Goal: Information Seeking & Learning: Learn about a topic

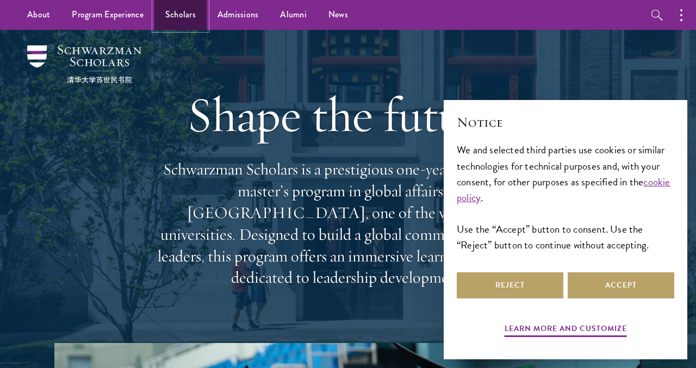
click at [175, 16] on link "Scholars" at bounding box center [180, 15] width 52 height 30
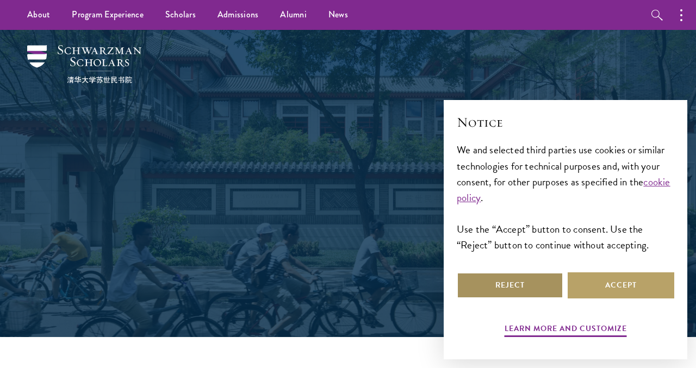
click at [528, 290] on button "Reject" at bounding box center [510, 285] width 107 height 26
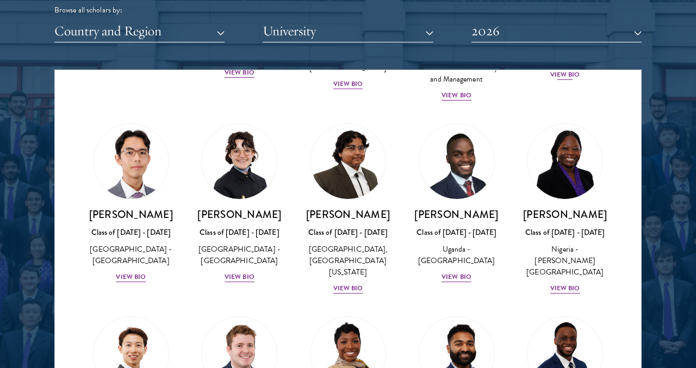
scroll to position [209, 0]
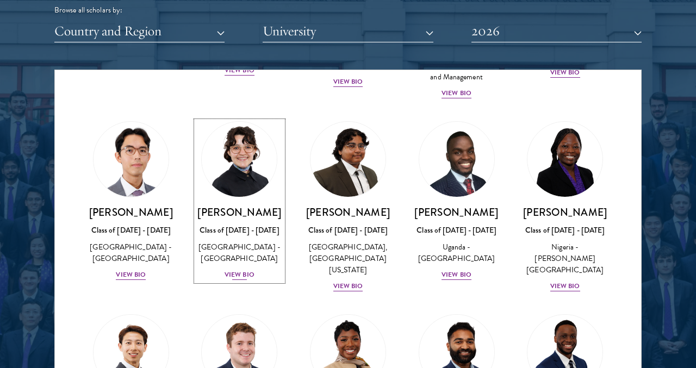
click at [237, 273] on div "View Bio" at bounding box center [239, 275] width 30 height 10
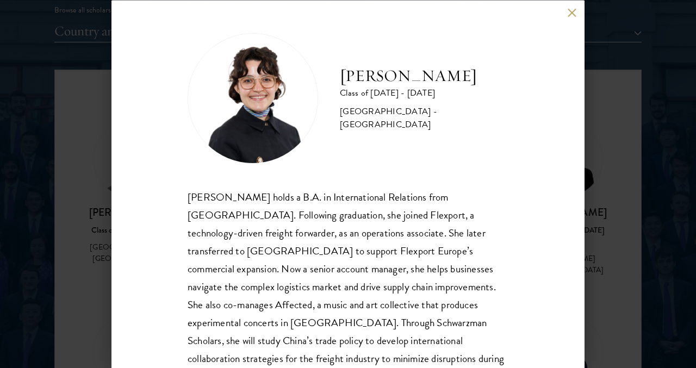
scroll to position [32, 0]
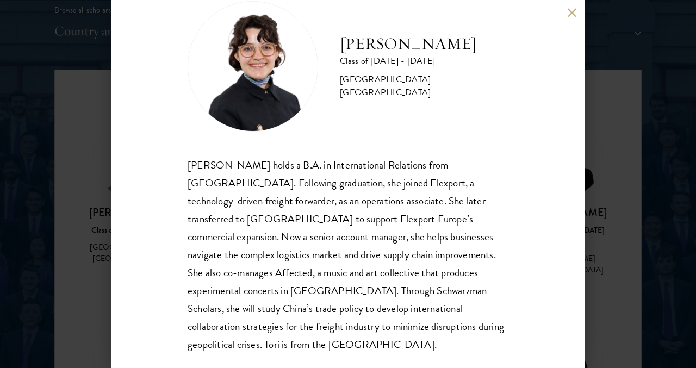
click at [597, 224] on div "[PERSON_NAME] Class of [DATE] - [DATE] [GEOGRAPHIC_DATA] - [GEOGRAPHIC_DATA] [P…" at bounding box center [348, 184] width 696 height 368
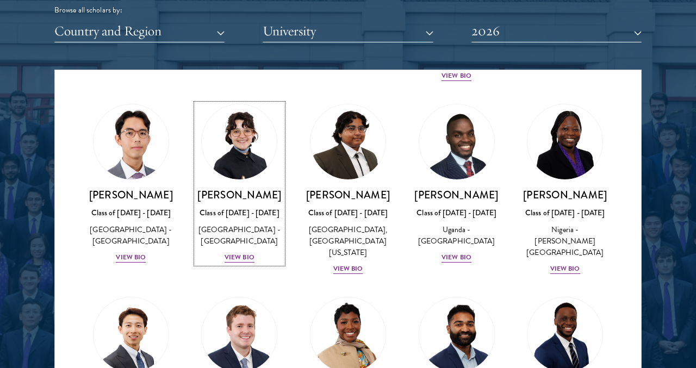
scroll to position [229, 0]
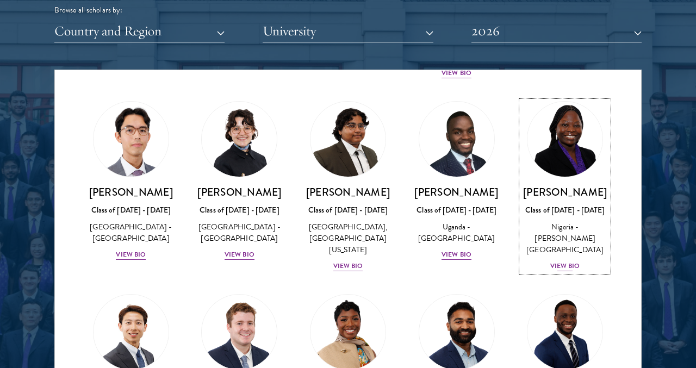
click at [559, 268] on div "View Bio" at bounding box center [565, 266] width 30 height 10
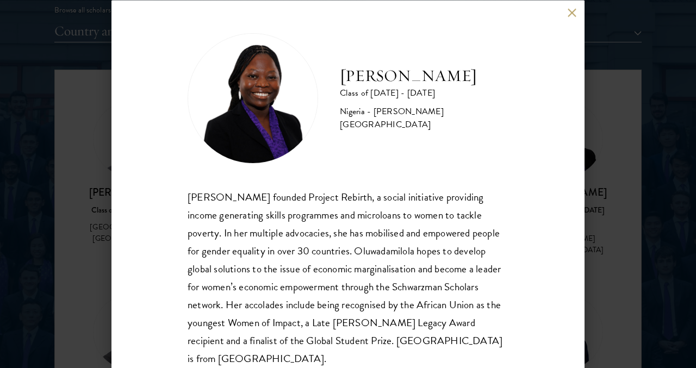
scroll to position [14, 0]
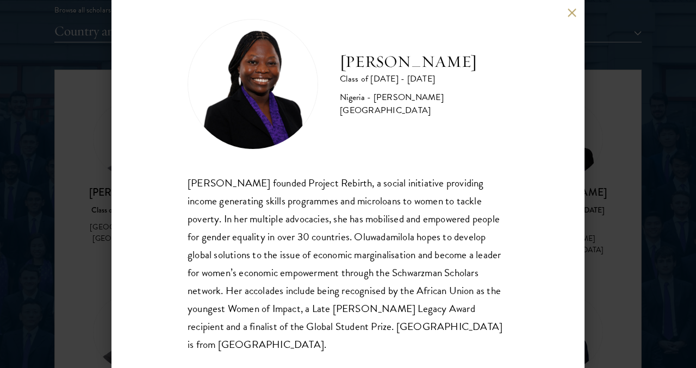
click at [610, 259] on div "[PERSON_NAME] Class of [DATE] - [DATE] [GEOGRAPHIC_DATA] - [PERSON_NAME][GEOGRA…" at bounding box center [348, 184] width 696 height 368
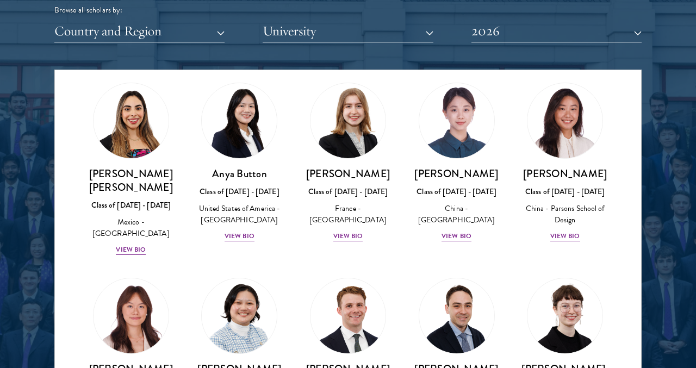
scroll to position [874, 0]
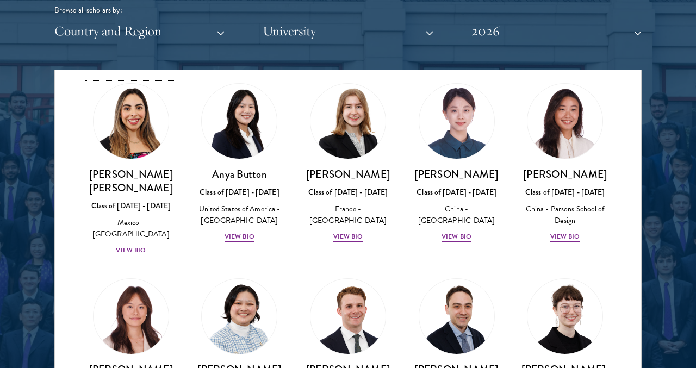
click at [124, 245] on div "View Bio" at bounding box center [131, 250] width 30 height 10
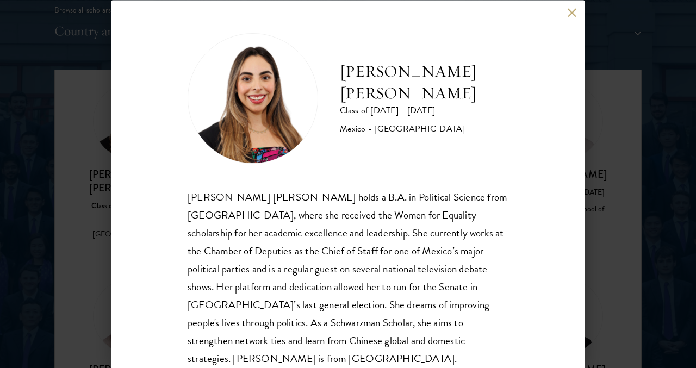
scroll to position [32, 0]
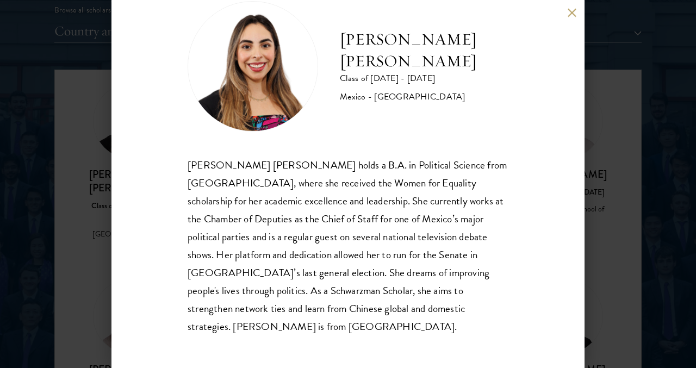
click at [585, 185] on div "[PERSON_NAME] [PERSON_NAME] Class of [DATE] - [DATE] [GEOGRAPHIC_DATA] - [GEOGR…" at bounding box center [348, 184] width 696 height 368
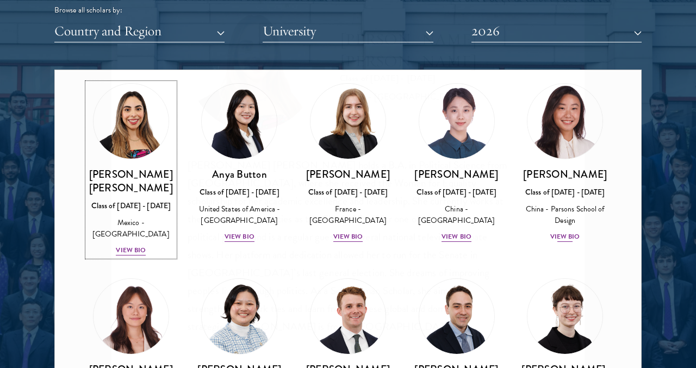
scroll to position [789, 0]
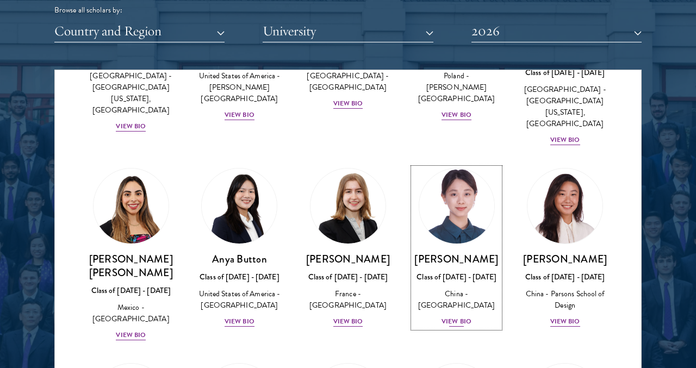
click at [455, 316] on div "View Bio" at bounding box center [456, 321] width 30 height 10
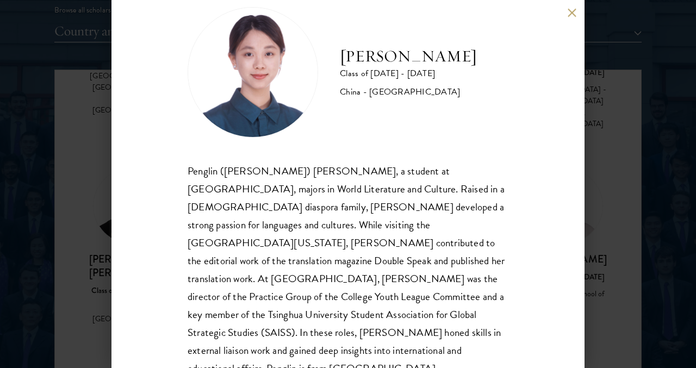
scroll to position [32, 0]
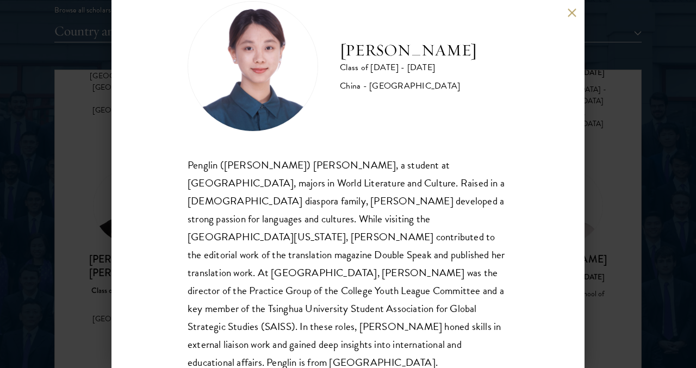
click at [632, 180] on div "[PERSON_NAME] Class of [DATE] - [DATE] [GEOGRAPHIC_DATA] - [GEOGRAPHIC_DATA] Pe…" at bounding box center [348, 184] width 696 height 368
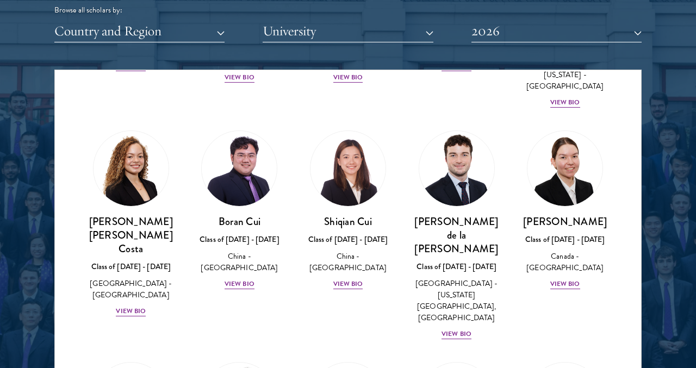
scroll to position [1240, 0]
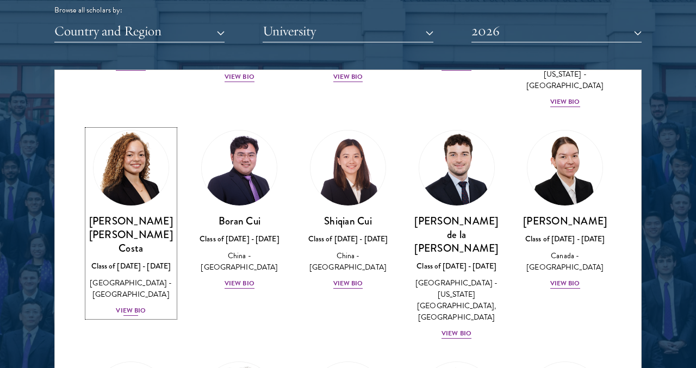
click at [135, 305] on div "View Bio" at bounding box center [131, 310] width 30 height 10
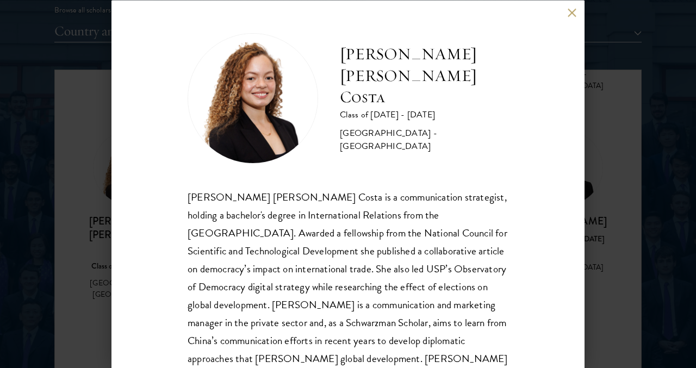
scroll to position [32, 0]
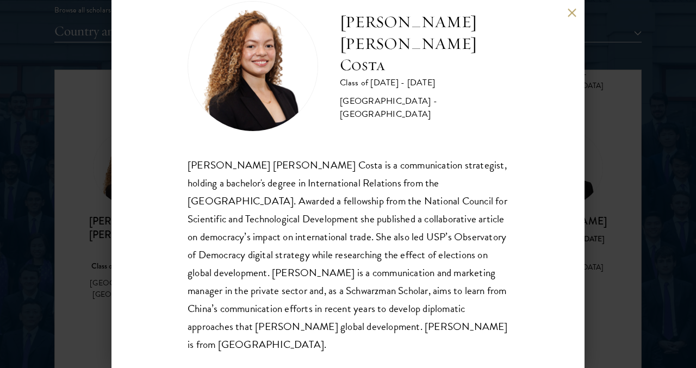
click at [87, 236] on div "[PERSON_NAME] [PERSON_NAME] Costa Class of [DATE] - [DATE] [GEOGRAPHIC_DATA] - …" at bounding box center [348, 184] width 696 height 368
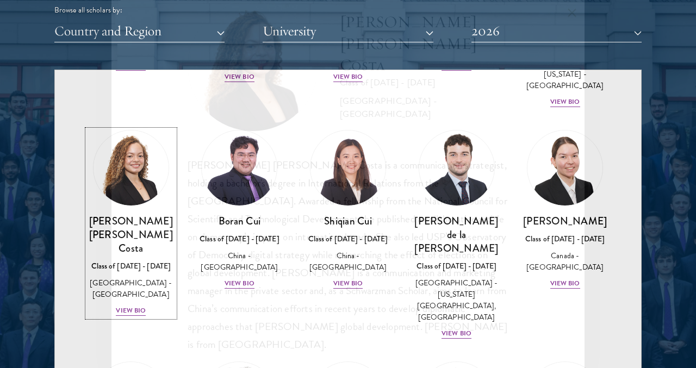
scroll to position [1189, 0]
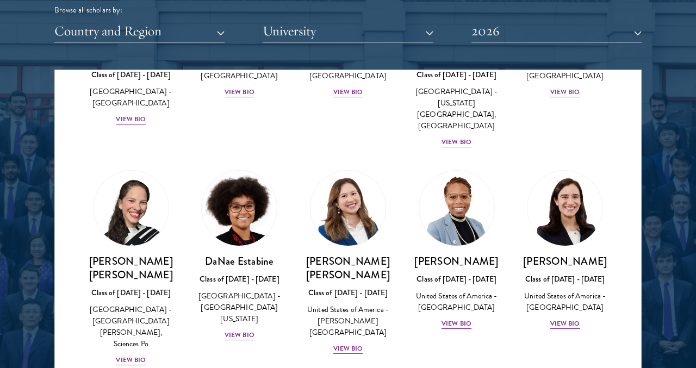
scroll to position [1434, 0]
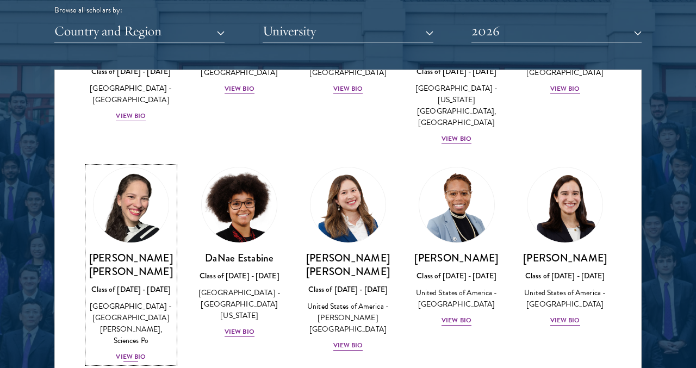
click at [134, 352] on div "View Bio" at bounding box center [131, 357] width 30 height 10
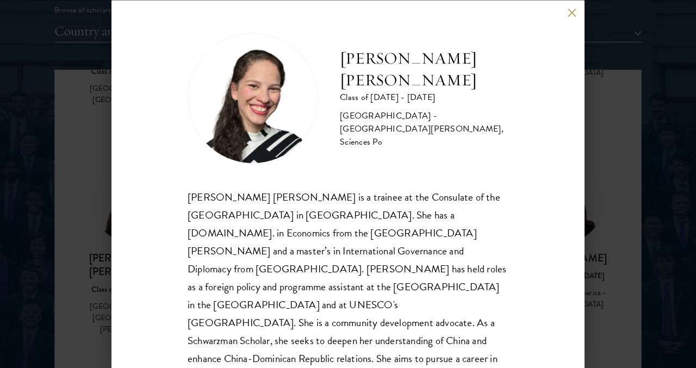
scroll to position [32, 0]
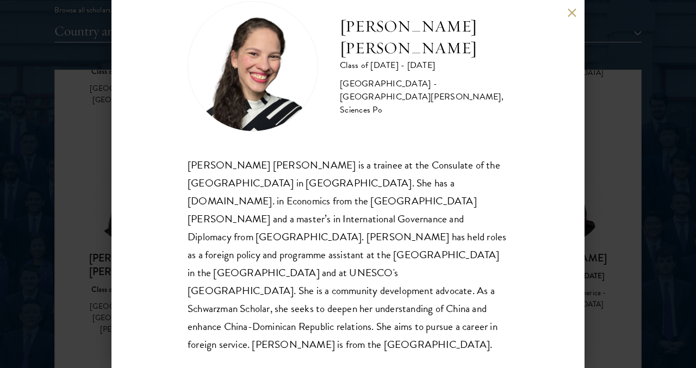
click at [86, 273] on div "[PERSON_NAME] [PERSON_NAME] Class of [DATE] - [DATE] [GEOGRAPHIC_DATA] - [GEOGR…" at bounding box center [348, 184] width 696 height 368
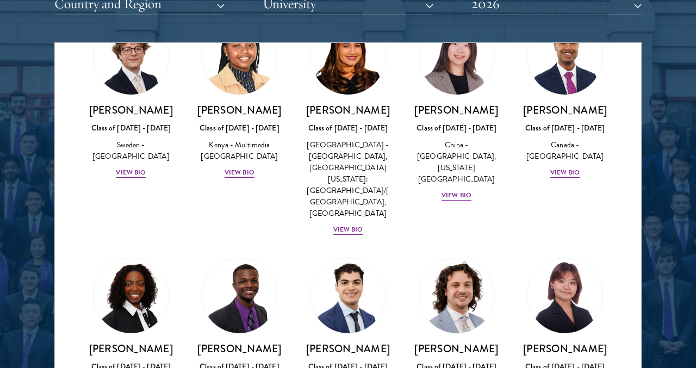
scroll to position [1775, 0]
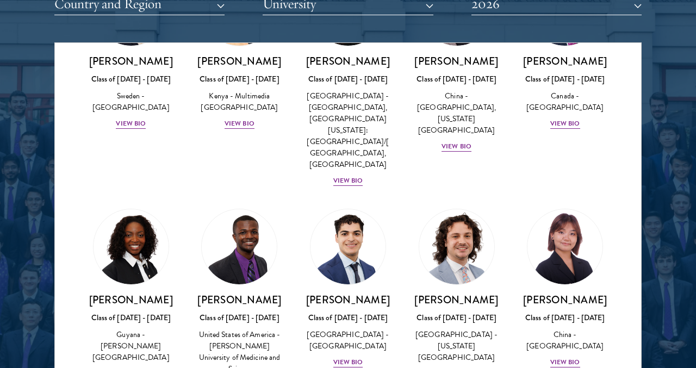
scroll to position [1825, 0]
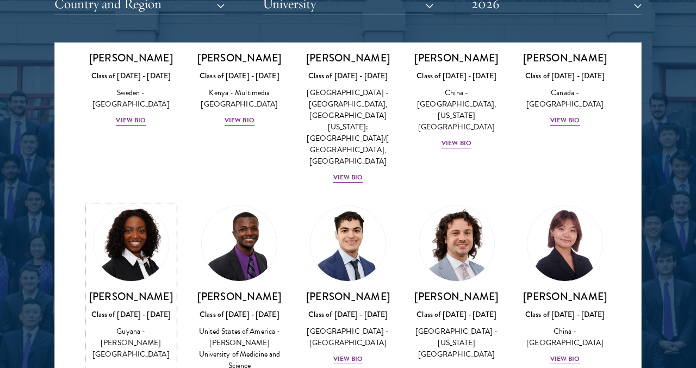
click at [129, 365] on div "View Bio" at bounding box center [131, 370] width 30 height 10
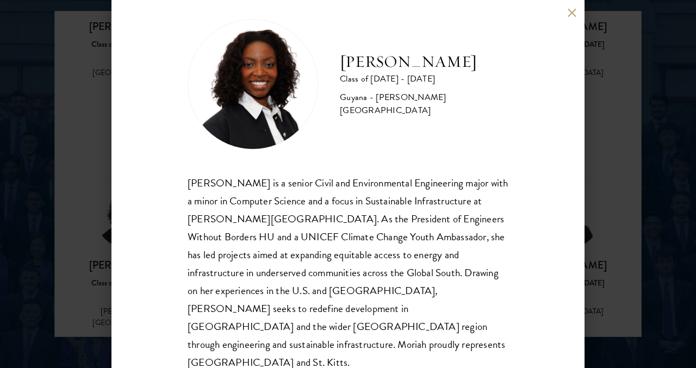
scroll to position [1392, 0]
click at [91, 247] on div "[PERSON_NAME] Class of [DATE] - [DATE] [GEOGRAPHIC_DATA] - [PERSON_NAME][GEOGRA…" at bounding box center [348, 184] width 696 height 368
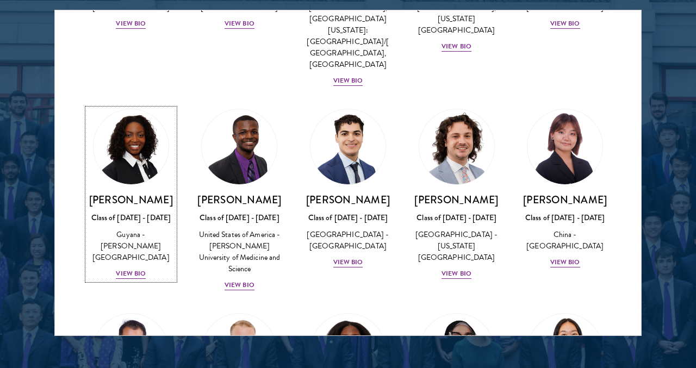
scroll to position [1890, 0]
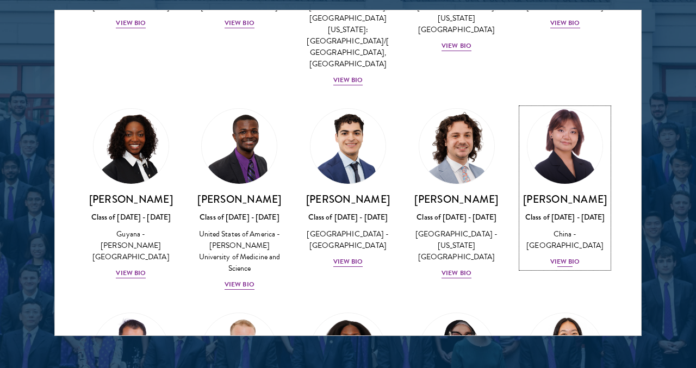
click at [565, 192] on div "[PERSON_NAME] Class of [DATE] - [DATE] [GEOGRAPHIC_DATA] - [GEOGRAPHIC_DATA] Vi…" at bounding box center [564, 230] width 87 height 76
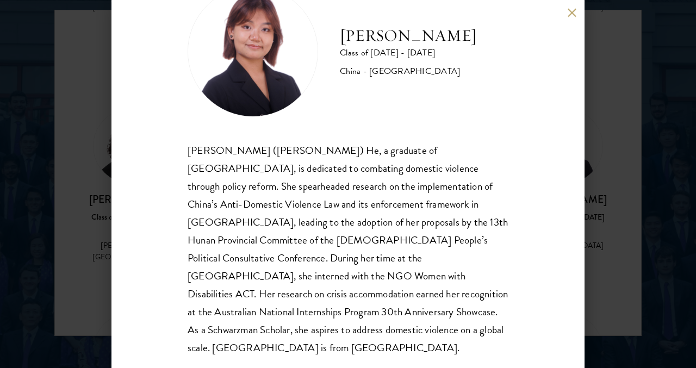
scroll to position [49, 0]
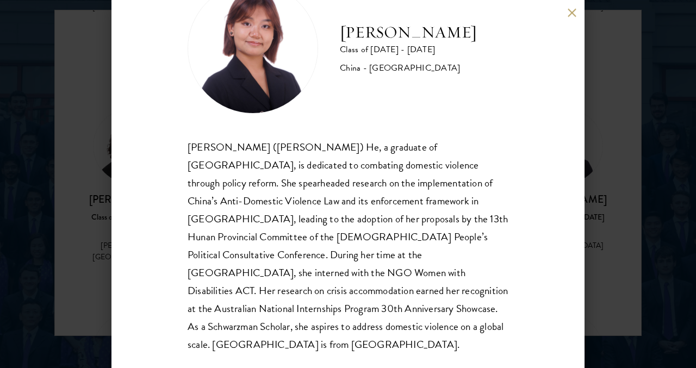
click at [617, 179] on div "[PERSON_NAME] Class of [DATE] - [DATE] [GEOGRAPHIC_DATA] - [GEOGRAPHIC_DATA] [P…" at bounding box center [348, 184] width 696 height 368
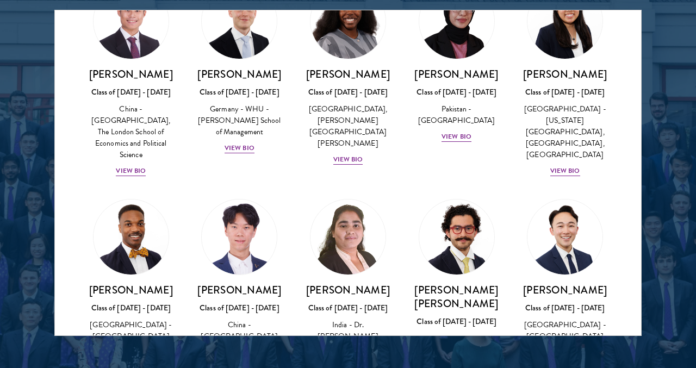
scroll to position [2231, 0]
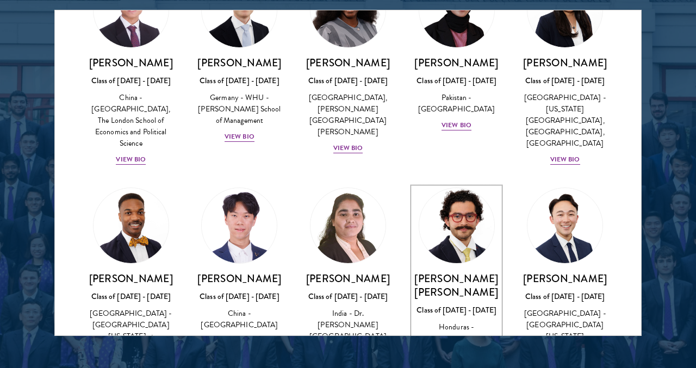
click at [454, 350] on div "View Bio" at bounding box center [456, 355] width 30 height 10
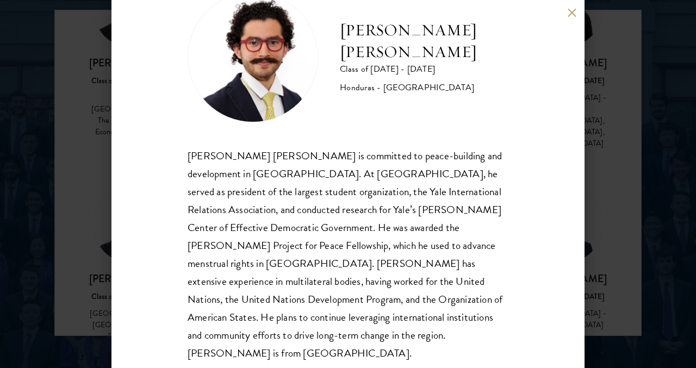
scroll to position [49, 0]
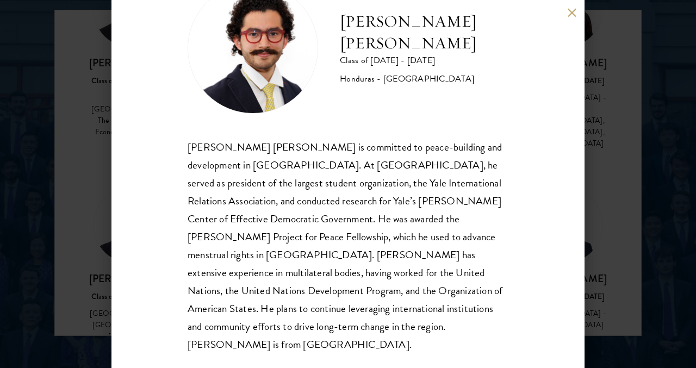
click at [637, 217] on div "[PERSON_NAME] [PERSON_NAME] Class of [DATE] - [DATE] [GEOGRAPHIC_DATA] - [GEOGR…" at bounding box center [348, 184] width 696 height 368
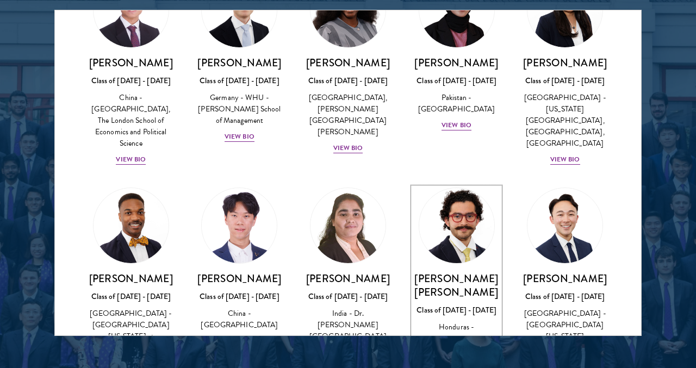
scroll to position [2224, 0]
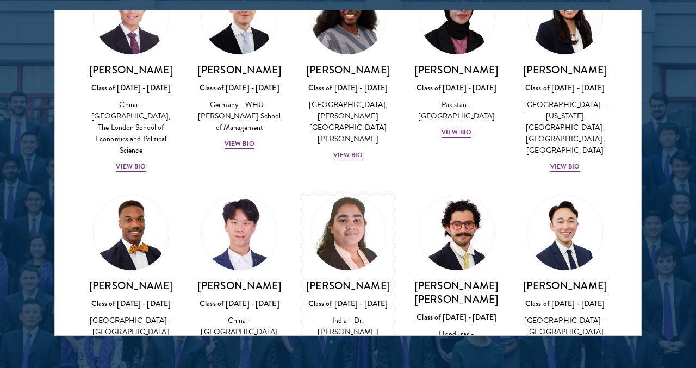
click at [347, 354] on div "View Bio" at bounding box center [348, 359] width 30 height 10
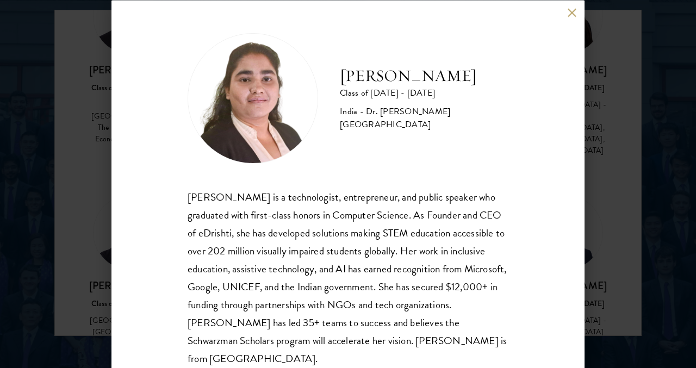
scroll to position [14, 0]
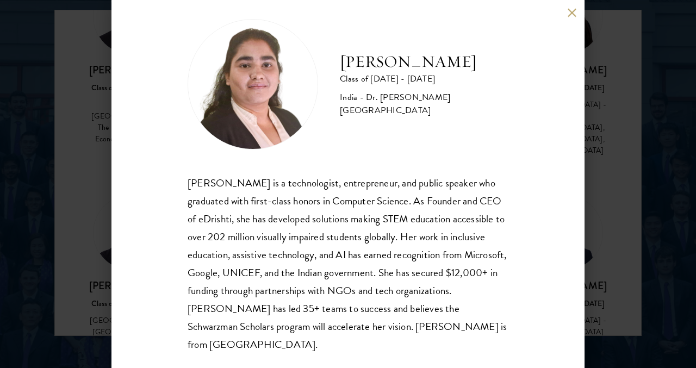
click at [14, 195] on div "[PERSON_NAME] Class of [DATE] - [DATE] [GEOGRAPHIC_DATA] - Dr. [PERSON_NAME][GE…" at bounding box center [348, 184] width 696 height 368
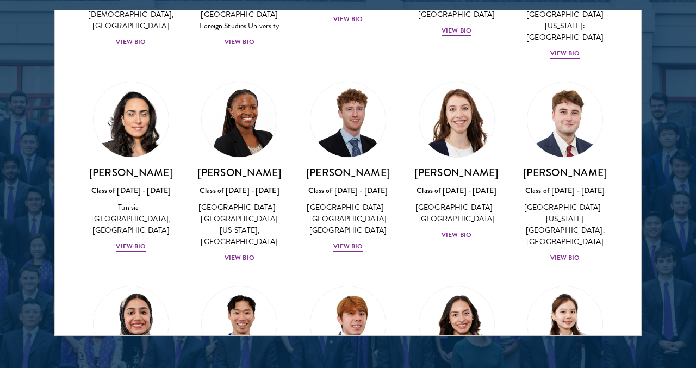
scroll to position [3564, 0]
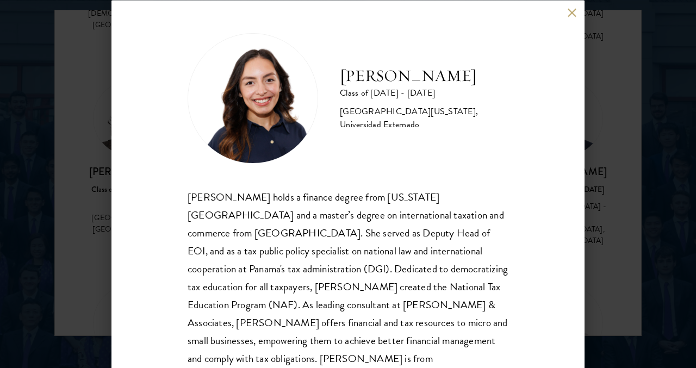
scroll to position [32, 0]
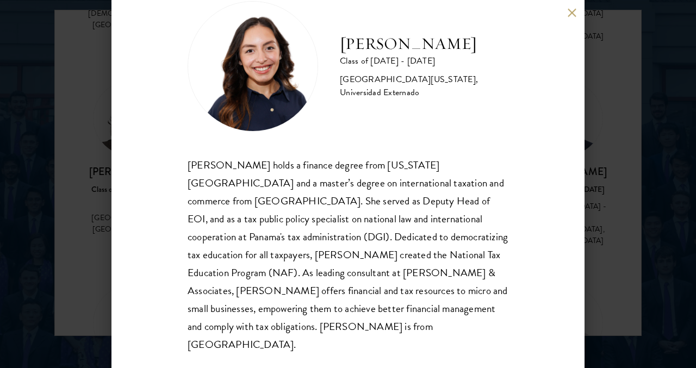
click at [610, 190] on div "[PERSON_NAME] Class of [DATE] - [DATE] [GEOGRAPHIC_DATA] - [US_STATE][GEOGRAPHI…" at bounding box center [348, 184] width 696 height 368
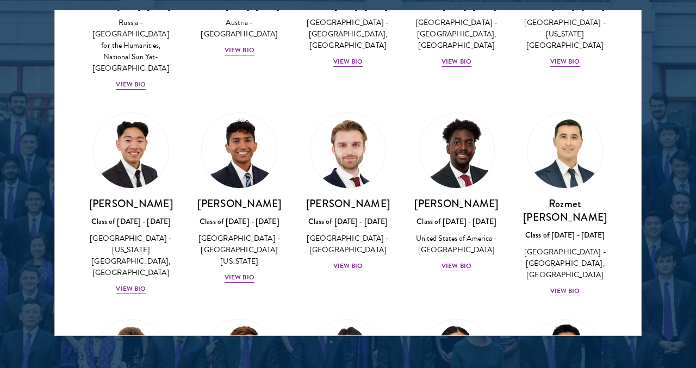
scroll to position [4955, 0]
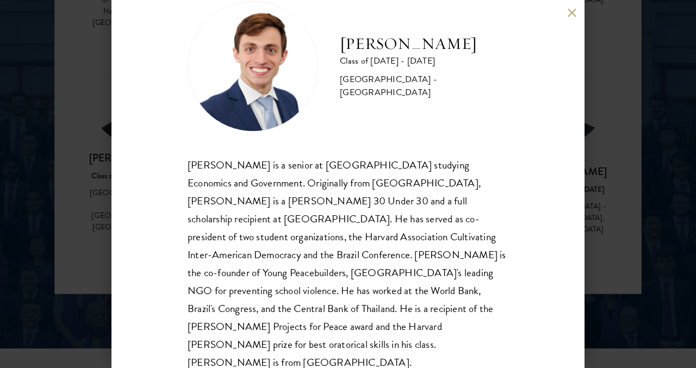
scroll to position [1437, 0]
click at [569, 10] on button at bounding box center [571, 12] width 9 height 9
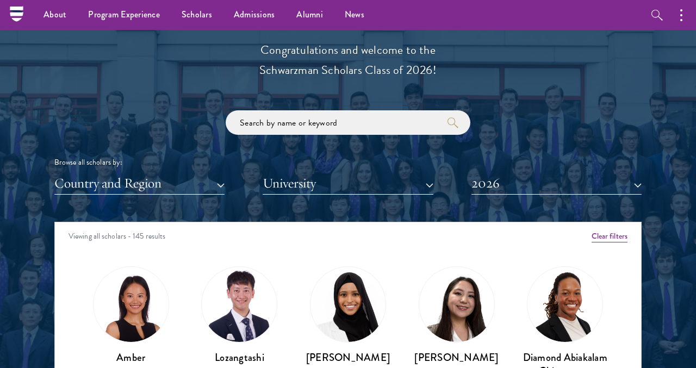
scroll to position [1180, 0]
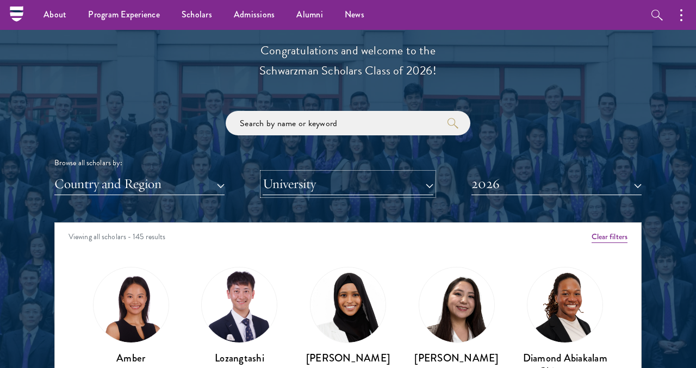
click at [375, 188] on button "University" at bounding box center [348, 184] width 170 height 22
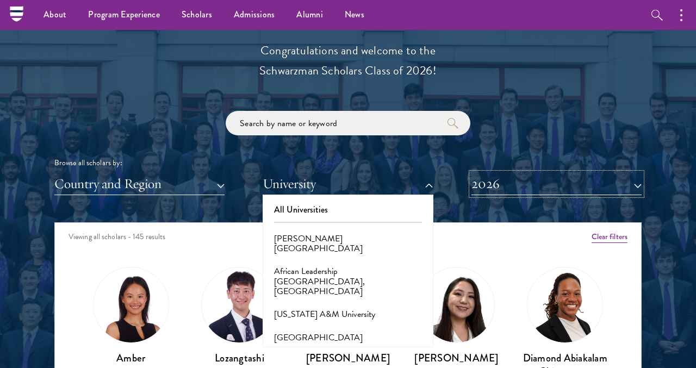
click at [508, 180] on button "2026" at bounding box center [556, 184] width 170 height 22
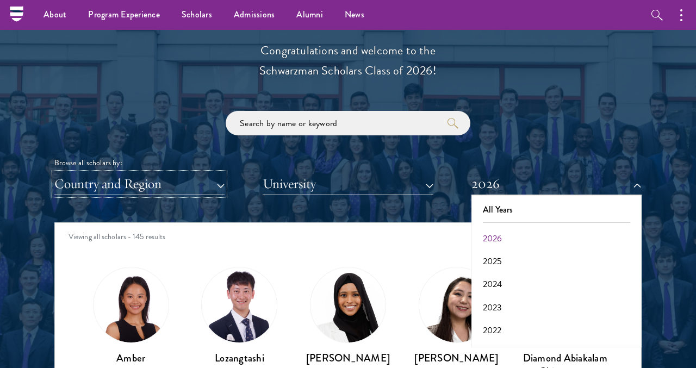
click at [193, 192] on button "Country and Region" at bounding box center [139, 184] width 170 height 22
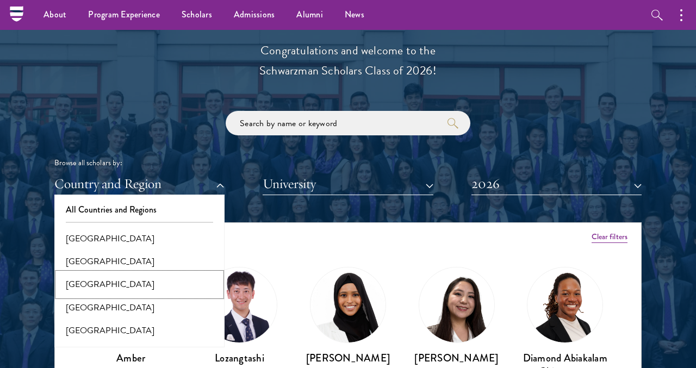
click at [127, 284] on button "[GEOGRAPHIC_DATA]" at bounding box center [140, 284] width 164 height 23
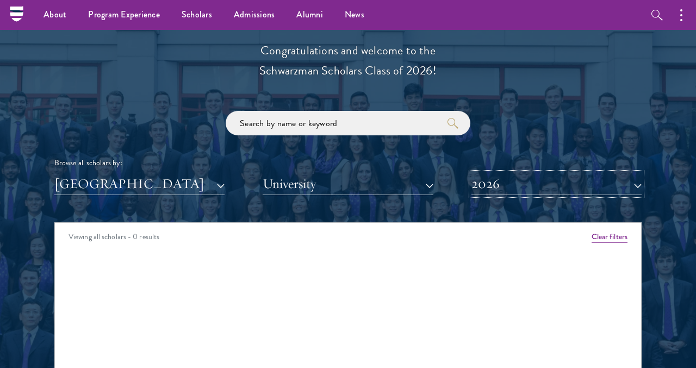
click at [483, 188] on button "2026" at bounding box center [556, 184] width 170 height 22
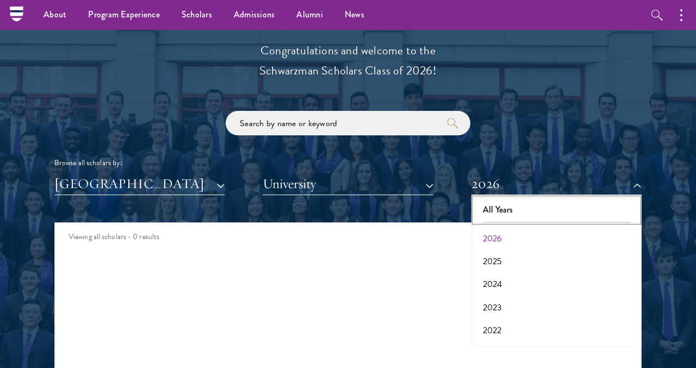
click at [497, 213] on button "All Years" at bounding box center [557, 209] width 164 height 23
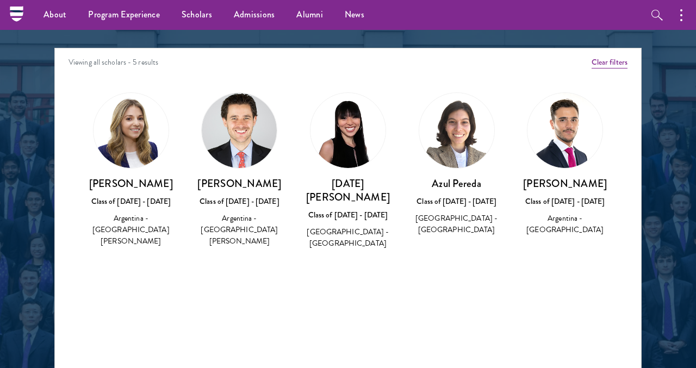
scroll to position [1352, 0]
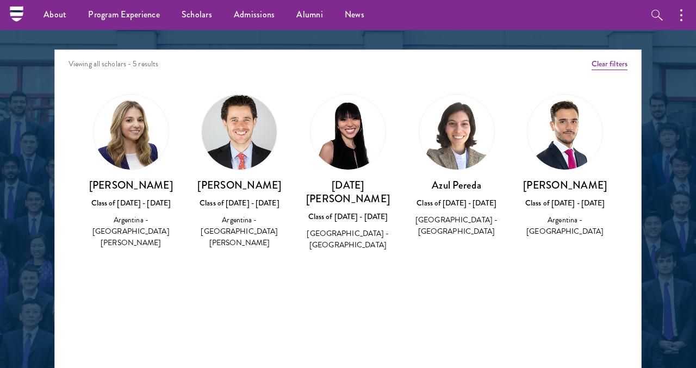
click at [354, 185] on h3 "[DATE][PERSON_NAME]" at bounding box center [347, 191] width 87 height 27
click at [354, 160] on img at bounding box center [347, 132] width 75 height 75
click at [350, 240] on div "[DATE] He Class of [DATE] - [DATE] [GEOGRAPHIC_DATA] - [GEOGRAPHIC_DATA]" at bounding box center [348, 172] width 109 height 179
click at [439, 187] on h3 "Azul Pereda" at bounding box center [456, 185] width 87 height 14
click at [445, 210] on div "Azul [PERSON_NAME] Class of [DATE] - [DATE] [GEOGRAPHIC_DATA] - [GEOGRAPHIC_DAT…" at bounding box center [456, 208] width 87 height 60
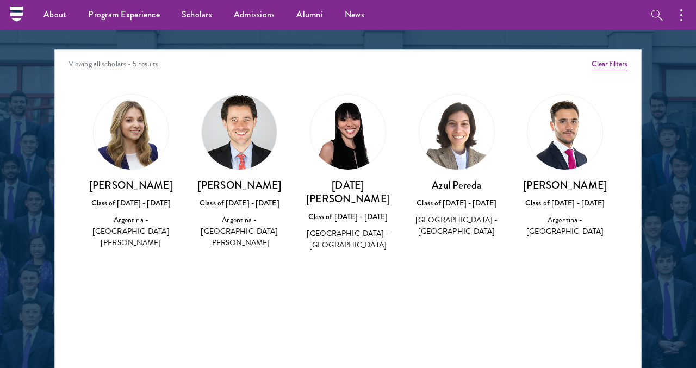
click at [445, 240] on div "Azul [PERSON_NAME] Class of [DATE] - [DATE] [GEOGRAPHIC_DATA] - [GEOGRAPHIC_DAT…" at bounding box center [456, 166] width 109 height 166
click at [269, 283] on div "Amber Class of [DATE] - [DATE] [GEOGRAPHIC_DATA] - [GEOGRAPHIC_DATA] View Bio C…" at bounding box center [348, 182] width 586 height 204
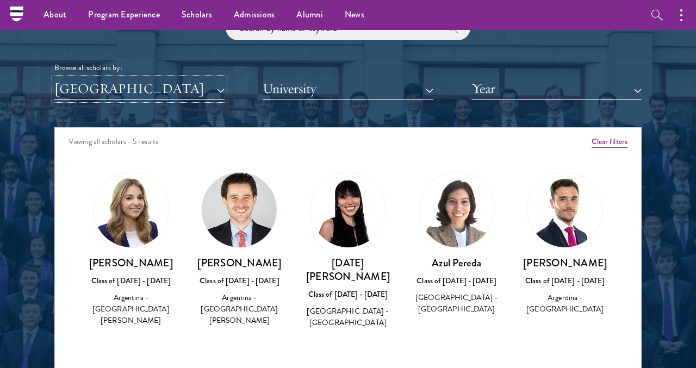
click at [130, 91] on button "[GEOGRAPHIC_DATA]" at bounding box center [139, 89] width 170 height 22
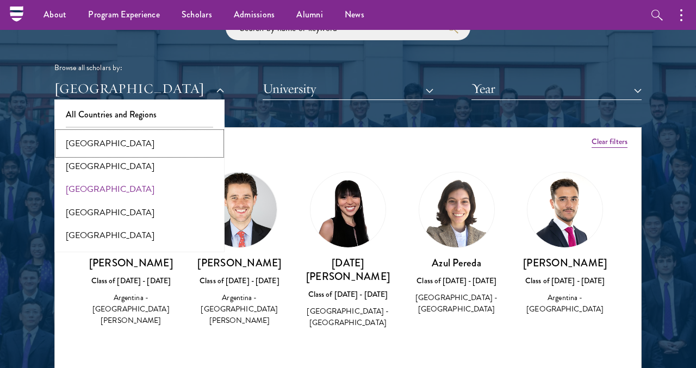
click at [107, 141] on button "[GEOGRAPHIC_DATA]" at bounding box center [140, 143] width 164 height 23
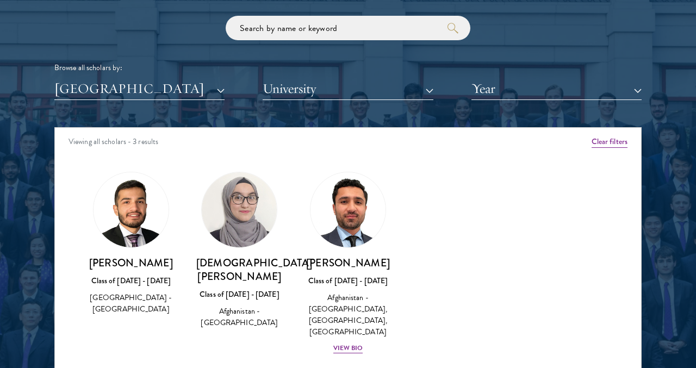
scroll to position [1293, 0]
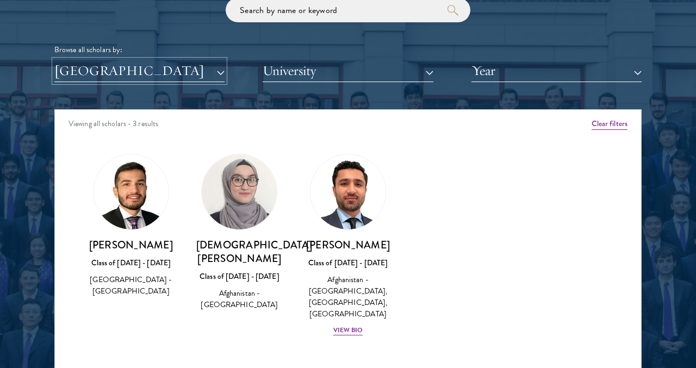
click at [119, 70] on button "[GEOGRAPHIC_DATA]" at bounding box center [139, 71] width 170 height 22
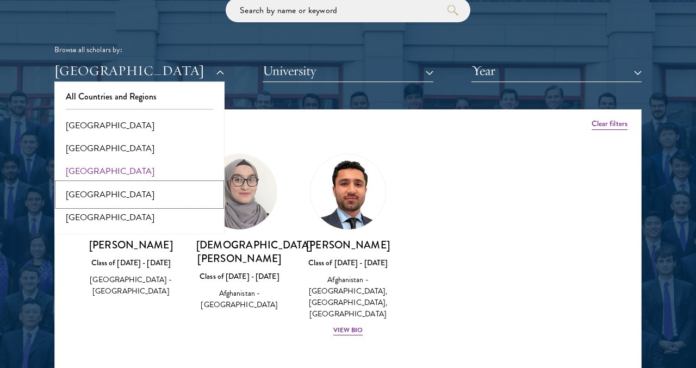
click at [99, 196] on button "[GEOGRAPHIC_DATA]" at bounding box center [140, 194] width 164 height 23
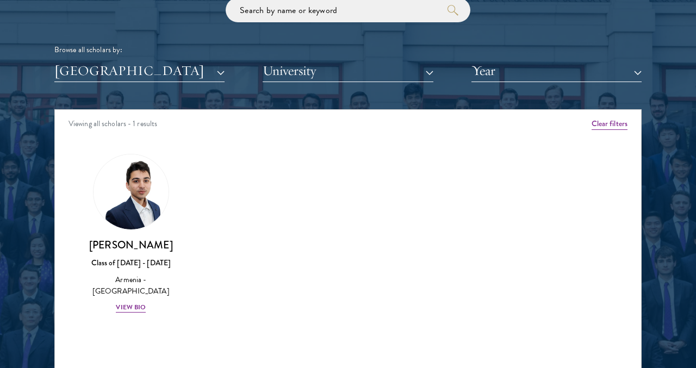
click at [122, 92] on div "Scholar Directory Congratulations and welcome to the Schwarzman Scholars Class …" at bounding box center [347, 159] width 587 height 553
click at [121, 79] on button "[GEOGRAPHIC_DATA]" at bounding box center [139, 71] width 170 height 22
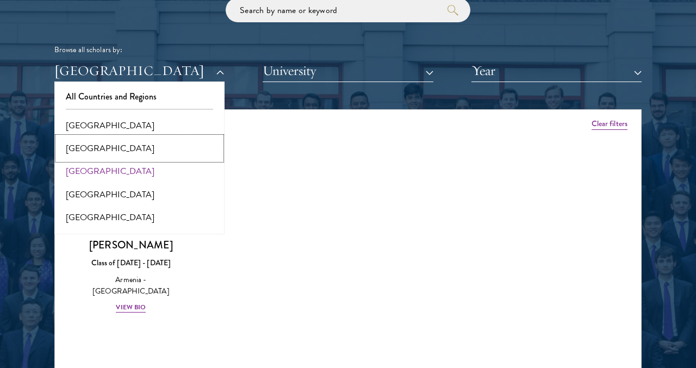
click at [114, 145] on button "[GEOGRAPHIC_DATA]" at bounding box center [140, 148] width 164 height 23
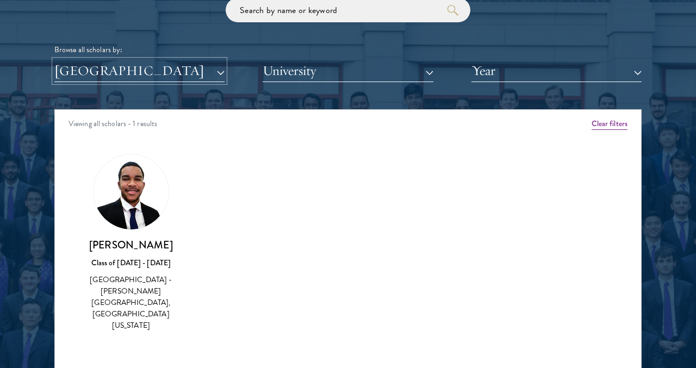
click at [128, 74] on button "[GEOGRAPHIC_DATA]" at bounding box center [139, 71] width 170 height 22
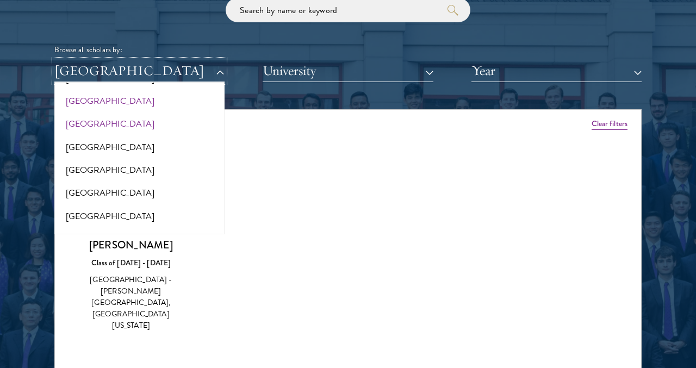
scroll to position [49, 0]
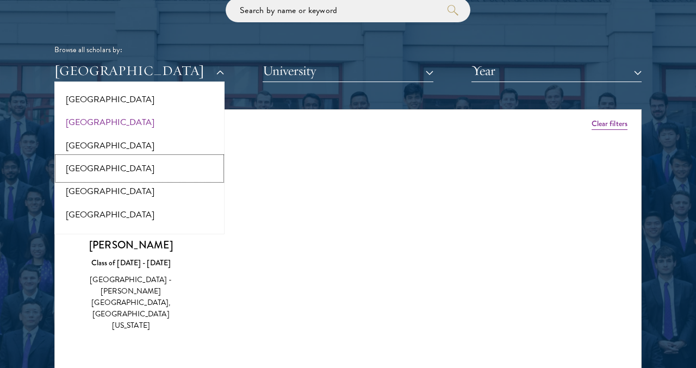
click at [97, 167] on button "[GEOGRAPHIC_DATA]" at bounding box center [140, 168] width 164 height 23
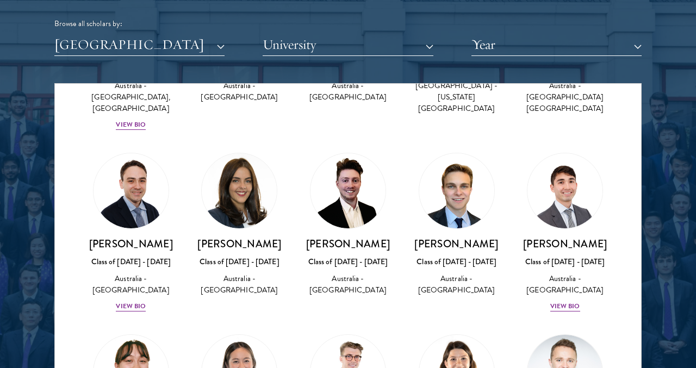
scroll to position [1325, 0]
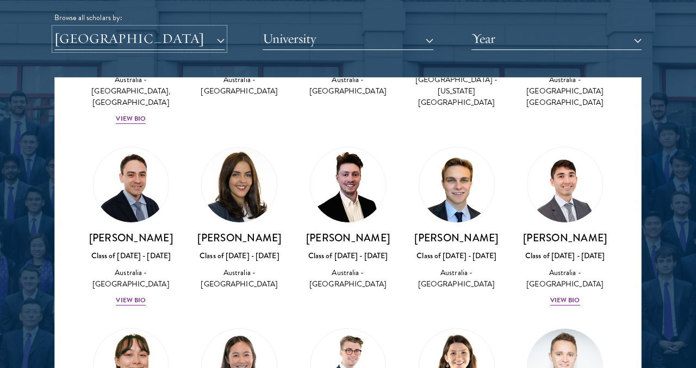
click at [94, 41] on button "[GEOGRAPHIC_DATA]" at bounding box center [139, 39] width 170 height 22
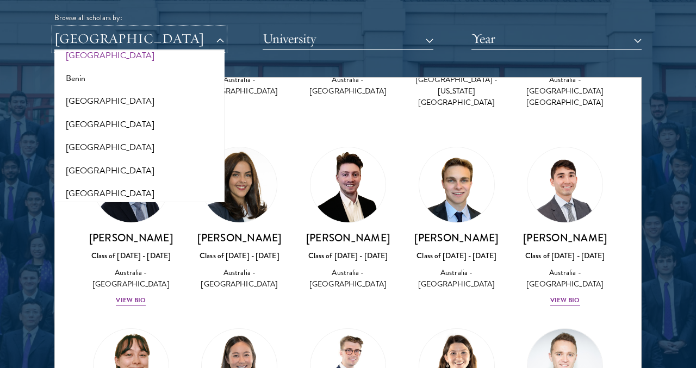
scroll to position [220, 0]
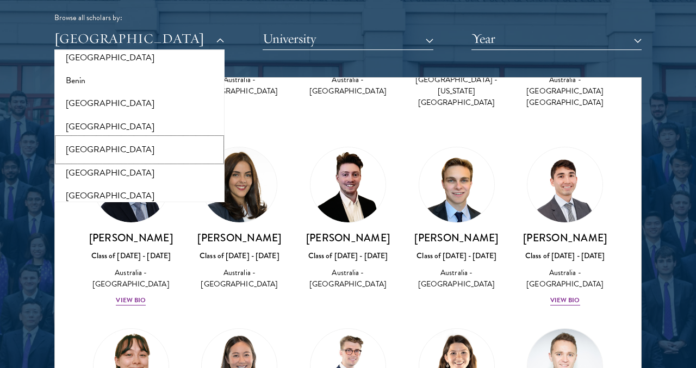
click at [84, 141] on button "[GEOGRAPHIC_DATA]" at bounding box center [140, 149] width 164 height 23
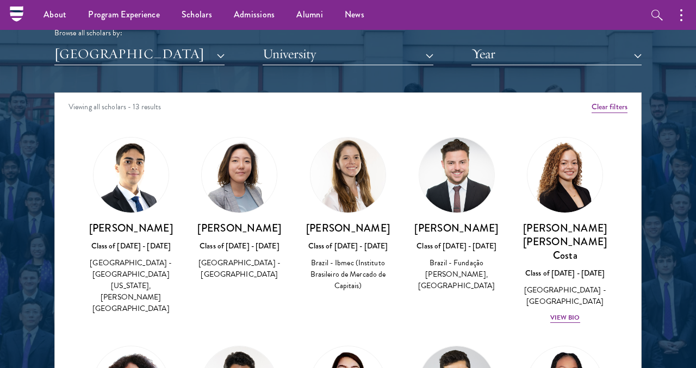
scroll to position [1308, 0]
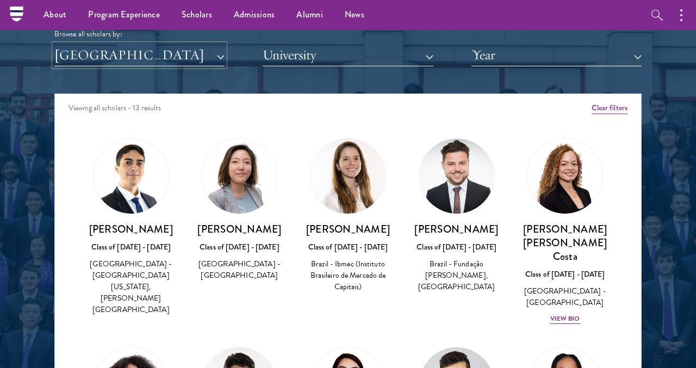
click at [113, 53] on button "[GEOGRAPHIC_DATA]" at bounding box center [139, 55] width 170 height 22
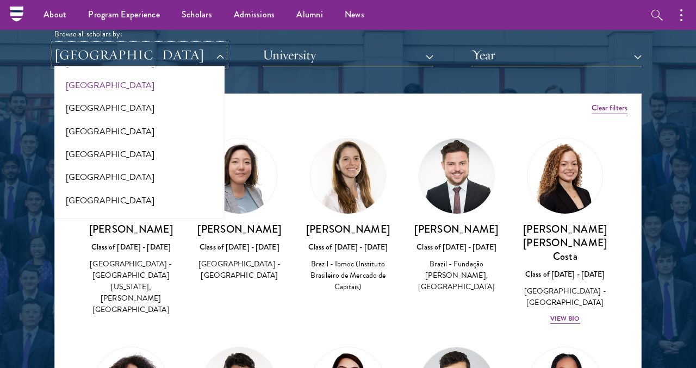
scroll to position [279, 0]
click at [101, 148] on button "[GEOGRAPHIC_DATA]" at bounding box center [140, 153] width 164 height 23
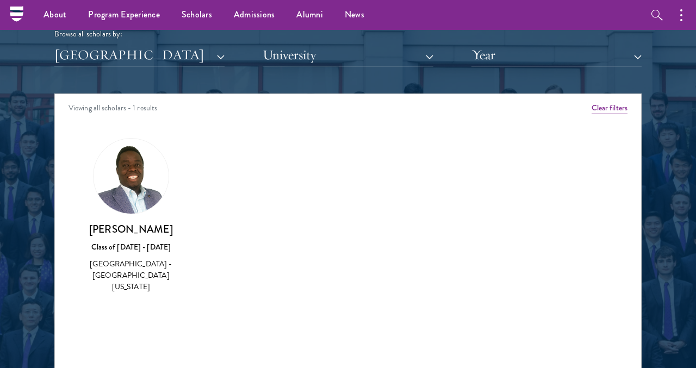
click at [117, 75] on div "Scholar Directory Congratulations and welcome to the Schwarzman Scholars Class …" at bounding box center [347, 143] width 587 height 553
click at [117, 64] on button "[GEOGRAPHIC_DATA]" at bounding box center [139, 55] width 170 height 22
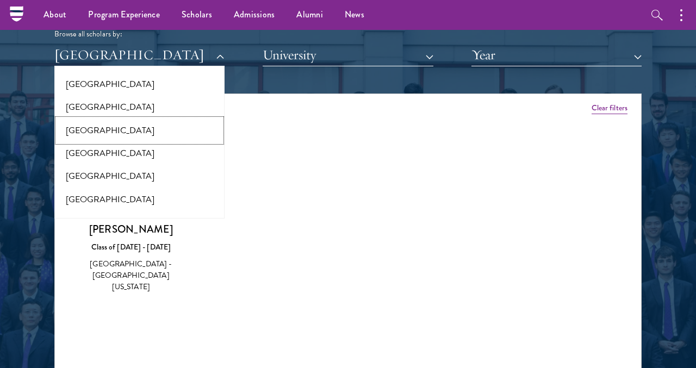
click at [109, 130] on button "[GEOGRAPHIC_DATA]" at bounding box center [140, 130] width 164 height 23
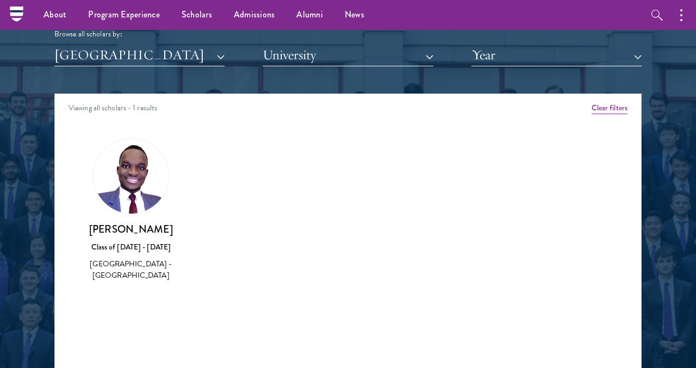
click at [124, 70] on div "Scholar Directory Congratulations and welcome to the Schwarzman Scholars Class …" at bounding box center [347, 143] width 587 height 553
click at [130, 55] on button "[GEOGRAPHIC_DATA]" at bounding box center [139, 55] width 170 height 22
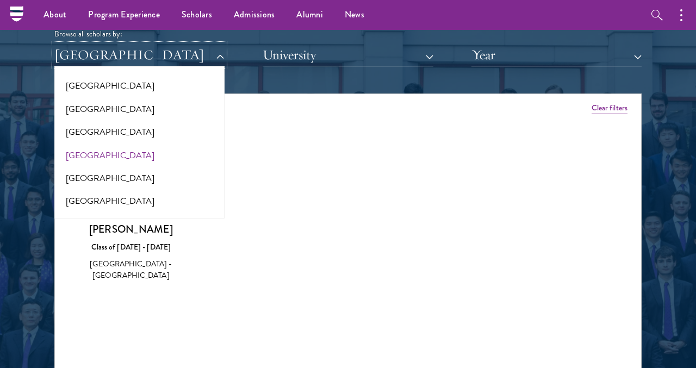
scroll to position [221, 0]
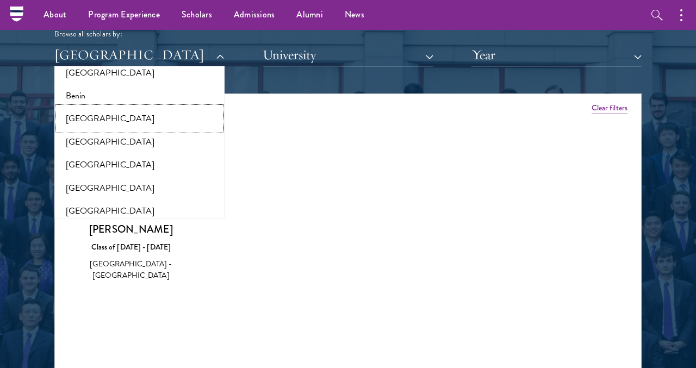
click at [116, 123] on button "[GEOGRAPHIC_DATA]" at bounding box center [140, 118] width 164 height 23
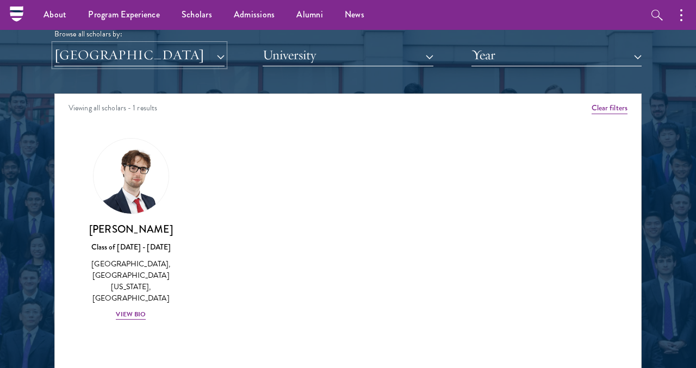
click at [118, 60] on button "[GEOGRAPHIC_DATA]" at bounding box center [139, 55] width 170 height 22
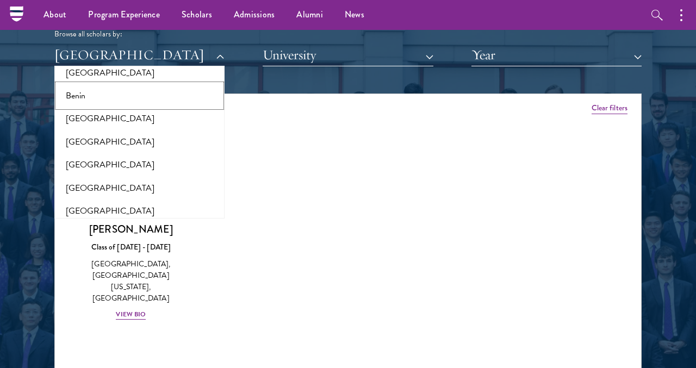
click at [117, 99] on button "Benin" at bounding box center [140, 95] width 164 height 23
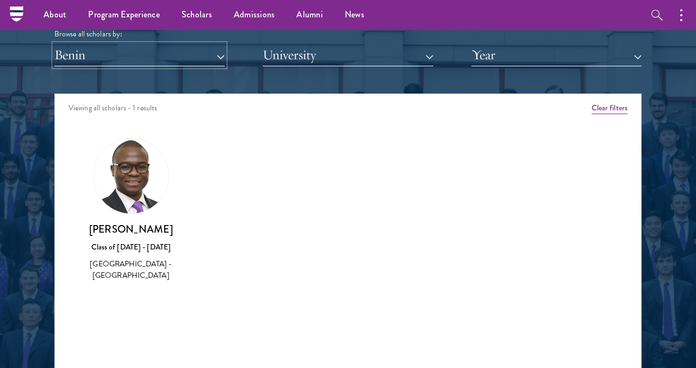
click at [118, 61] on button "Benin" at bounding box center [139, 55] width 170 height 22
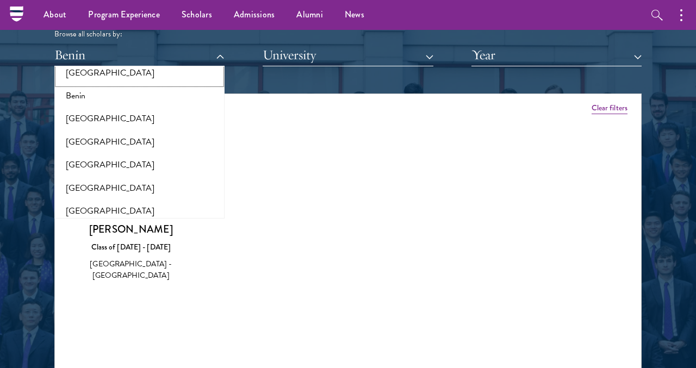
click at [111, 80] on button "[GEOGRAPHIC_DATA]" at bounding box center [140, 72] width 164 height 23
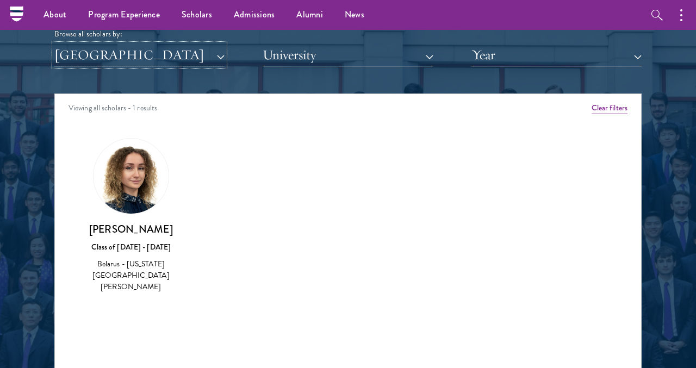
click at [117, 59] on button "[GEOGRAPHIC_DATA]" at bounding box center [139, 55] width 170 height 22
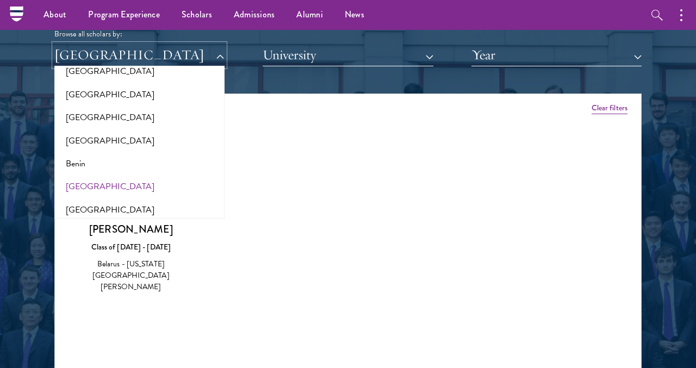
scroll to position [152, 0]
click at [108, 121] on button "[GEOGRAPHIC_DATA]" at bounding box center [140, 118] width 164 height 23
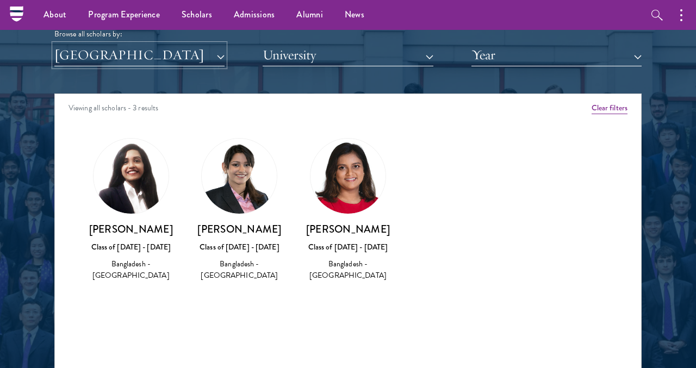
click at [131, 55] on button "[GEOGRAPHIC_DATA]" at bounding box center [139, 55] width 170 height 22
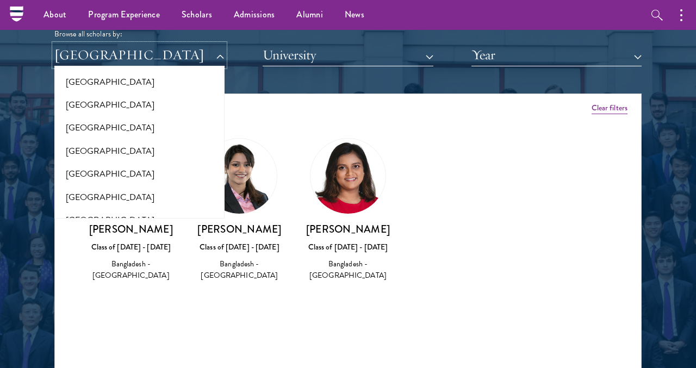
scroll to position [328, 0]
click at [122, 130] on button "[GEOGRAPHIC_DATA]" at bounding box center [140, 126] width 164 height 23
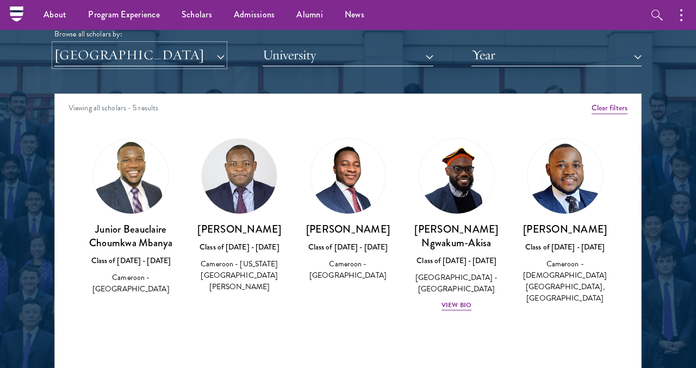
click at [128, 63] on button "[GEOGRAPHIC_DATA]" at bounding box center [139, 55] width 170 height 22
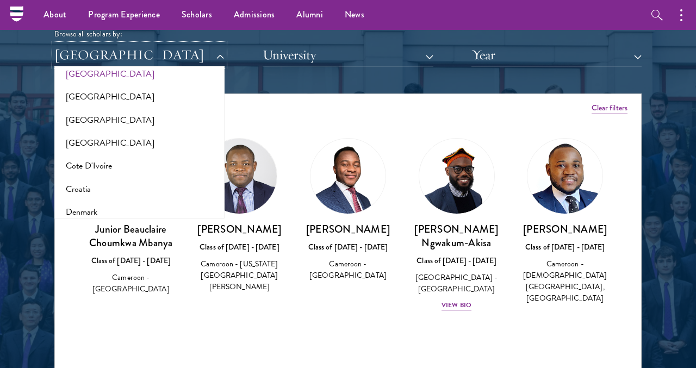
scroll to position [405, 0]
click at [110, 127] on button "[GEOGRAPHIC_DATA]" at bounding box center [140, 119] width 164 height 23
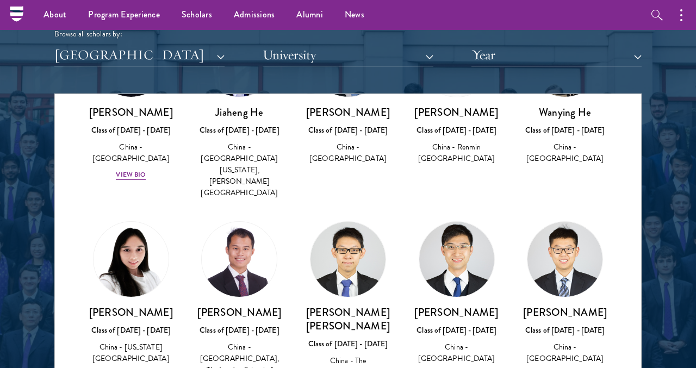
scroll to position [2031, 0]
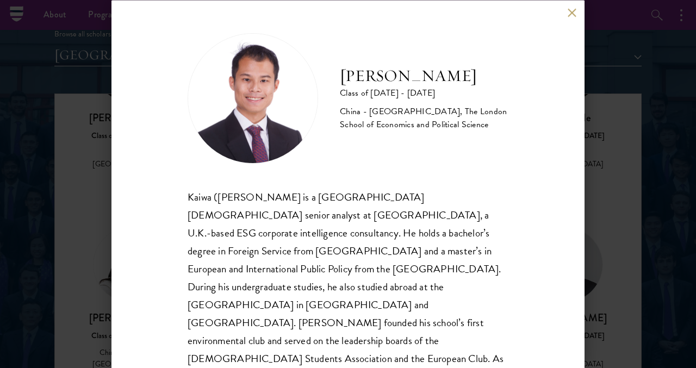
scroll to position [32, 0]
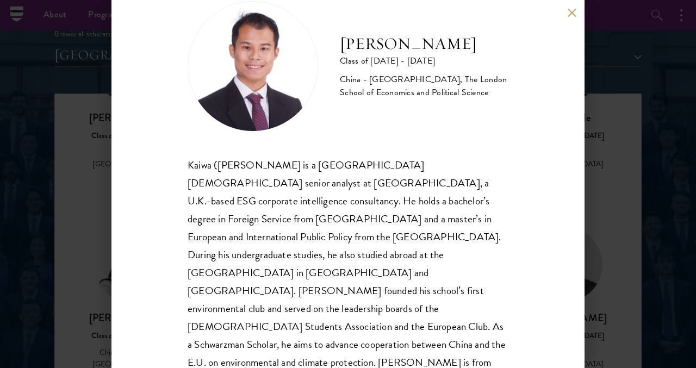
click at [99, 197] on div "[PERSON_NAME] Class of [DATE] - [DATE] [GEOGRAPHIC_DATA] - [GEOGRAPHIC_DATA], T…" at bounding box center [348, 184] width 696 height 368
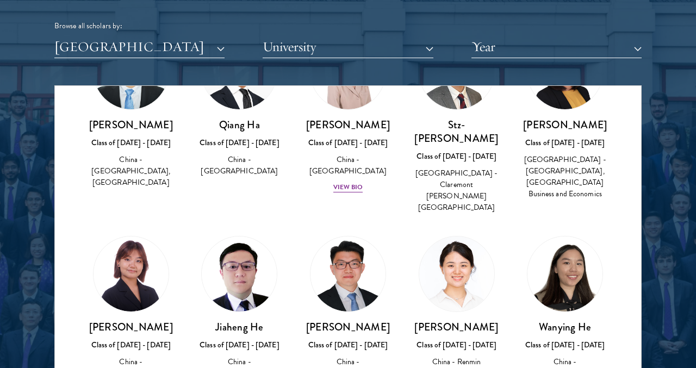
scroll to position [1316, 0]
click at [111, 45] on button "[GEOGRAPHIC_DATA]" at bounding box center [139, 47] width 170 height 22
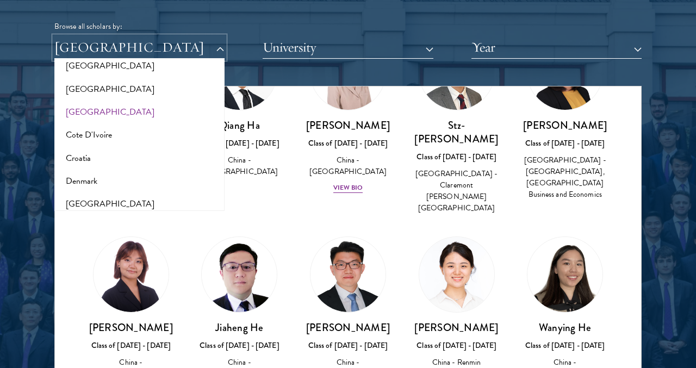
scroll to position [433, 0]
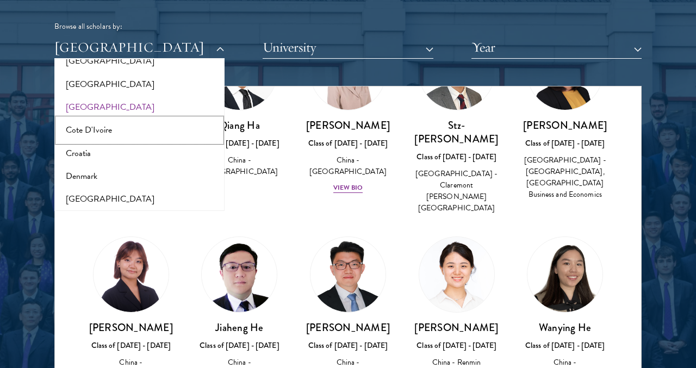
click at [116, 130] on button "Cote D'Ivoire" at bounding box center [140, 129] width 164 height 23
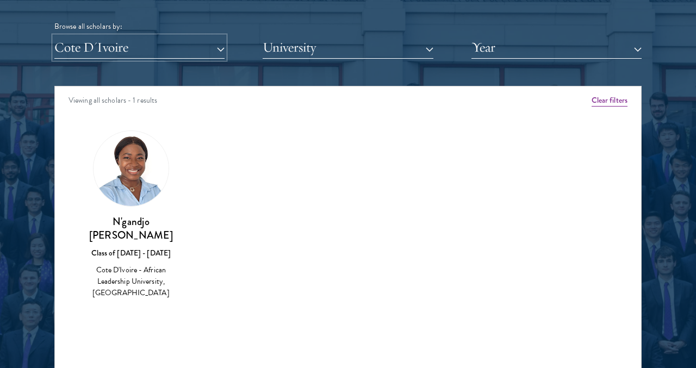
click at [129, 45] on button "Cote D'Ivoire" at bounding box center [139, 47] width 170 height 22
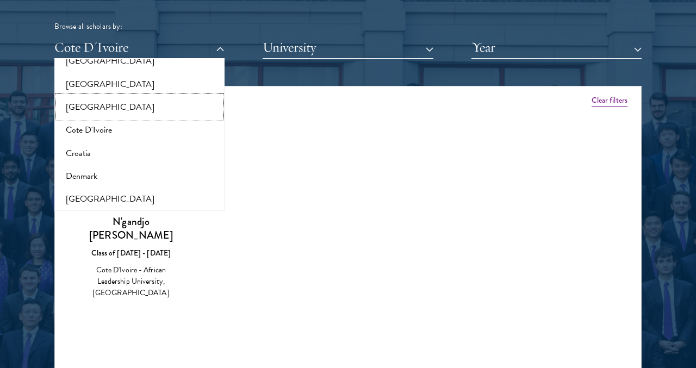
click at [106, 106] on button "[GEOGRAPHIC_DATA]" at bounding box center [140, 107] width 164 height 23
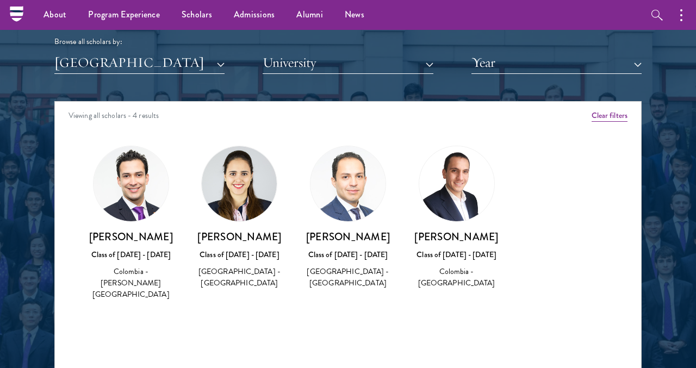
scroll to position [1300, 0]
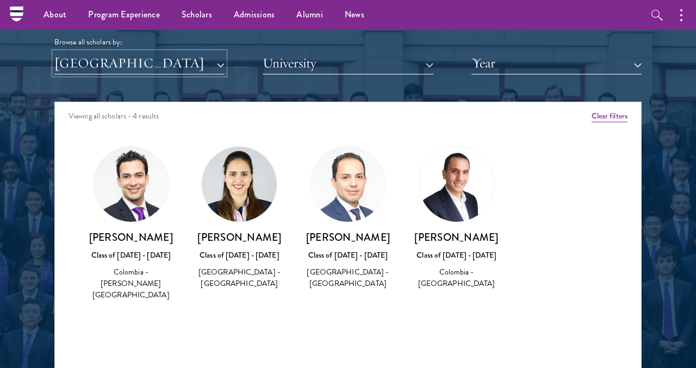
click at [103, 67] on button "[GEOGRAPHIC_DATA]" at bounding box center [139, 63] width 170 height 22
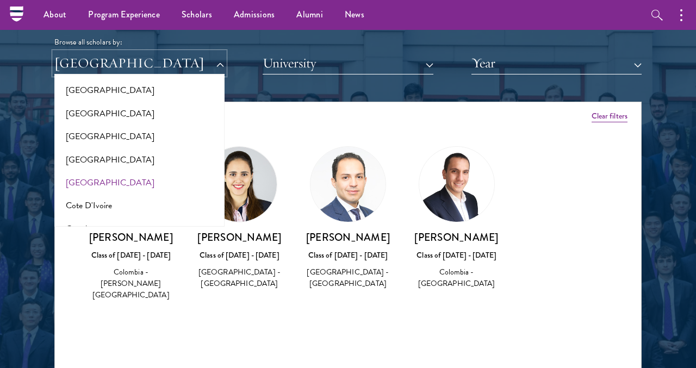
scroll to position [369, 0]
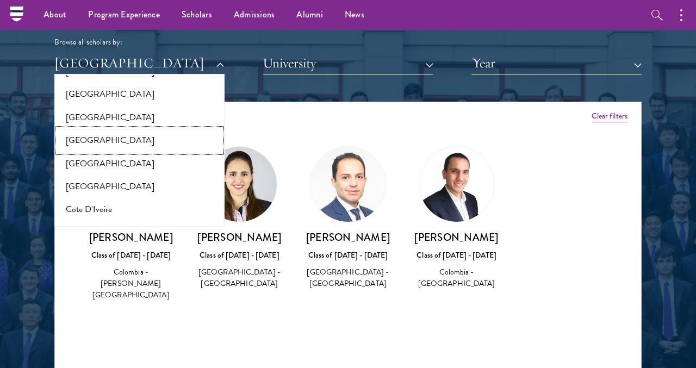
click at [89, 135] on button "[GEOGRAPHIC_DATA]" at bounding box center [140, 140] width 164 height 23
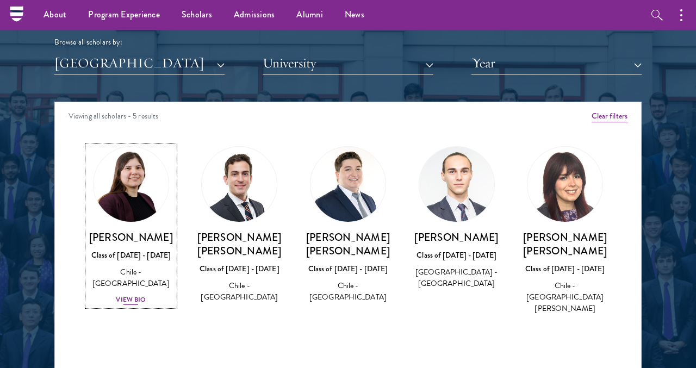
click at [128, 295] on div "View Bio" at bounding box center [131, 300] width 30 height 10
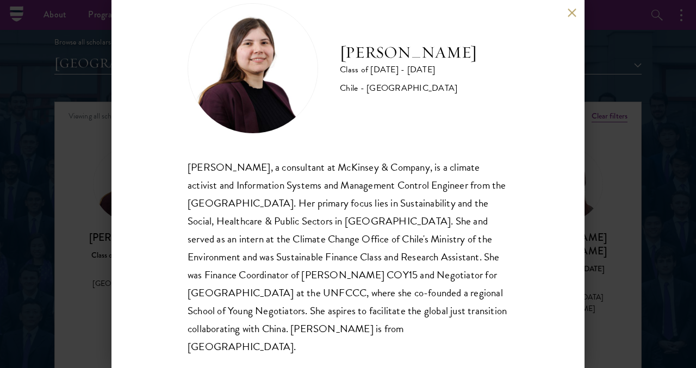
scroll to position [32, 0]
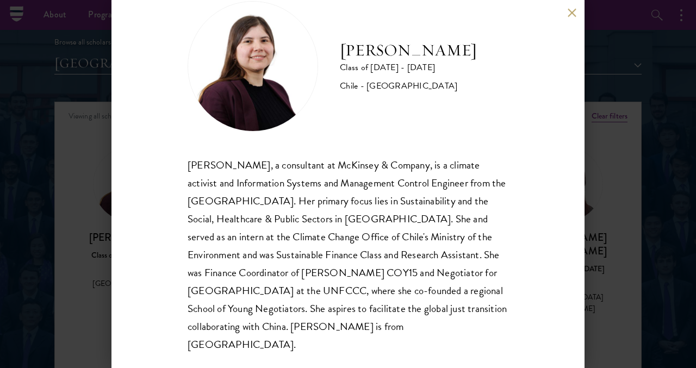
click at [77, 217] on div "[PERSON_NAME] Class of [DATE] - [DATE] [GEOGRAPHIC_DATA] - [GEOGRAPHIC_DATA] [P…" at bounding box center [348, 184] width 696 height 368
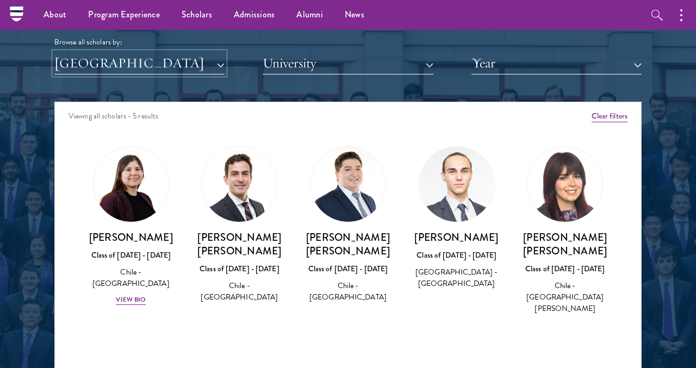
click at [137, 70] on button "[GEOGRAPHIC_DATA]" at bounding box center [139, 63] width 170 height 22
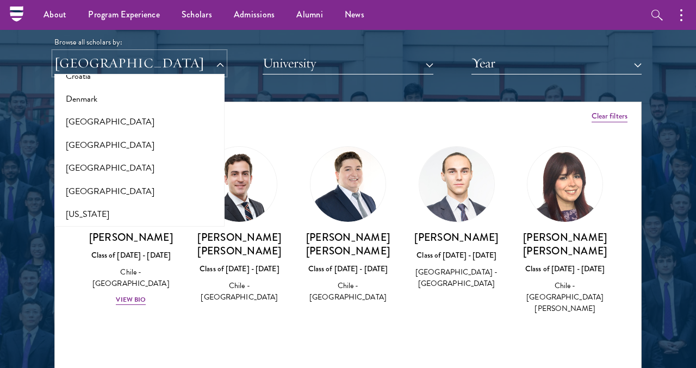
scroll to position [528, 0]
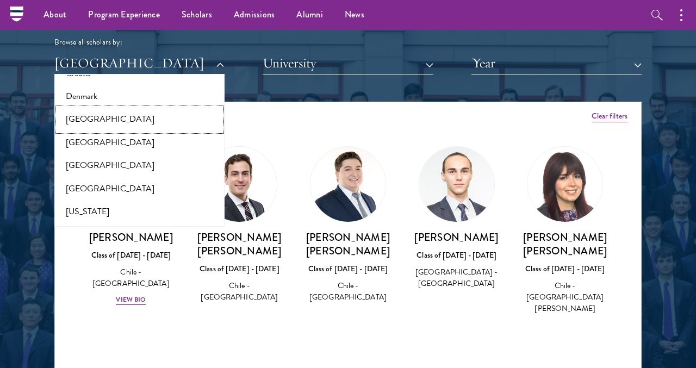
click at [129, 117] on button "[GEOGRAPHIC_DATA]" at bounding box center [140, 119] width 164 height 23
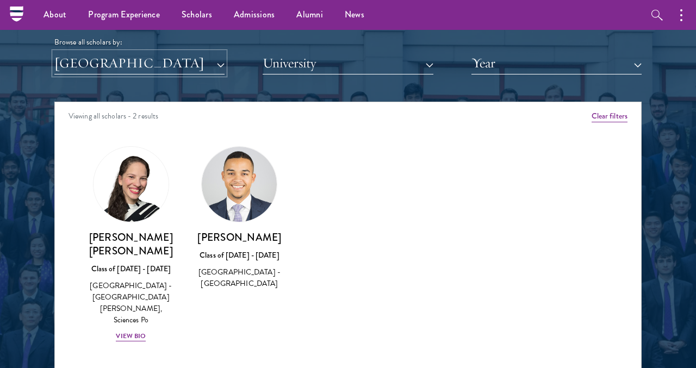
click at [151, 60] on button "[GEOGRAPHIC_DATA]" at bounding box center [139, 63] width 170 height 22
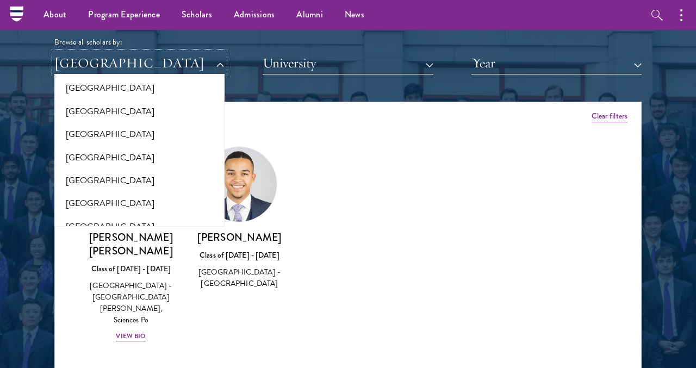
scroll to position [681, 0]
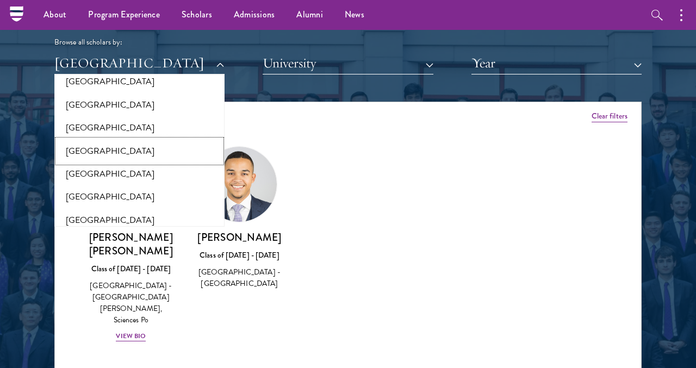
click at [116, 147] on button "[GEOGRAPHIC_DATA]" at bounding box center [140, 151] width 164 height 23
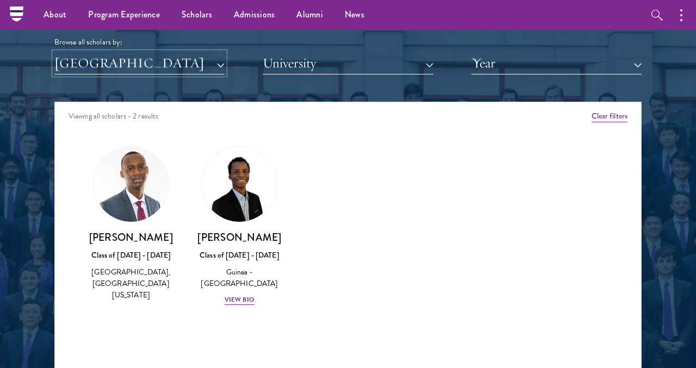
click at [134, 68] on button "[GEOGRAPHIC_DATA]" at bounding box center [139, 63] width 170 height 22
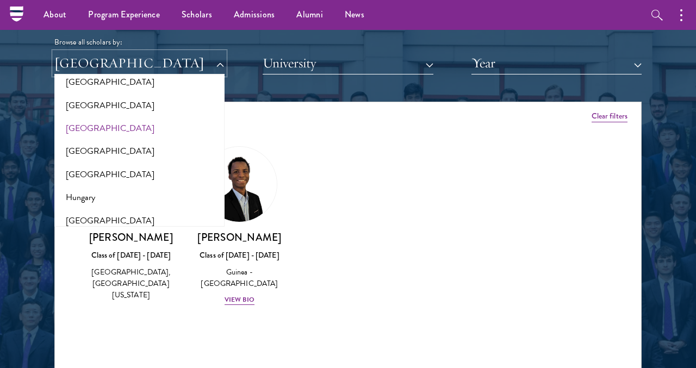
scroll to position [728, 0]
click at [127, 169] on button "[GEOGRAPHIC_DATA]" at bounding box center [140, 172] width 164 height 23
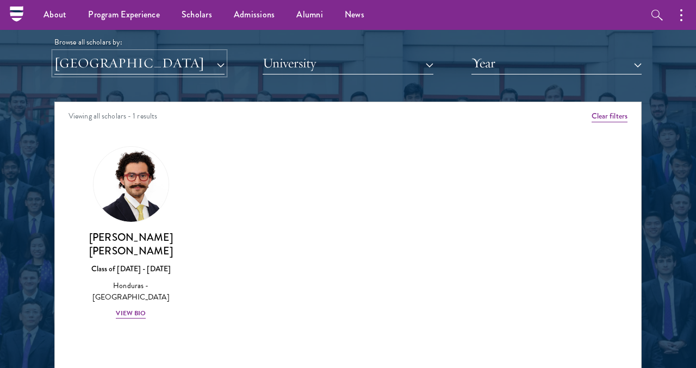
click at [138, 68] on button "[GEOGRAPHIC_DATA]" at bounding box center [139, 63] width 170 height 22
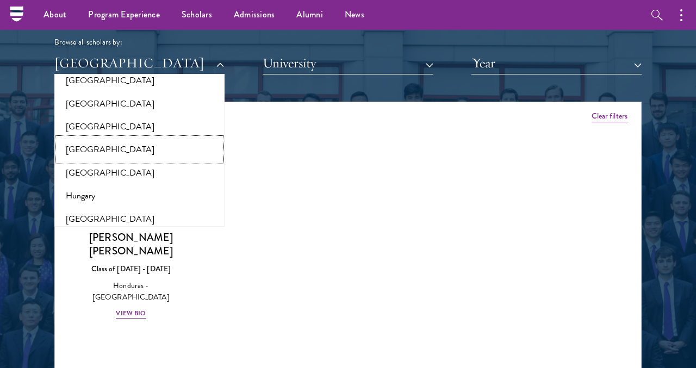
click at [109, 149] on button "[GEOGRAPHIC_DATA]" at bounding box center [140, 149] width 164 height 23
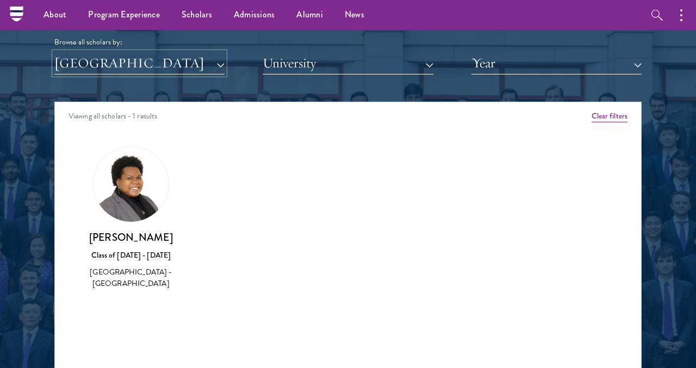
click at [141, 63] on button "[GEOGRAPHIC_DATA]" at bounding box center [139, 63] width 170 height 22
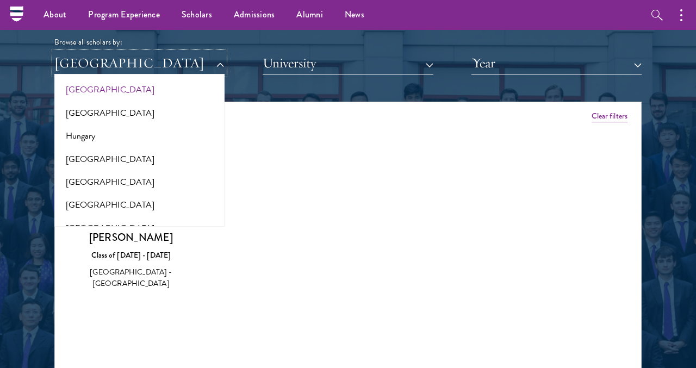
scroll to position [790, 0]
click at [135, 160] on button "[GEOGRAPHIC_DATA]" at bounding box center [140, 157] width 164 height 23
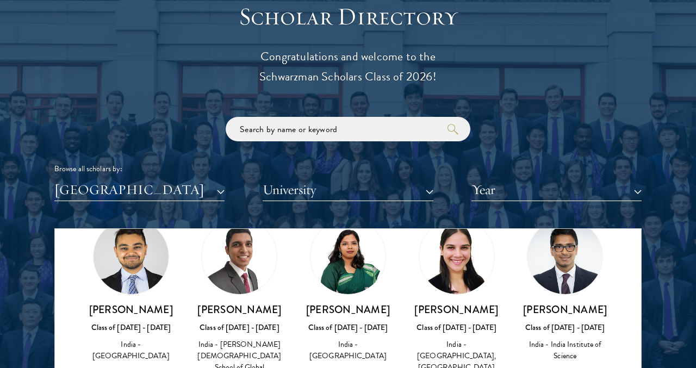
scroll to position [1183, 0]
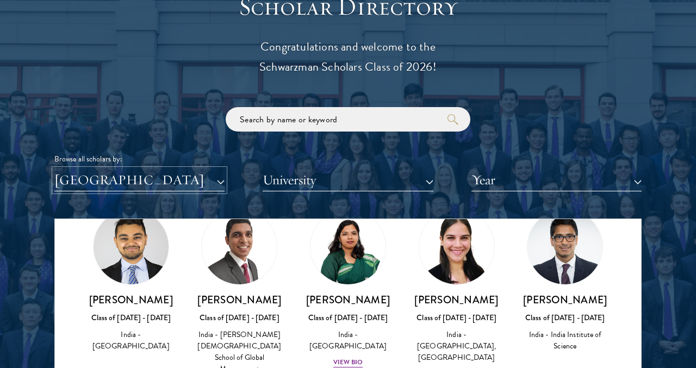
click at [95, 177] on button "[GEOGRAPHIC_DATA]" at bounding box center [139, 180] width 170 height 22
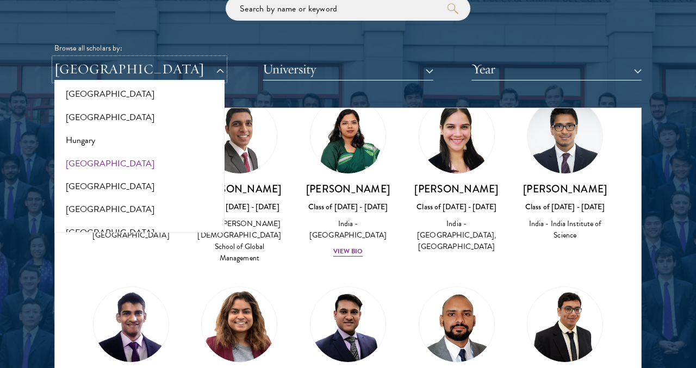
scroll to position [825, 0]
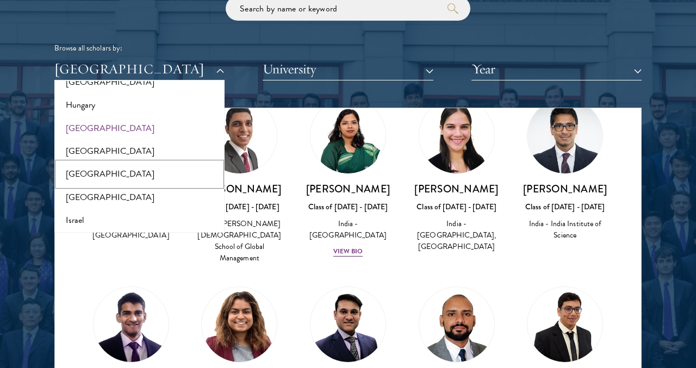
click at [118, 174] on button "[GEOGRAPHIC_DATA]" at bounding box center [140, 174] width 164 height 23
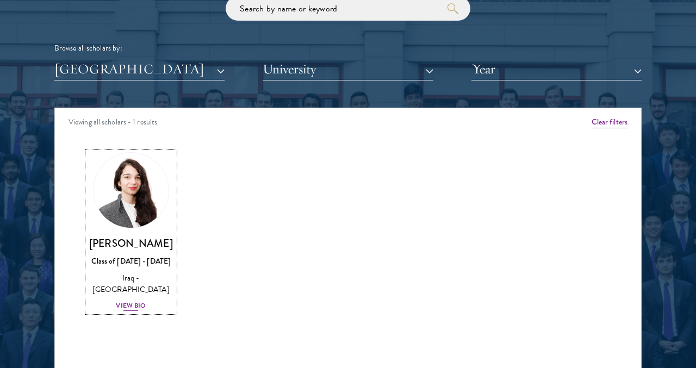
click at [131, 301] on div "View Bio" at bounding box center [131, 306] width 30 height 10
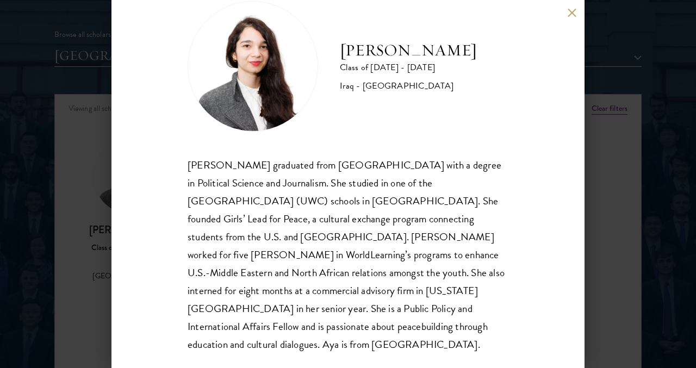
scroll to position [1313, 0]
click at [76, 239] on div "[PERSON_NAME] Class of [DATE] - [DATE] [GEOGRAPHIC_DATA] - [GEOGRAPHIC_DATA] [P…" at bounding box center [348, 184] width 696 height 368
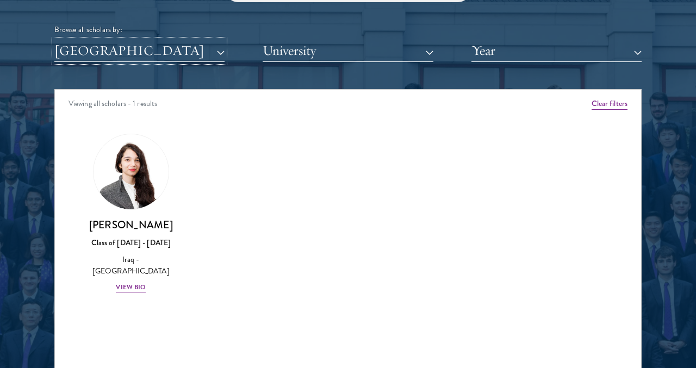
click at [117, 53] on button "[GEOGRAPHIC_DATA]" at bounding box center [139, 51] width 170 height 22
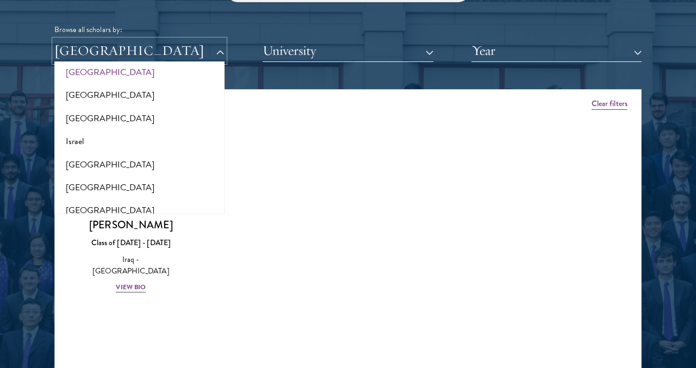
scroll to position [886, 0]
click at [145, 139] on button "Israel" at bounding box center [140, 140] width 164 height 23
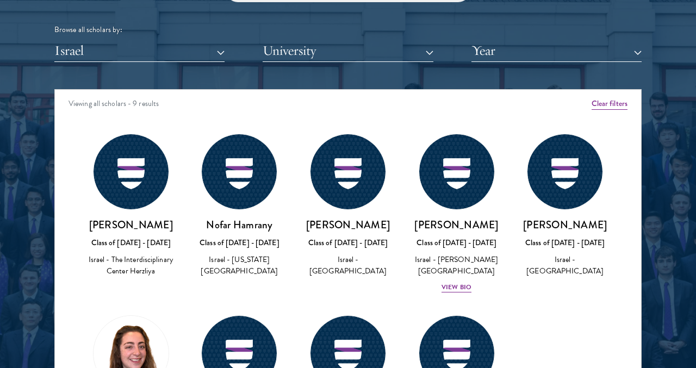
click at [145, 139] on img at bounding box center [130, 171] width 75 height 75
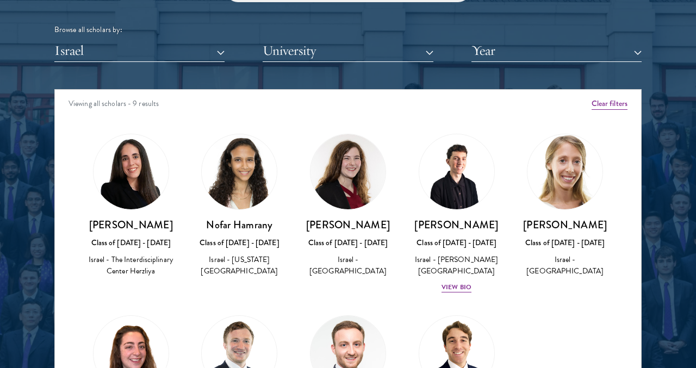
scroll to position [70, 0]
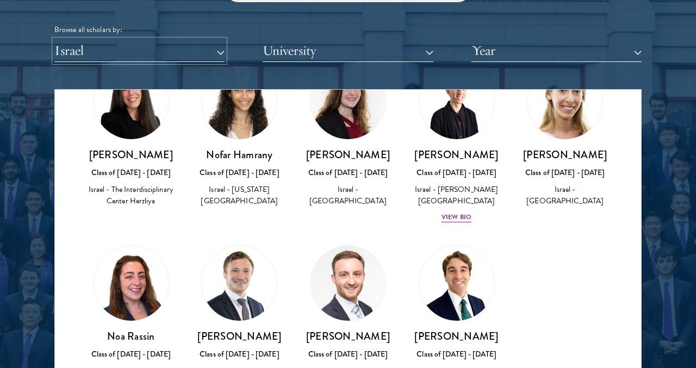
click at [120, 45] on button "Israel" at bounding box center [139, 51] width 170 height 22
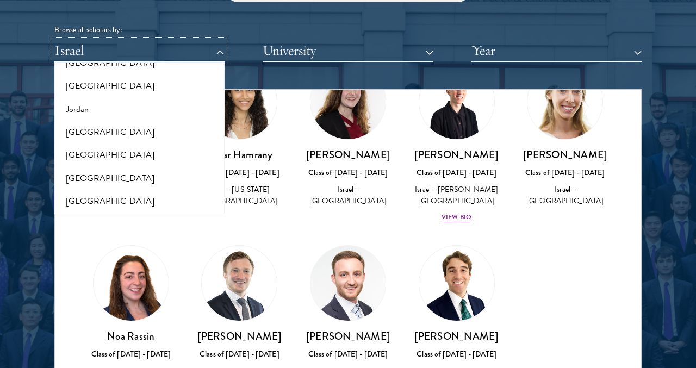
scroll to position [985, 0]
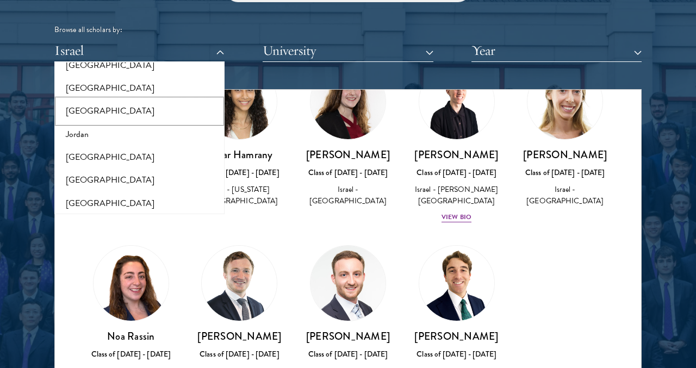
click at [113, 116] on button "[GEOGRAPHIC_DATA]" at bounding box center [140, 110] width 164 height 23
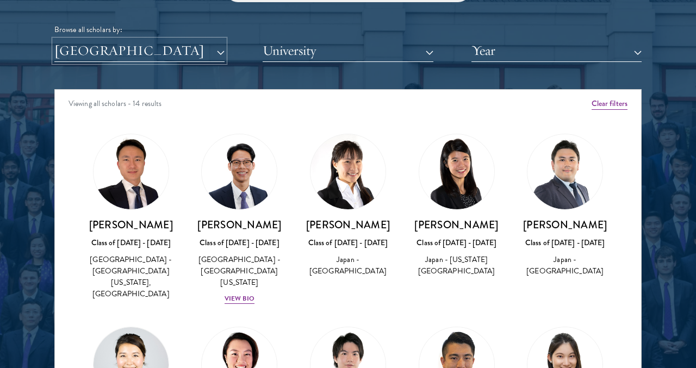
click at [144, 57] on button "[GEOGRAPHIC_DATA]" at bounding box center [139, 51] width 170 height 22
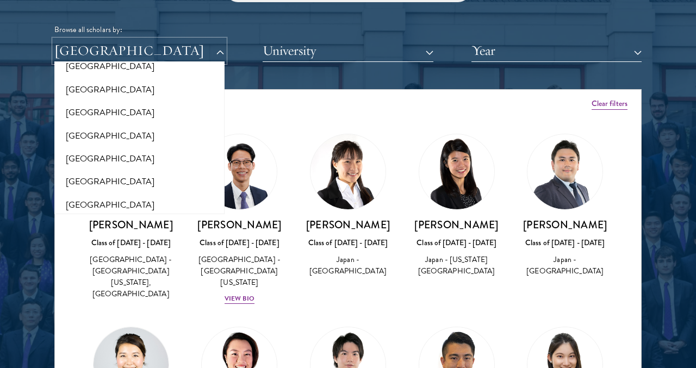
scroll to position [1100, 0]
click at [111, 111] on button "[GEOGRAPHIC_DATA]" at bounding box center [140, 111] width 164 height 23
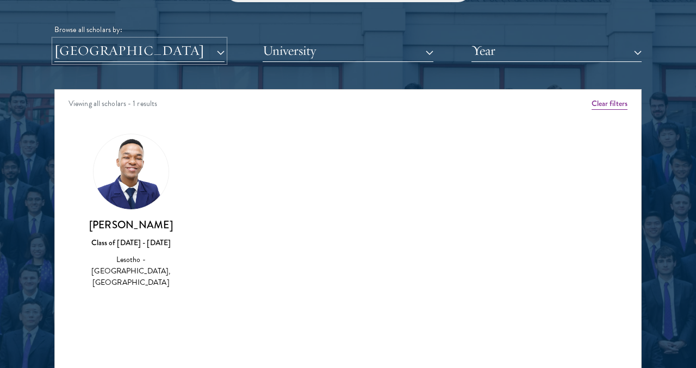
click at [165, 43] on button "[GEOGRAPHIC_DATA]" at bounding box center [139, 51] width 170 height 22
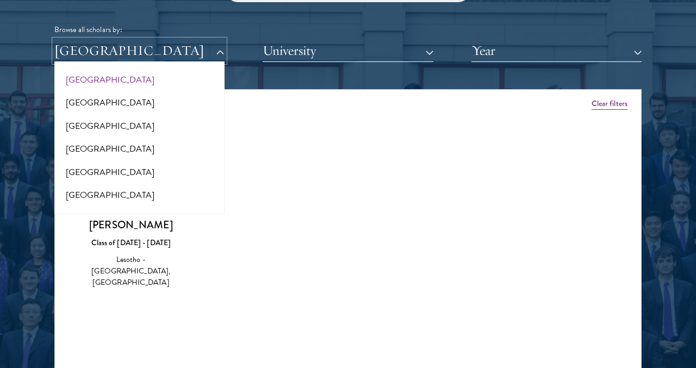
scroll to position [1180, 0]
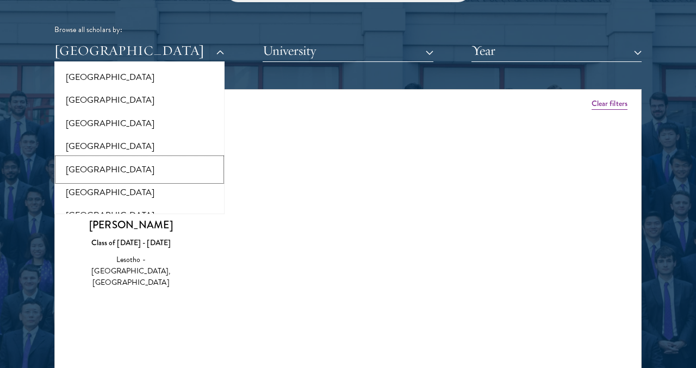
click at [137, 170] on button "[GEOGRAPHIC_DATA]" at bounding box center [140, 169] width 164 height 23
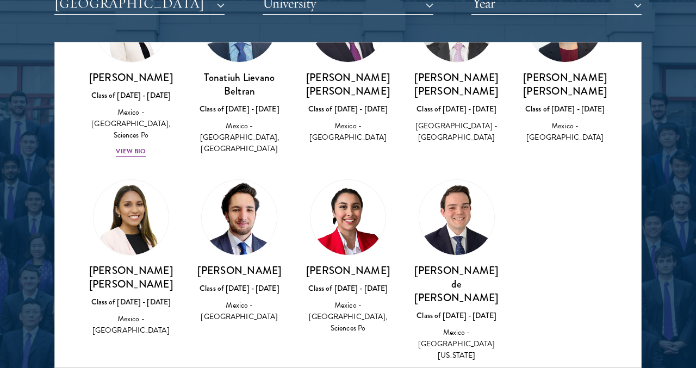
scroll to position [297, 0]
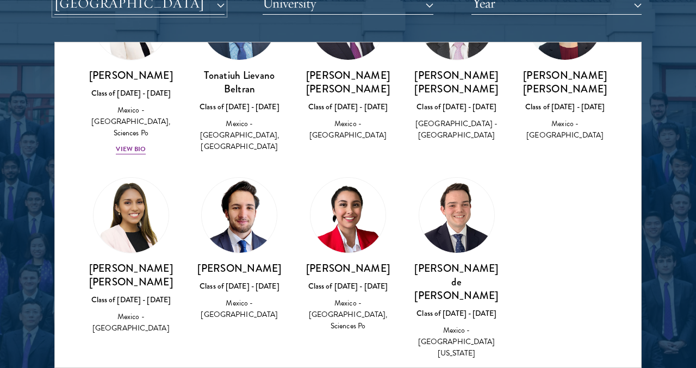
click at [165, 7] on button "[GEOGRAPHIC_DATA]" at bounding box center [139, 3] width 170 height 22
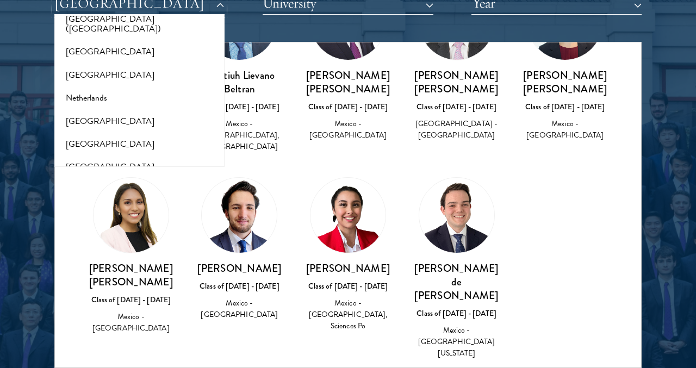
scroll to position [1433, 0]
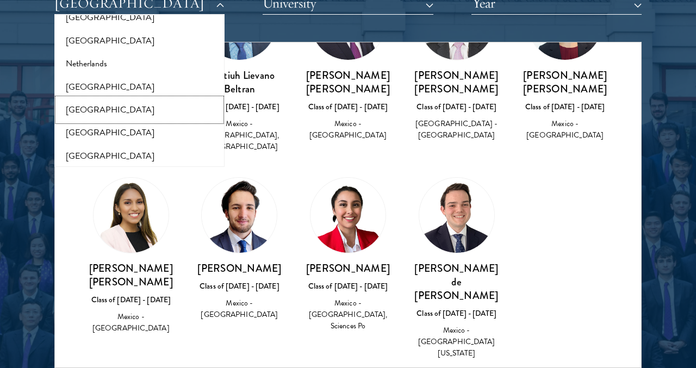
click at [150, 98] on button "[GEOGRAPHIC_DATA]" at bounding box center [140, 109] width 164 height 23
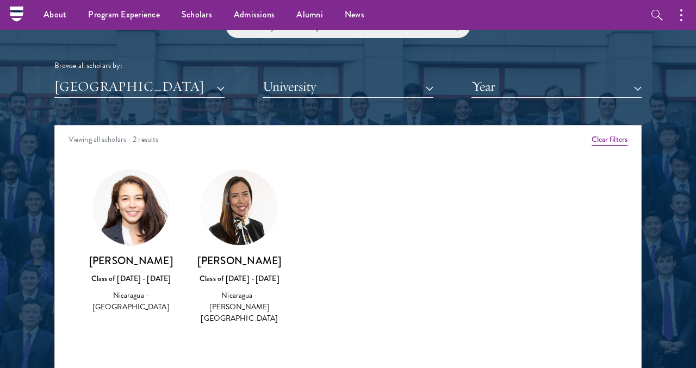
scroll to position [1276, 0]
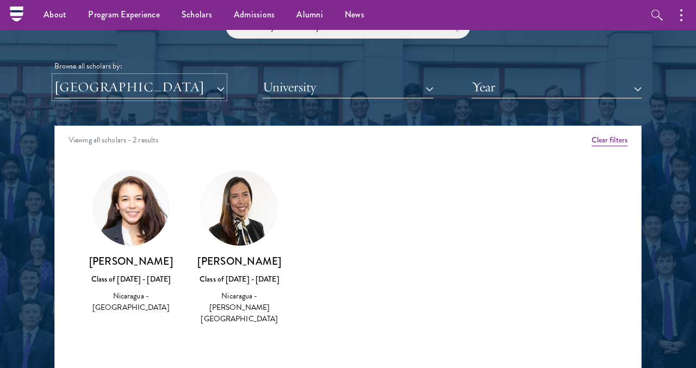
click at [89, 85] on button "[GEOGRAPHIC_DATA]" at bounding box center [139, 87] width 170 height 22
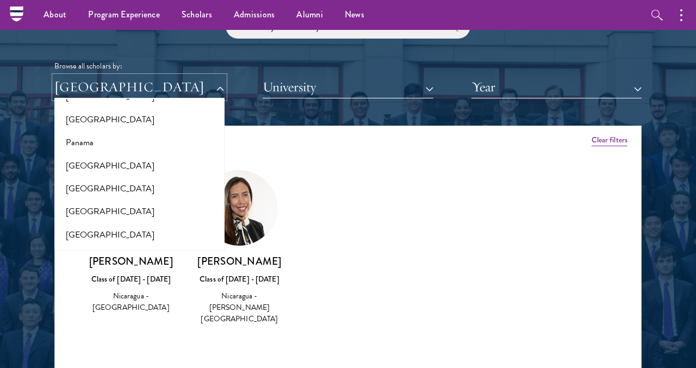
scroll to position [1623, 0]
click at [92, 154] on button "[GEOGRAPHIC_DATA]" at bounding box center [140, 165] width 164 height 23
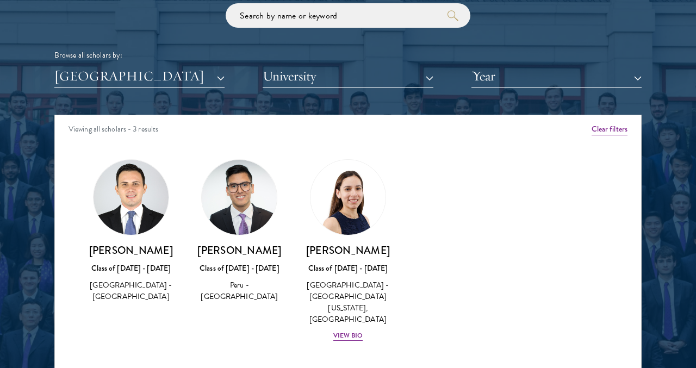
scroll to position [1288, 0]
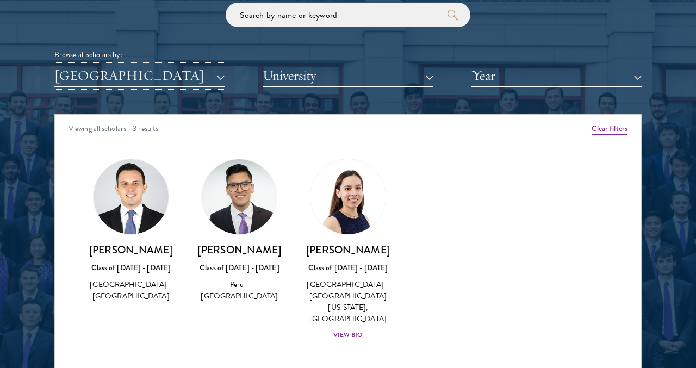
click at [142, 79] on button "[GEOGRAPHIC_DATA]" at bounding box center [139, 76] width 170 height 22
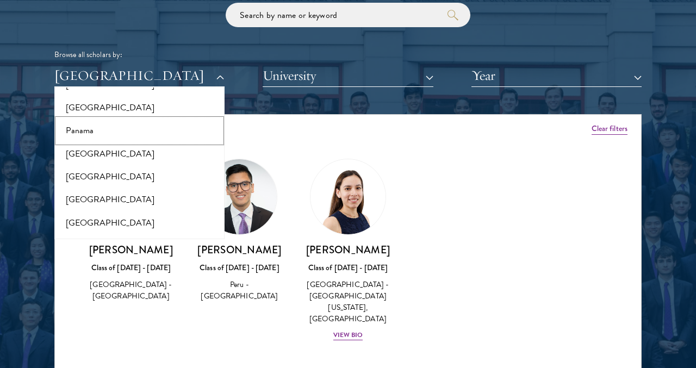
click at [97, 123] on button "Panama" at bounding box center [140, 130] width 164 height 23
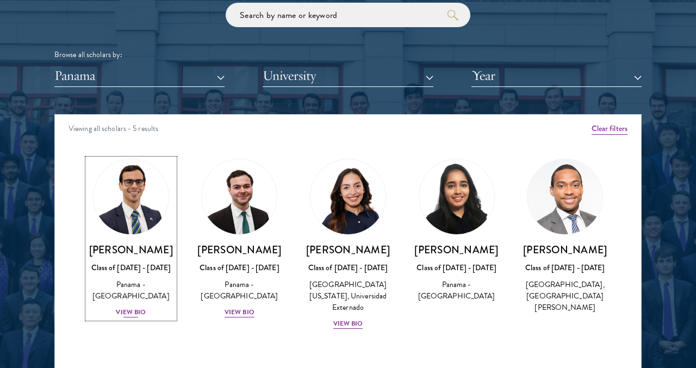
click at [128, 310] on div "View Bio" at bounding box center [131, 312] width 30 height 10
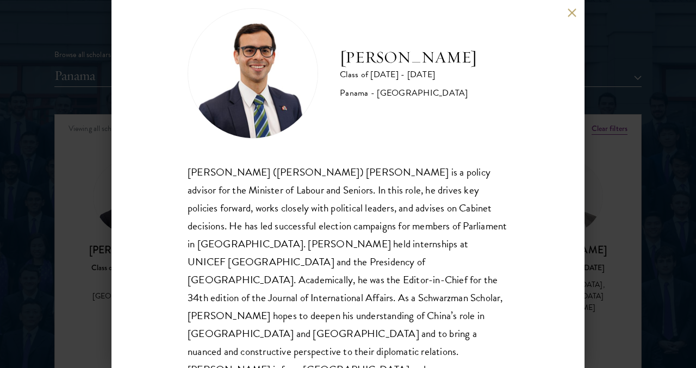
scroll to position [28, 0]
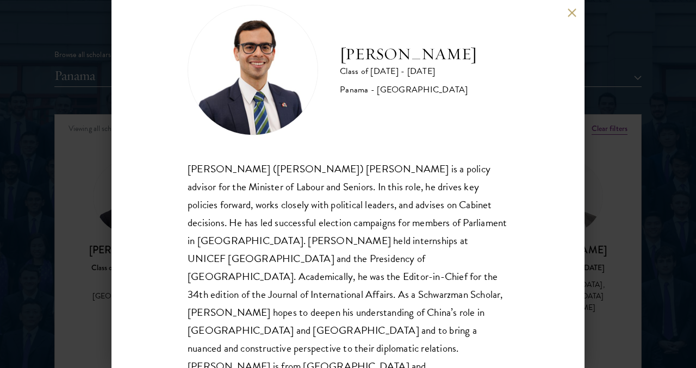
click at [97, 219] on div "[PERSON_NAME] Class of [DATE] - [DATE] [GEOGRAPHIC_DATA] - [GEOGRAPHIC_DATA] [P…" at bounding box center [348, 184] width 696 height 368
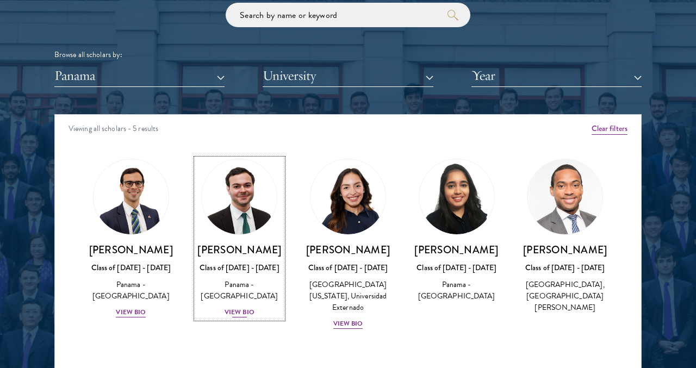
click at [237, 307] on div "View Bio" at bounding box center [239, 312] width 30 height 10
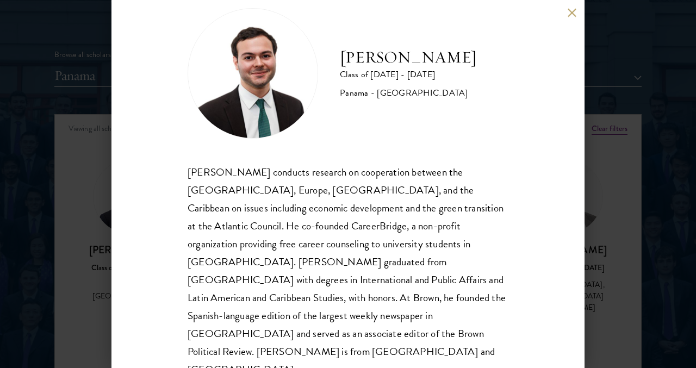
scroll to position [31, 0]
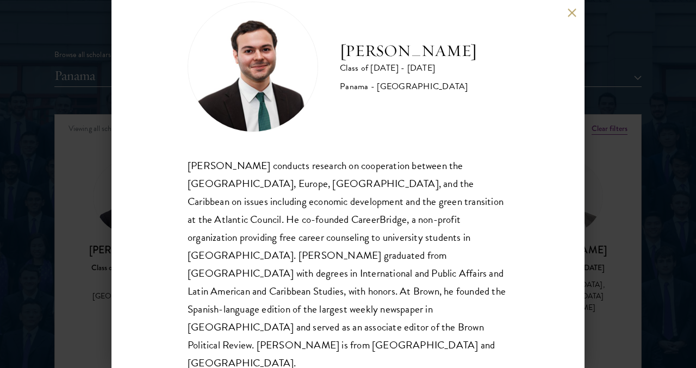
click at [572, 207] on div "[PERSON_NAME] Class of [DATE] - [DATE] [GEOGRAPHIC_DATA] - [GEOGRAPHIC_DATA] [P…" at bounding box center [347, 184] width 473 height 368
click at [592, 187] on div "[PERSON_NAME] Class of [DATE] - [DATE] [GEOGRAPHIC_DATA] - [GEOGRAPHIC_DATA] [P…" at bounding box center [348, 184] width 696 height 368
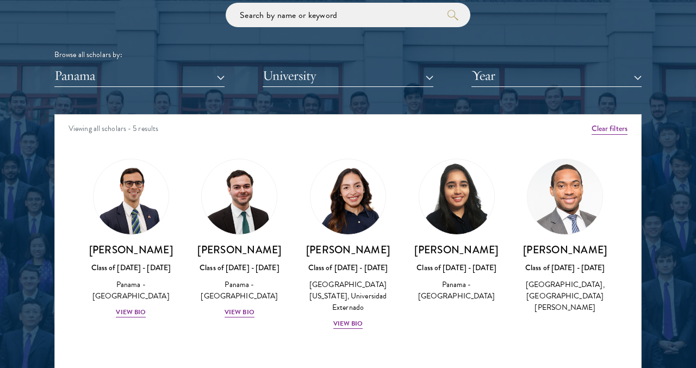
click at [313, 345] on div "Amber Class of [DATE] - [DATE] [GEOGRAPHIC_DATA] - [GEOGRAPHIC_DATA] View Bio C…" at bounding box center [348, 253] width 586 height 217
click at [346, 321] on div "View Bio" at bounding box center [348, 324] width 30 height 10
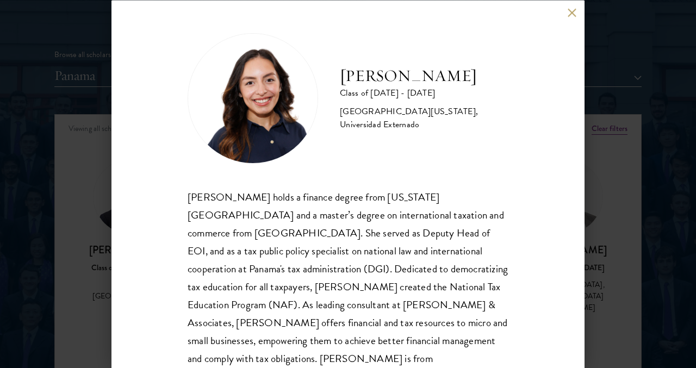
scroll to position [32, 0]
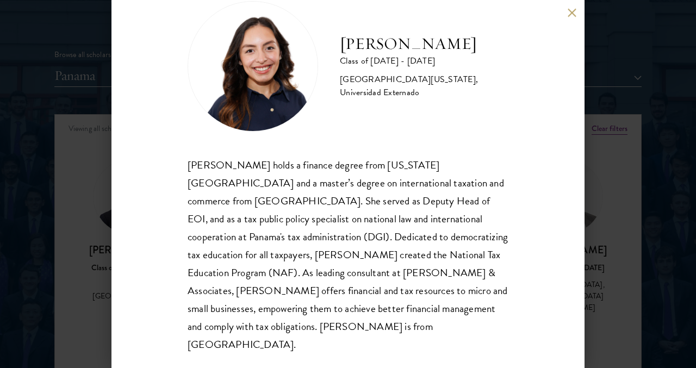
click at [607, 186] on div "[PERSON_NAME] Class of [DATE] - [DATE] [GEOGRAPHIC_DATA] - [US_STATE][GEOGRAPHI…" at bounding box center [348, 184] width 696 height 368
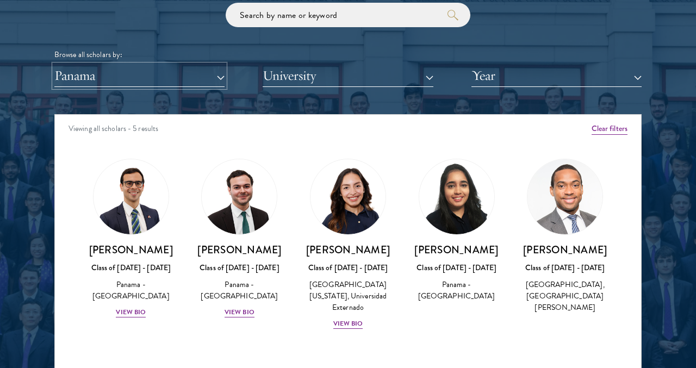
click at [158, 73] on button "Panama" at bounding box center [139, 76] width 170 height 22
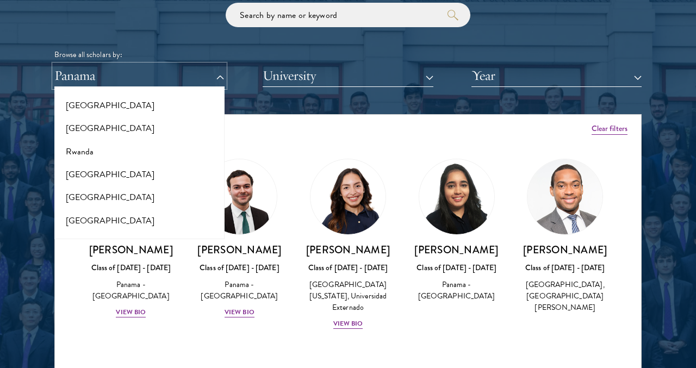
scroll to position [1743, 0]
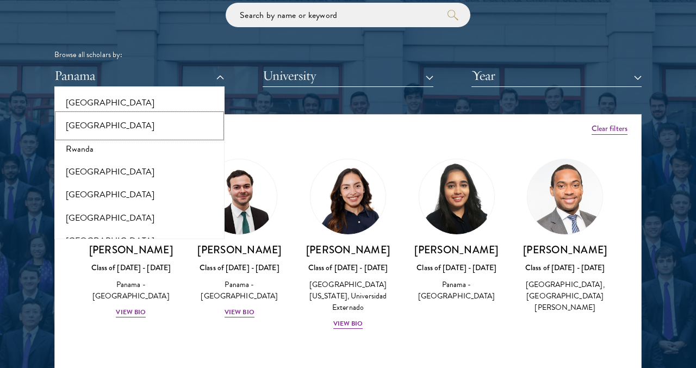
click at [139, 114] on button "[GEOGRAPHIC_DATA]" at bounding box center [140, 125] width 164 height 23
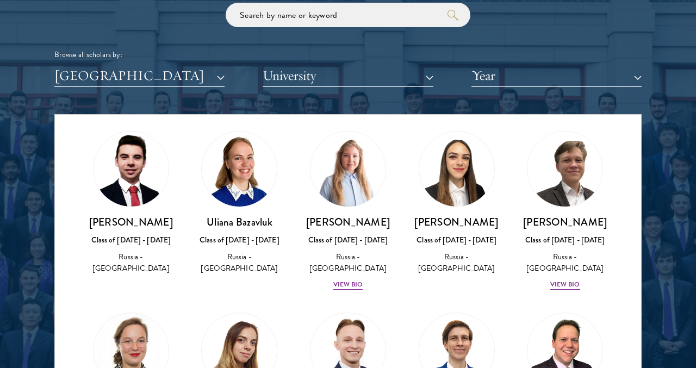
scroll to position [35, 0]
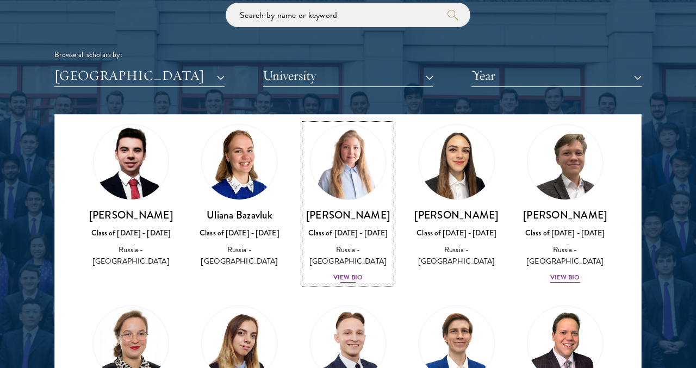
click at [354, 273] on div "View Bio" at bounding box center [348, 277] width 30 height 10
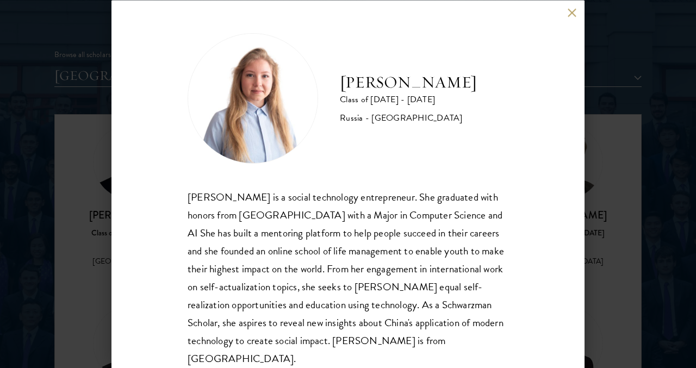
scroll to position [14, 0]
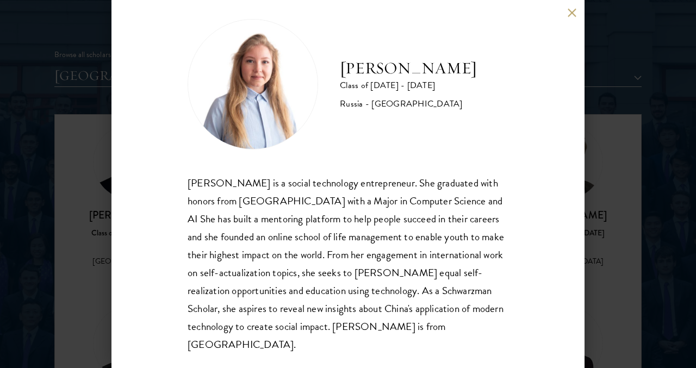
click at [93, 230] on div "[PERSON_NAME] Class of [DATE] - [DATE] [GEOGRAPHIC_DATA] - [GEOGRAPHIC_DATA] [P…" at bounding box center [348, 184] width 696 height 368
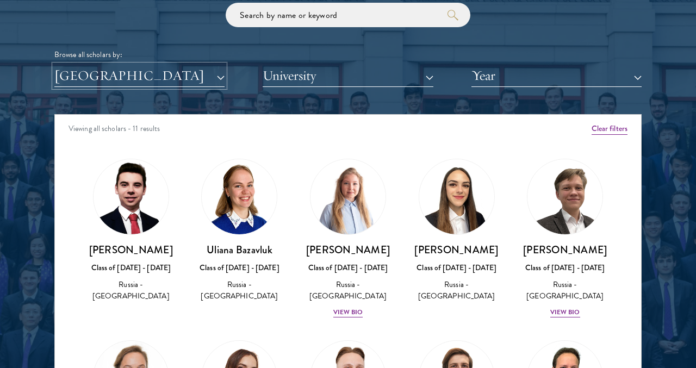
click at [109, 81] on button "[GEOGRAPHIC_DATA]" at bounding box center [139, 76] width 170 height 22
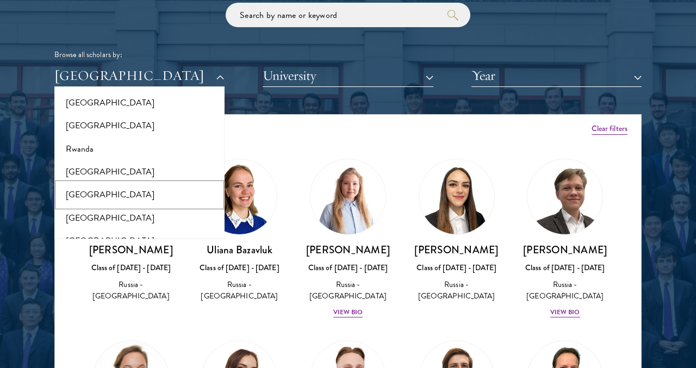
click at [115, 183] on button "[GEOGRAPHIC_DATA]" at bounding box center [140, 194] width 164 height 23
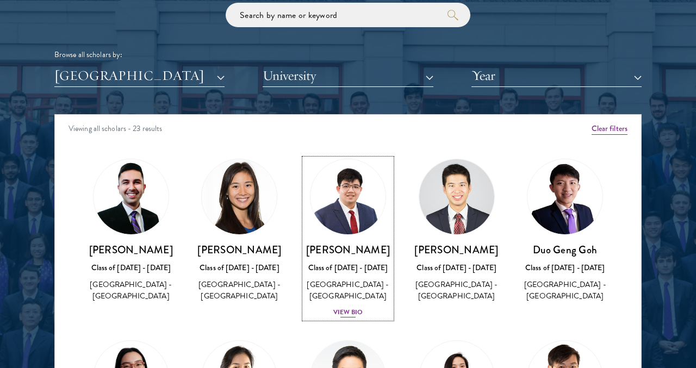
click at [341, 314] on div "View Bio" at bounding box center [348, 312] width 30 height 10
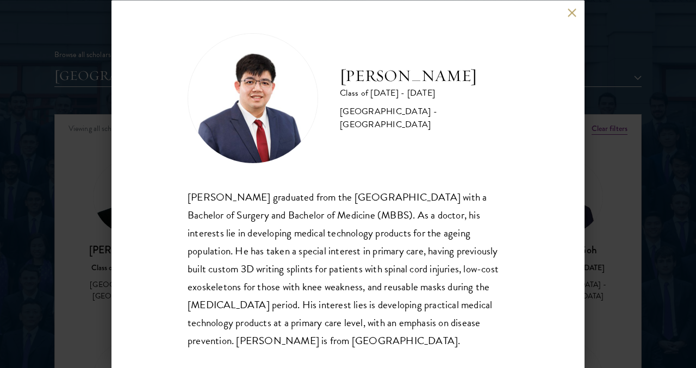
scroll to position [14, 0]
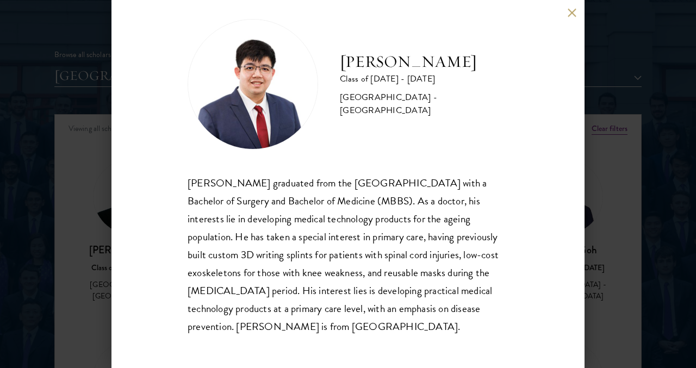
click at [90, 252] on div "[PERSON_NAME] Class of [DATE] - [DATE] [GEOGRAPHIC_DATA] - [GEOGRAPHIC_DATA] [P…" at bounding box center [348, 184] width 696 height 368
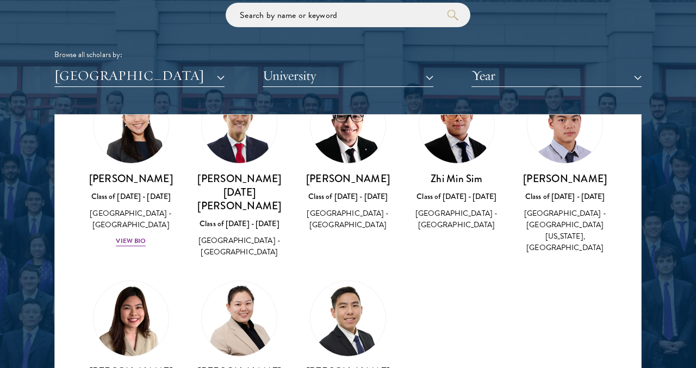
scroll to position [658, 0]
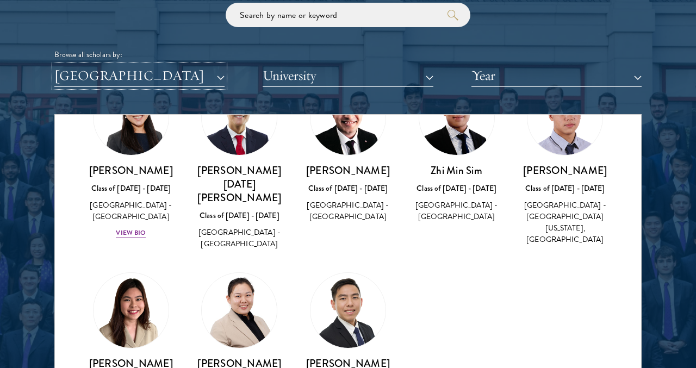
click at [120, 76] on button "[GEOGRAPHIC_DATA]" at bounding box center [139, 76] width 170 height 22
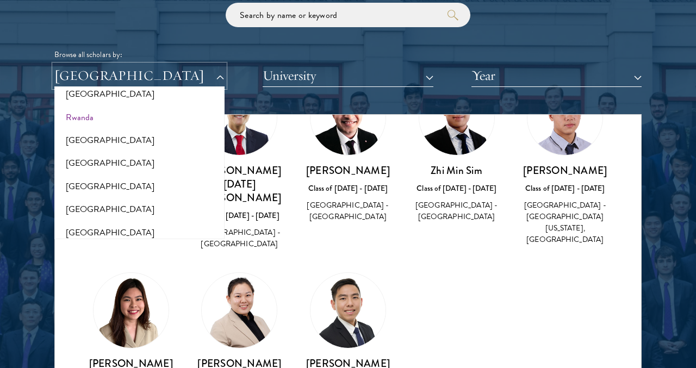
scroll to position [1777, 0]
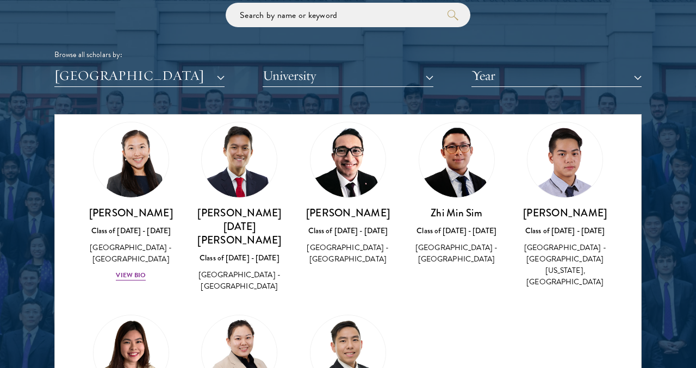
scroll to position [618, 0]
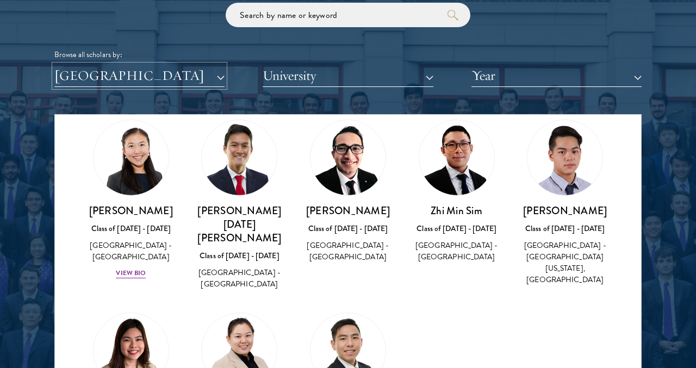
click at [148, 77] on button "[GEOGRAPHIC_DATA]" at bounding box center [139, 76] width 170 height 22
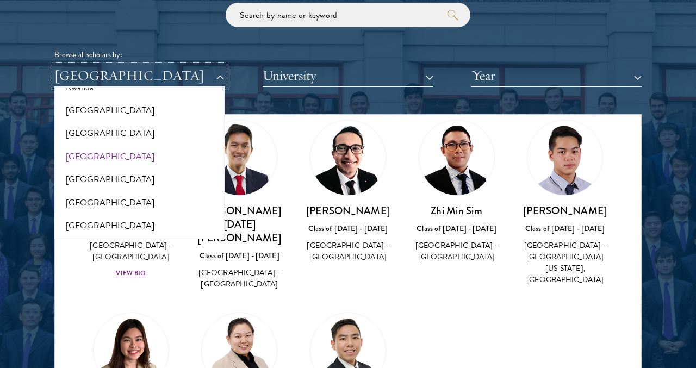
scroll to position [1813, 0]
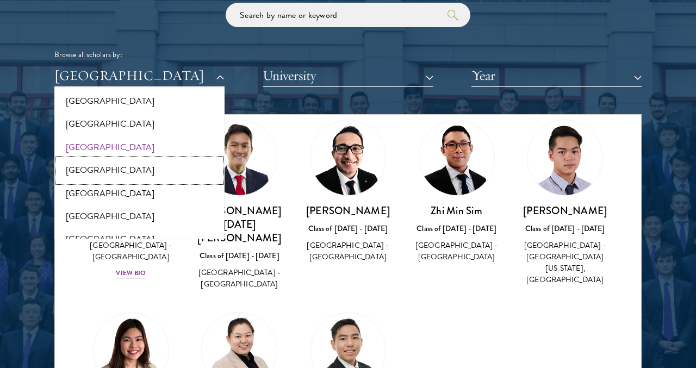
click at [135, 162] on button "[GEOGRAPHIC_DATA]" at bounding box center [140, 170] width 164 height 23
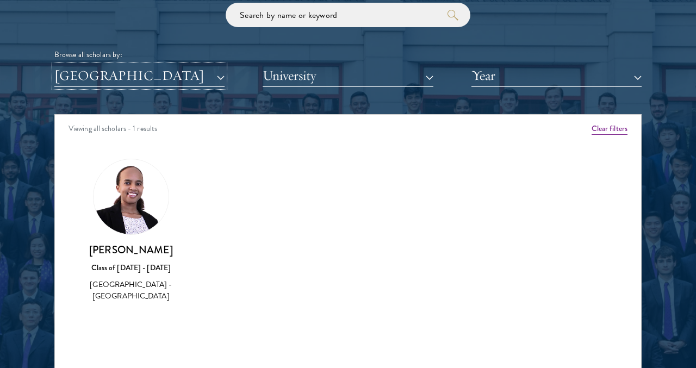
click at [152, 84] on button "[GEOGRAPHIC_DATA]" at bounding box center [139, 76] width 170 height 22
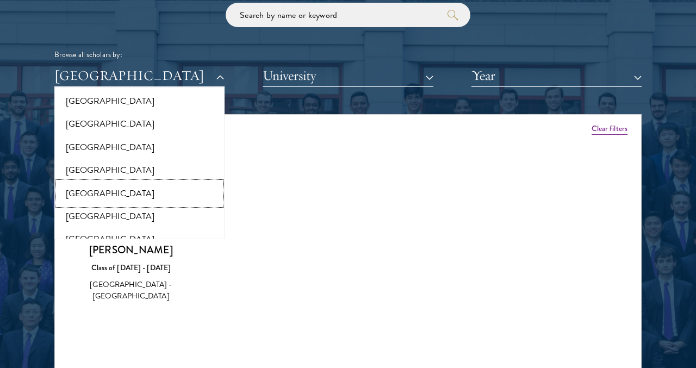
click at [122, 182] on button "[GEOGRAPHIC_DATA]" at bounding box center [140, 193] width 164 height 23
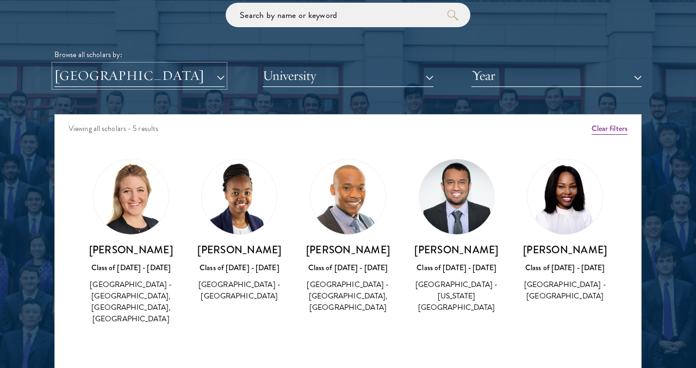
click at [107, 82] on button "[GEOGRAPHIC_DATA]" at bounding box center [139, 76] width 170 height 22
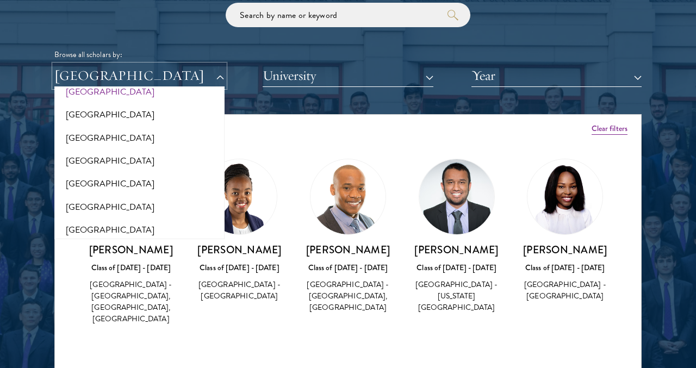
scroll to position [1875, 0]
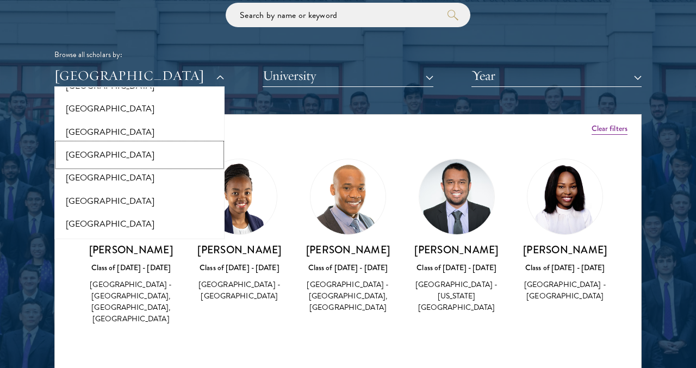
click at [105, 152] on button "[GEOGRAPHIC_DATA]" at bounding box center [140, 155] width 164 height 23
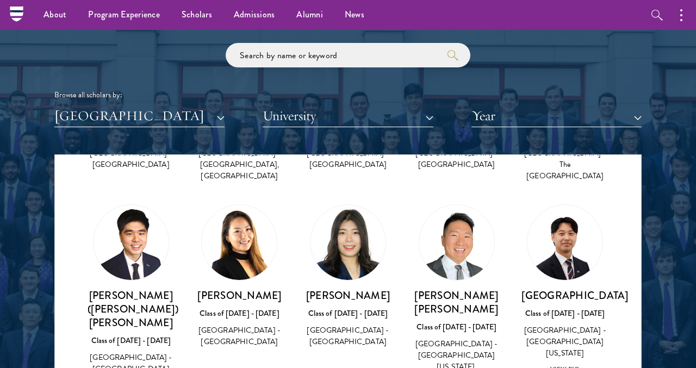
scroll to position [370, 0]
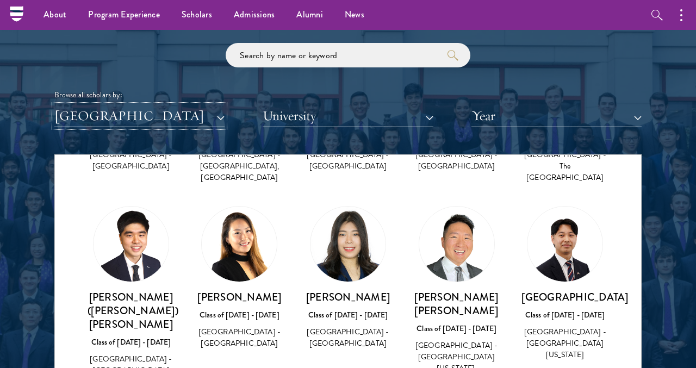
click at [125, 115] on button "[GEOGRAPHIC_DATA]" at bounding box center [139, 116] width 170 height 22
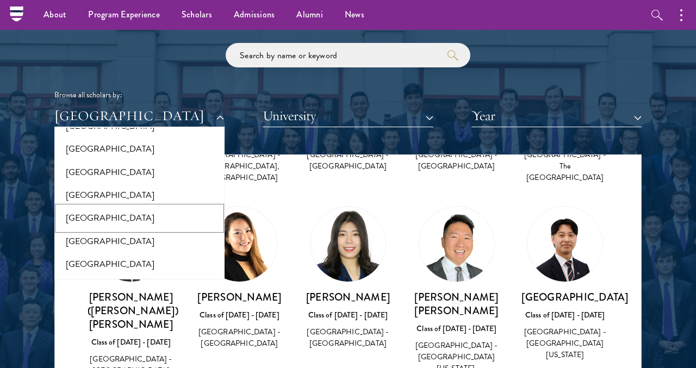
click at [104, 210] on button "[GEOGRAPHIC_DATA]" at bounding box center [140, 218] width 164 height 23
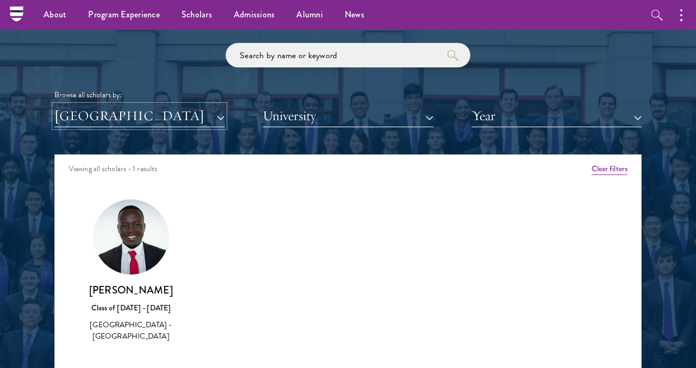
click at [127, 118] on button "[GEOGRAPHIC_DATA]" at bounding box center [139, 116] width 170 height 22
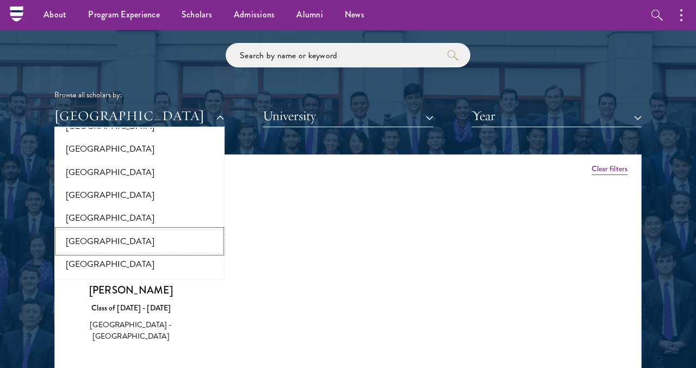
click at [89, 236] on button "[GEOGRAPHIC_DATA]" at bounding box center [140, 241] width 164 height 23
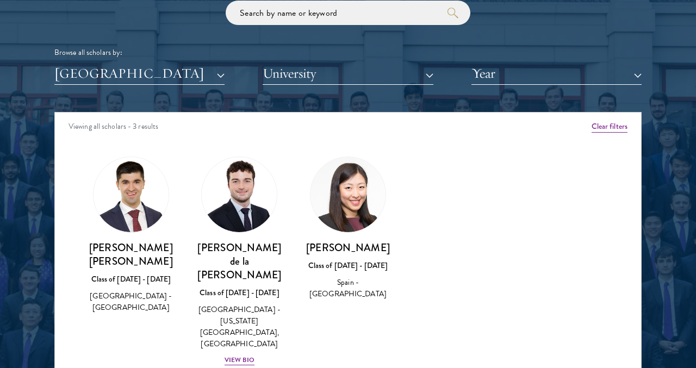
scroll to position [1290, 0]
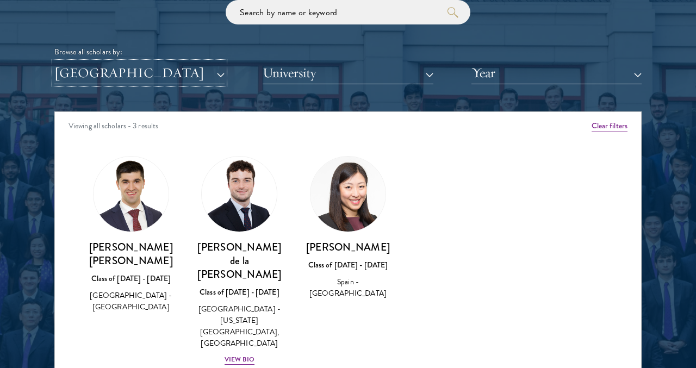
click at [139, 83] on button "[GEOGRAPHIC_DATA]" at bounding box center [139, 73] width 170 height 22
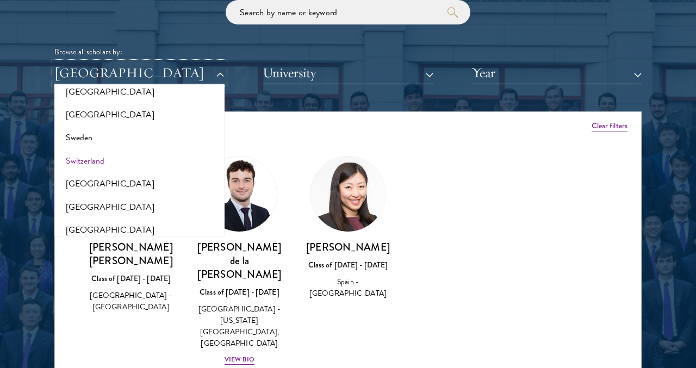
scroll to position [1987, 0]
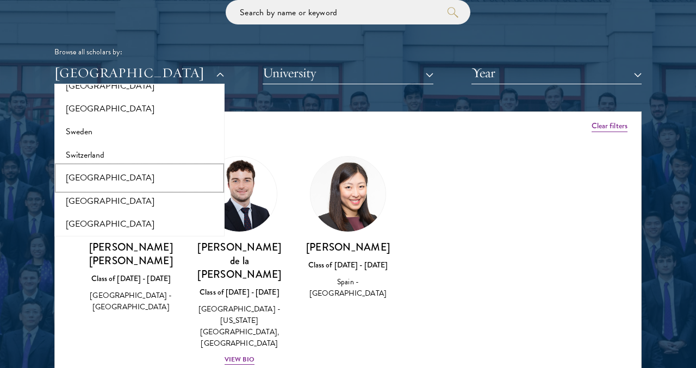
click at [103, 167] on button "[GEOGRAPHIC_DATA]" at bounding box center [140, 177] width 164 height 23
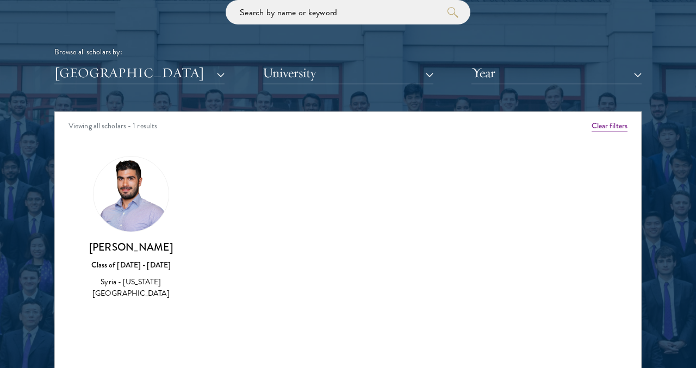
click at [133, 197] on img at bounding box center [130, 194] width 75 height 75
click at [179, 79] on button "[GEOGRAPHIC_DATA]" at bounding box center [139, 73] width 170 height 22
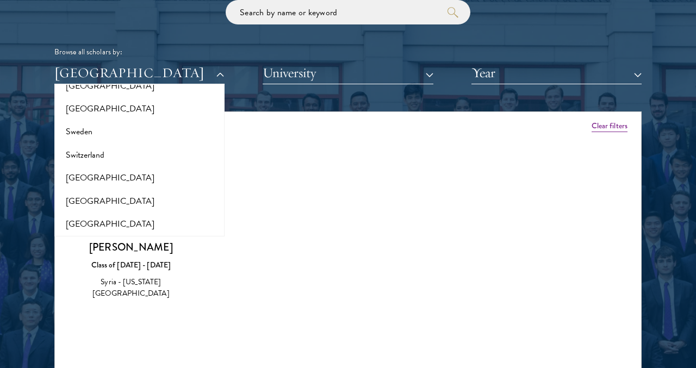
click at [290, 171] on div "Amber Class of [DATE] - [DATE] [GEOGRAPHIC_DATA] - [GEOGRAPHIC_DATA] View Bio C…" at bounding box center [348, 237] width 586 height 190
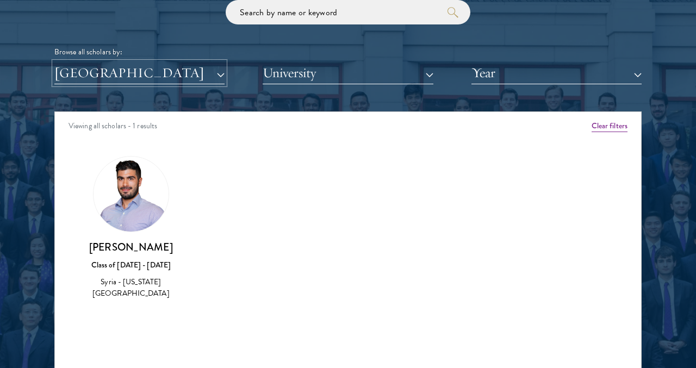
click at [194, 80] on button "[GEOGRAPHIC_DATA]" at bounding box center [139, 73] width 170 height 22
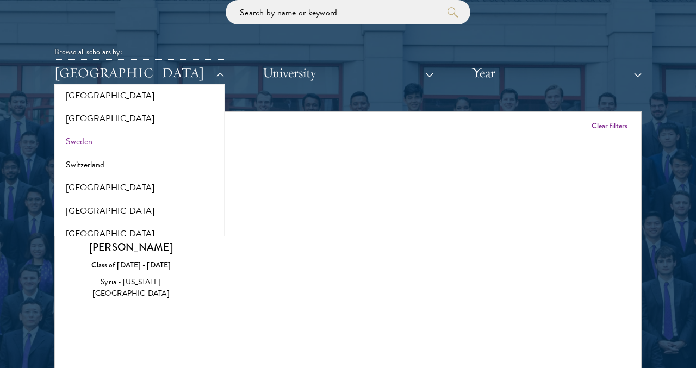
scroll to position [1975, 0]
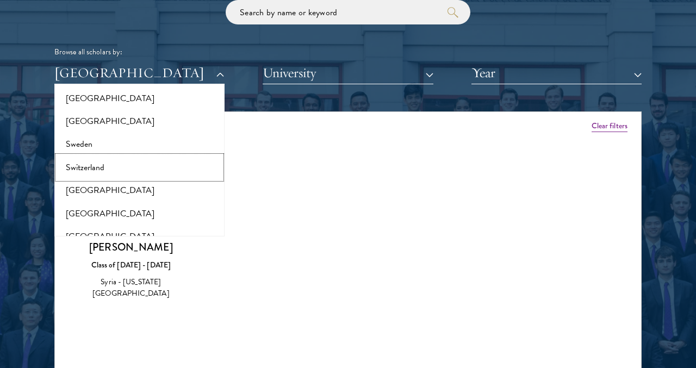
click at [147, 156] on button "Switzerland" at bounding box center [140, 167] width 164 height 23
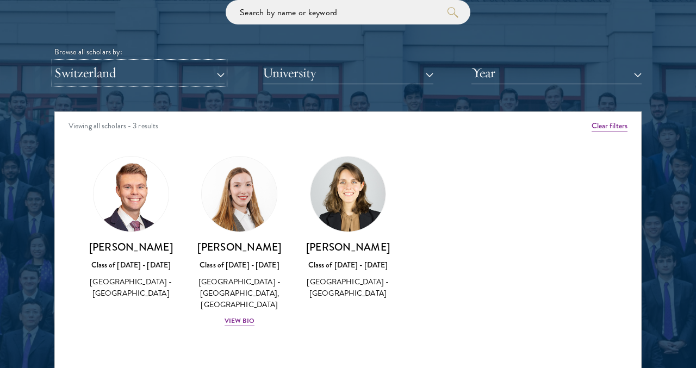
click at [148, 74] on button "Switzerland" at bounding box center [139, 73] width 170 height 22
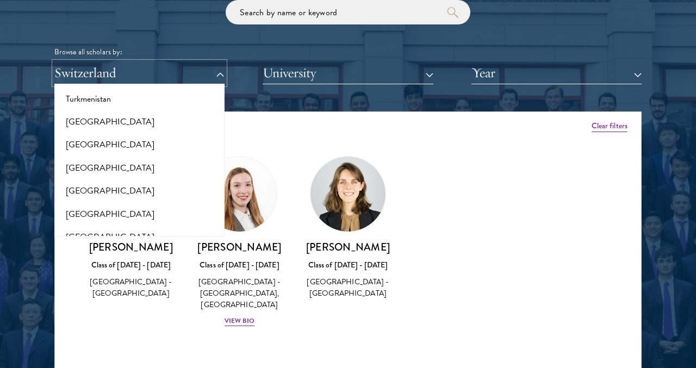
scroll to position [2210, 0]
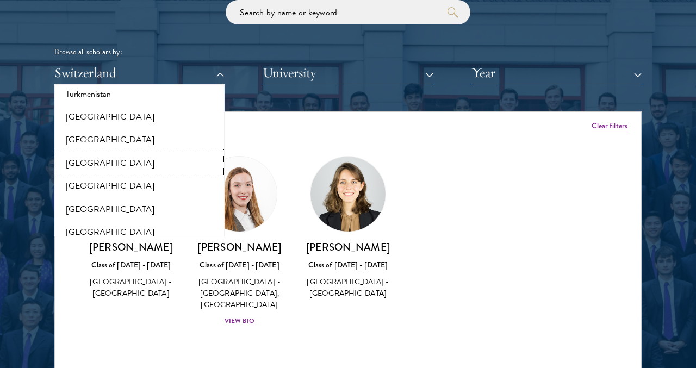
click at [130, 157] on button "[GEOGRAPHIC_DATA]" at bounding box center [140, 163] width 164 height 23
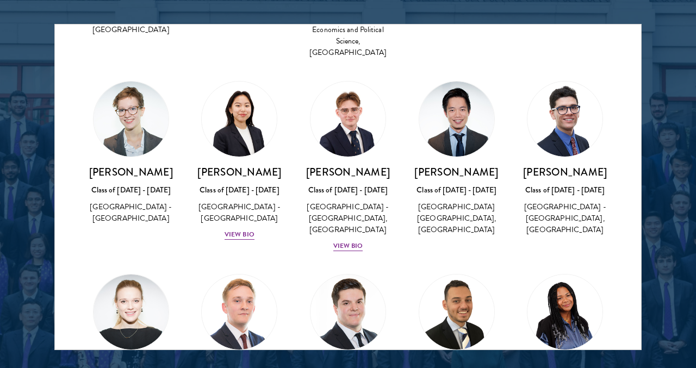
scroll to position [542, 0]
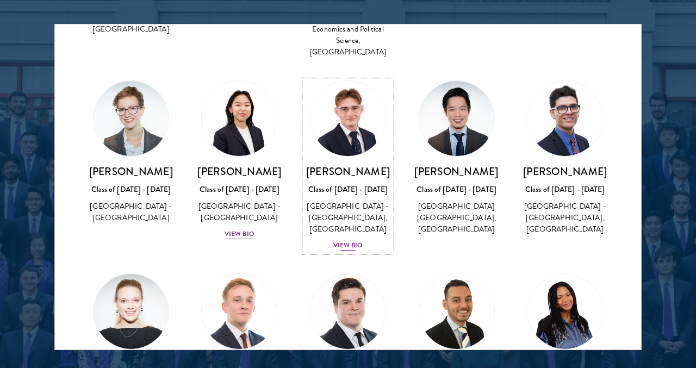
click at [353, 240] on div "View Bio" at bounding box center [348, 245] width 30 height 10
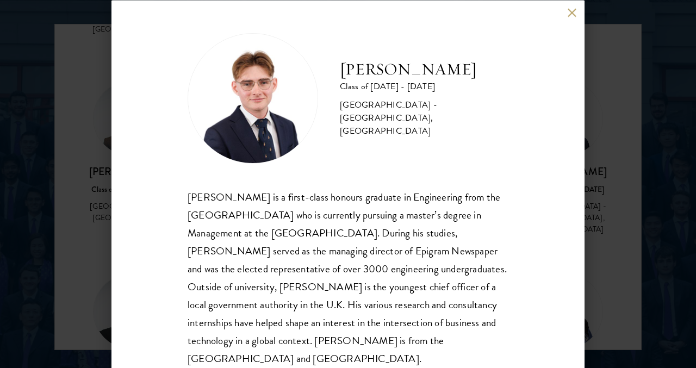
click at [610, 45] on div "[PERSON_NAME] Class of [DATE] - [DATE] [GEOGRAPHIC_DATA] - [GEOGRAPHIC_DATA], […" at bounding box center [348, 184] width 696 height 368
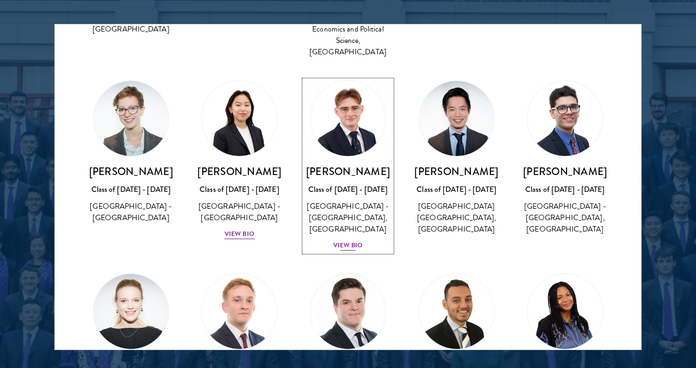
click at [351, 240] on div "View Bio" at bounding box center [348, 245] width 30 height 10
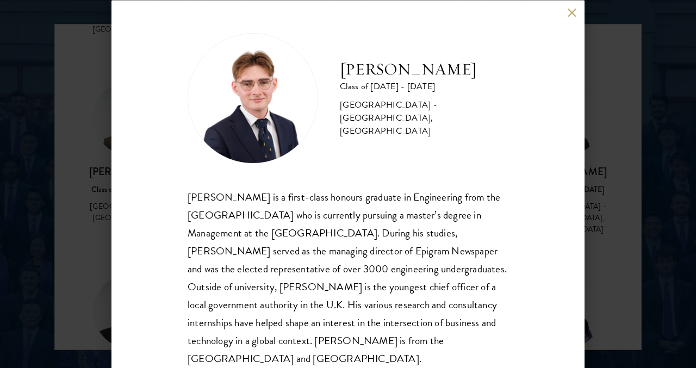
scroll to position [14, 0]
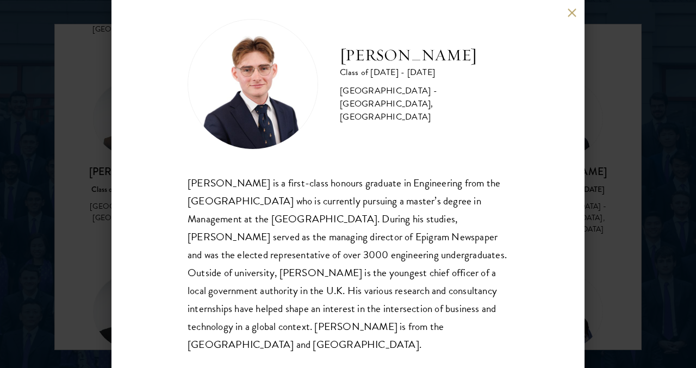
click at [608, 174] on div "[PERSON_NAME] Class of [DATE] - [DATE] [GEOGRAPHIC_DATA] - [GEOGRAPHIC_DATA], […" at bounding box center [348, 184] width 696 height 368
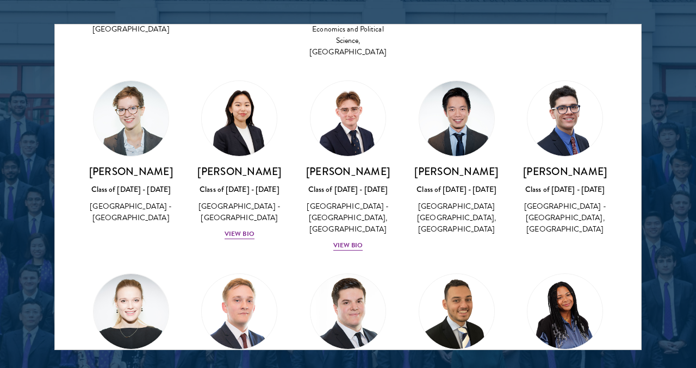
click at [537, 263] on div "[PERSON_NAME] Class of [DATE] - [DATE] [GEOGRAPHIC_DATA] - [GEOGRAPHIC_DATA] Vi…" at bounding box center [564, 354] width 109 height 182
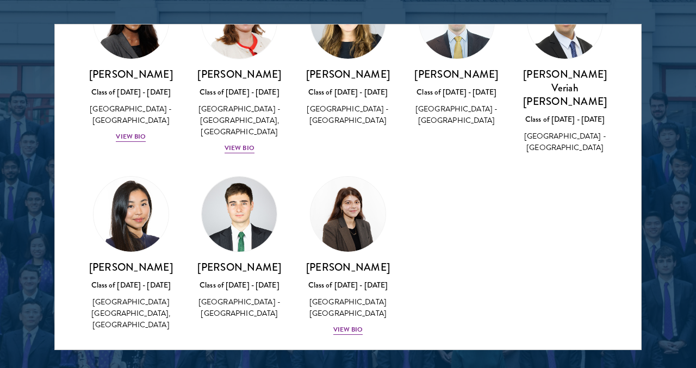
scroll to position [1571, 0]
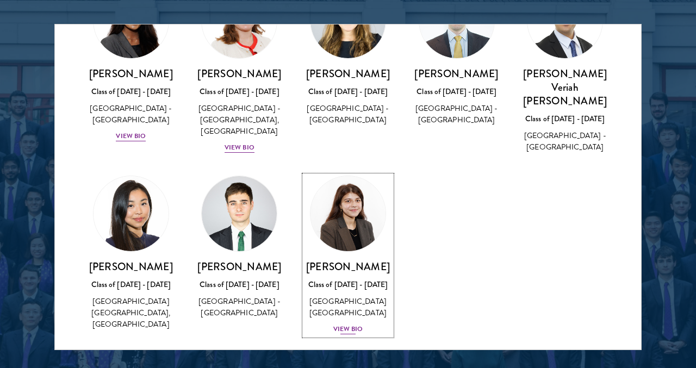
click at [342, 324] on div "View Bio" at bounding box center [348, 329] width 30 height 10
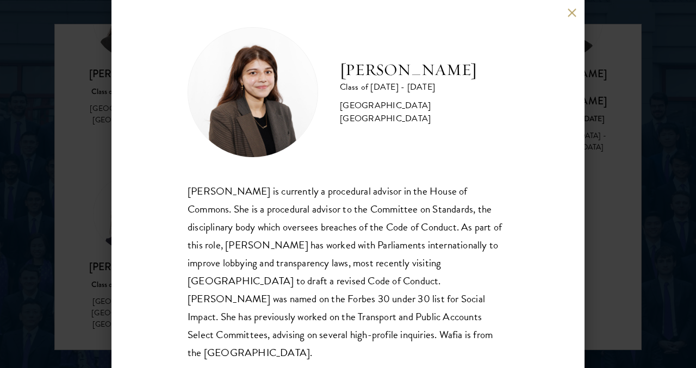
scroll to position [7, 0]
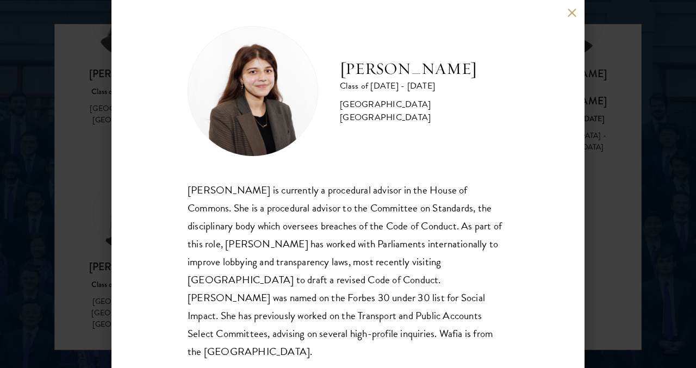
click at [102, 182] on div "[PERSON_NAME] Class of [DATE] - [DATE] [GEOGRAPHIC_DATA] - [GEOGRAPHIC_DATA] [G…" at bounding box center [348, 184] width 696 height 368
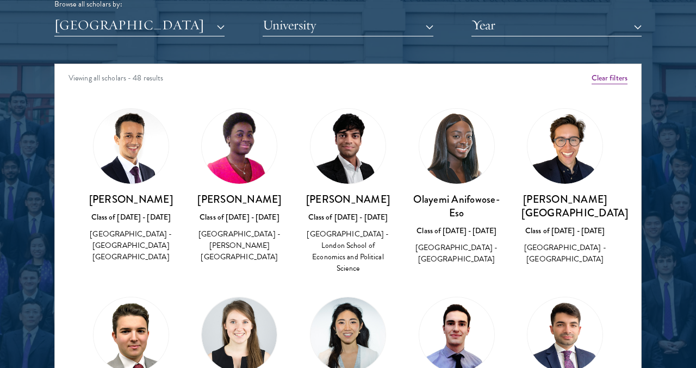
scroll to position [1339, 0]
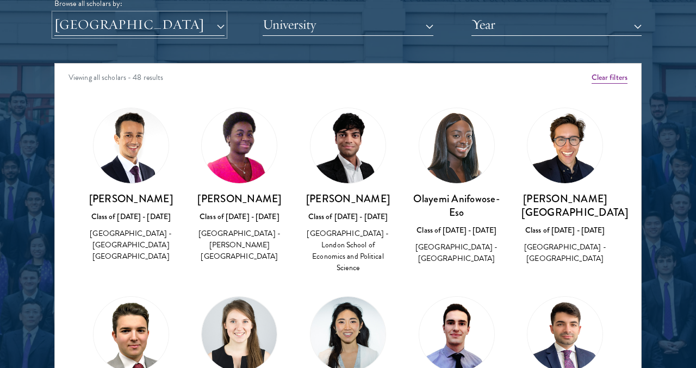
click at [111, 33] on button "[GEOGRAPHIC_DATA]" at bounding box center [139, 25] width 170 height 22
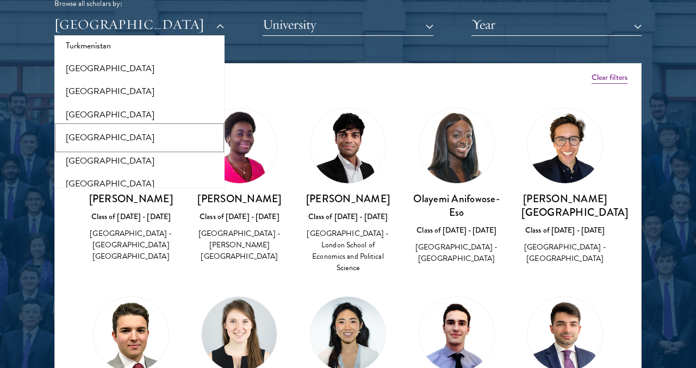
click at [120, 128] on button "[GEOGRAPHIC_DATA]" at bounding box center [140, 137] width 164 height 23
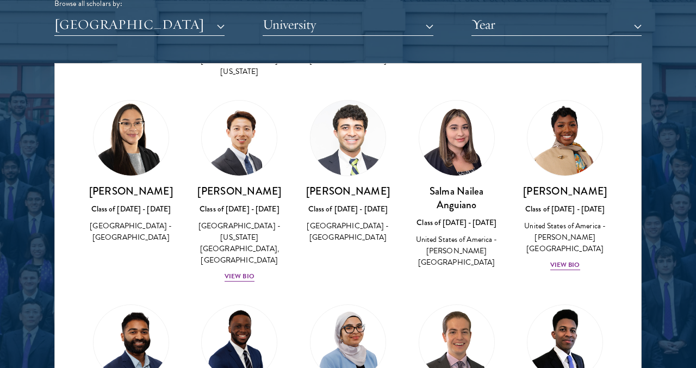
scroll to position [621, 0]
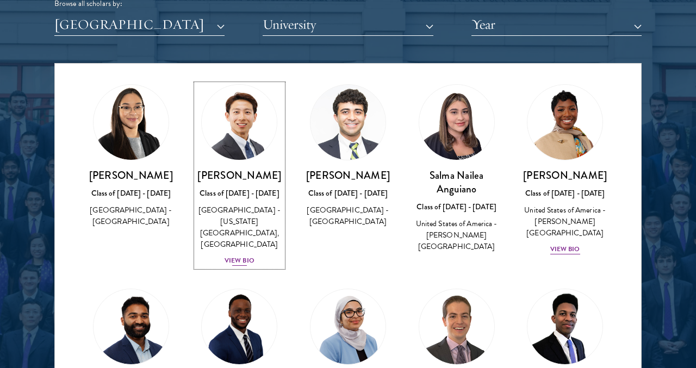
click at [229, 255] on div "View Bio" at bounding box center [239, 260] width 30 height 10
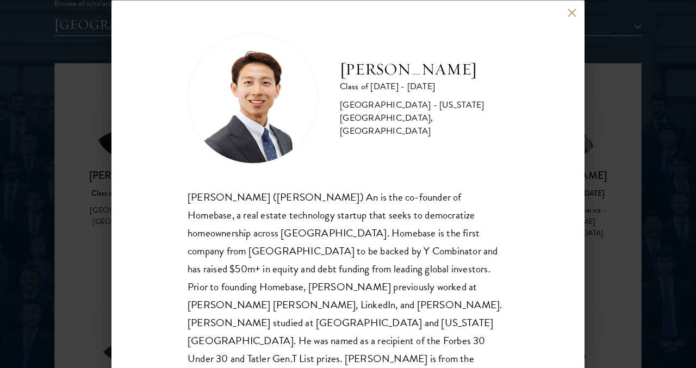
click at [102, 207] on div "[PERSON_NAME] Class of [DATE] - [DATE] [GEOGRAPHIC_DATA] - [US_STATE][GEOGRAPHI…" at bounding box center [348, 184] width 696 height 368
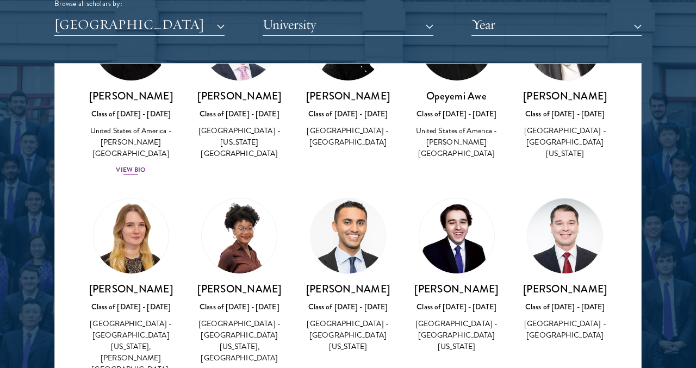
scroll to position [1122, 0]
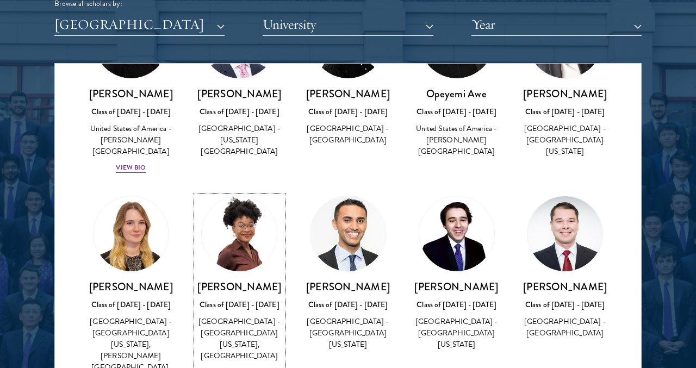
click at [233, 367] on div "View Bio" at bounding box center [239, 372] width 30 height 10
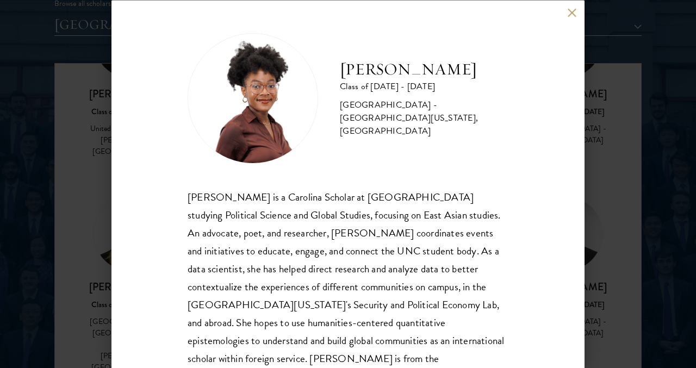
scroll to position [32, 0]
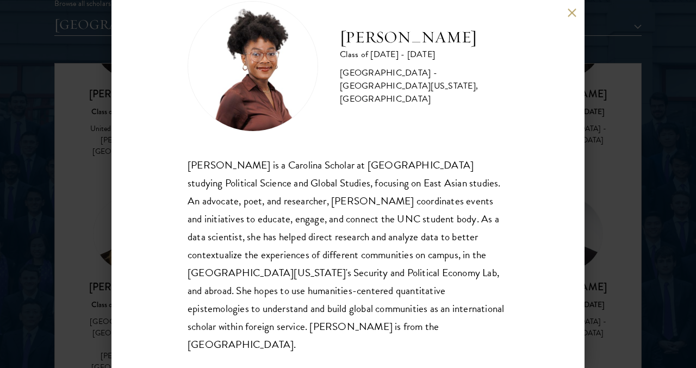
click at [95, 252] on div "[PERSON_NAME] Class of [DATE] - [DATE] [GEOGRAPHIC_DATA] - [GEOGRAPHIC_DATA][US…" at bounding box center [348, 184] width 696 height 368
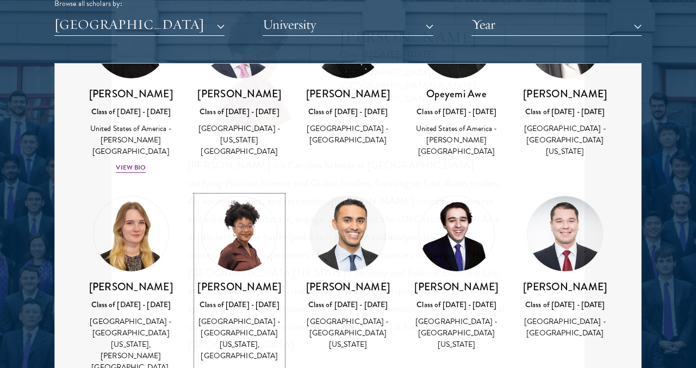
scroll to position [1122, 0]
click at [83, 215] on div "[PERSON_NAME] Class of [DATE] - [DATE] [GEOGRAPHIC_DATA] - [GEOGRAPHIC_DATA][US…" at bounding box center [131, 290] width 109 height 211
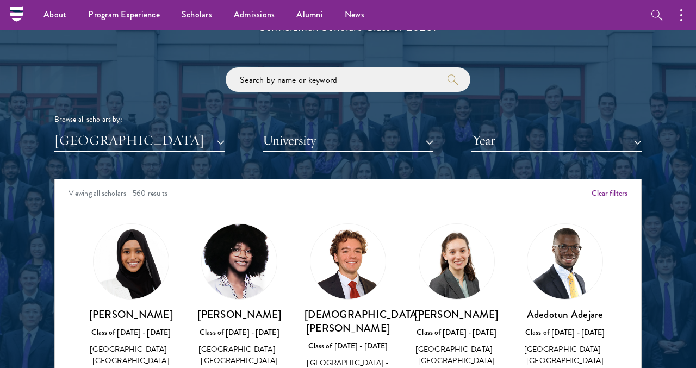
scroll to position [1214, 0]
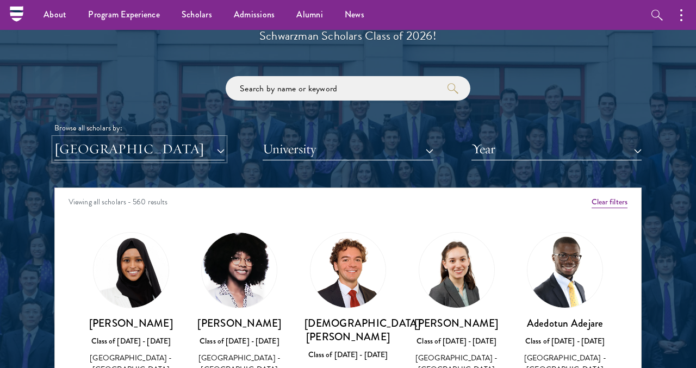
click at [98, 149] on button "[GEOGRAPHIC_DATA]" at bounding box center [139, 149] width 170 height 22
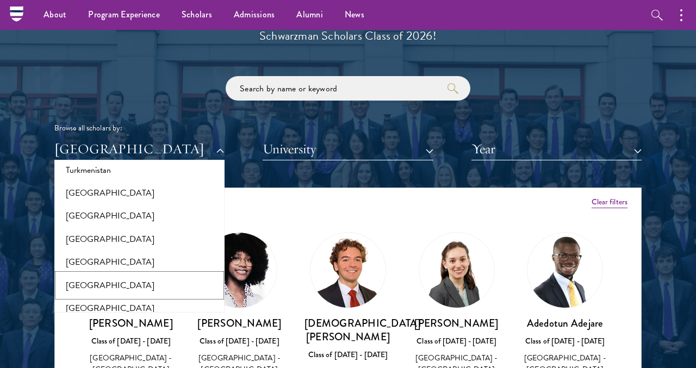
click at [113, 274] on button "[GEOGRAPHIC_DATA]" at bounding box center [140, 285] width 164 height 23
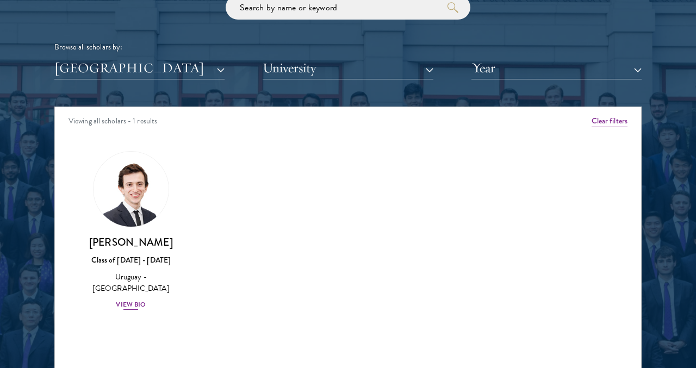
scroll to position [1296, 0]
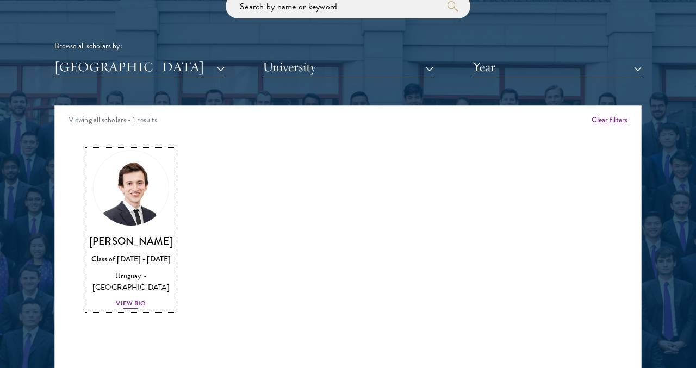
click at [128, 305] on div "View Bio" at bounding box center [131, 303] width 30 height 10
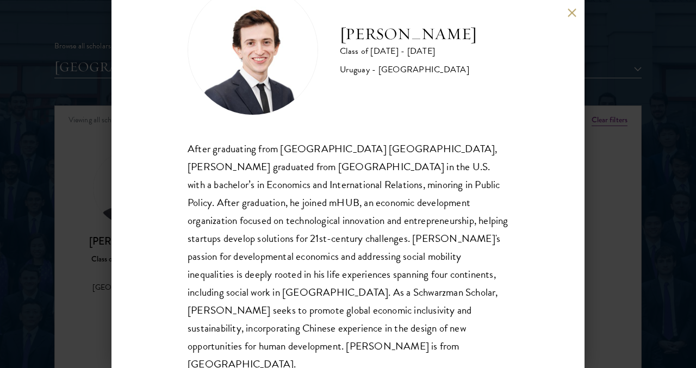
scroll to position [49, 0]
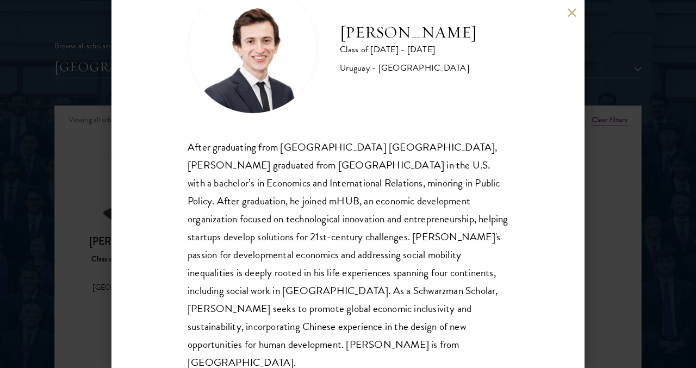
click at [93, 301] on div "[PERSON_NAME] Class of [DATE] - [DATE] [GEOGRAPHIC_DATA] - [GEOGRAPHIC_DATA] Af…" at bounding box center [348, 184] width 696 height 368
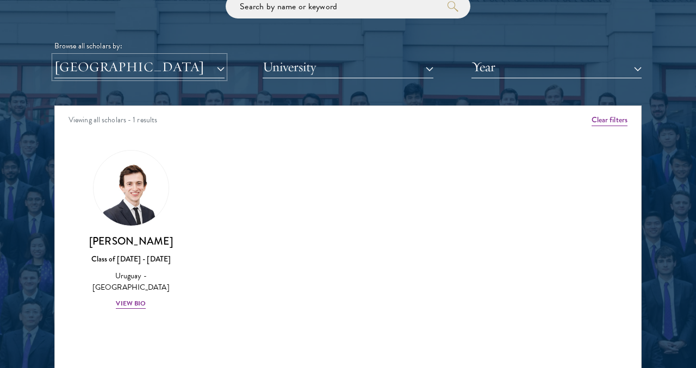
click at [118, 70] on button "[GEOGRAPHIC_DATA]" at bounding box center [139, 67] width 170 height 22
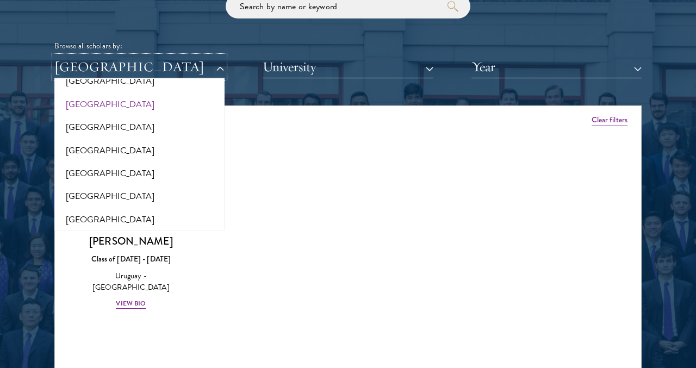
scroll to position [2270, 0]
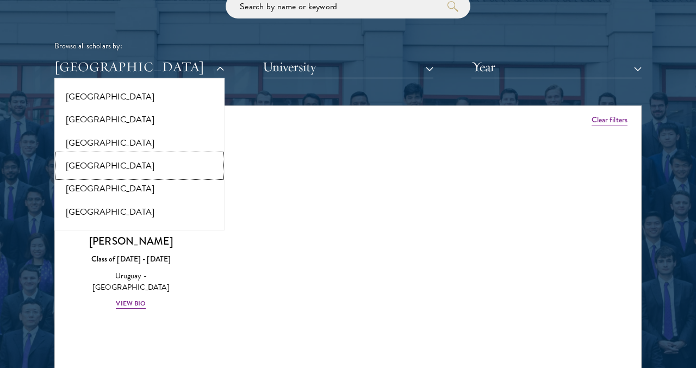
click at [111, 154] on button "[GEOGRAPHIC_DATA]" at bounding box center [140, 165] width 164 height 23
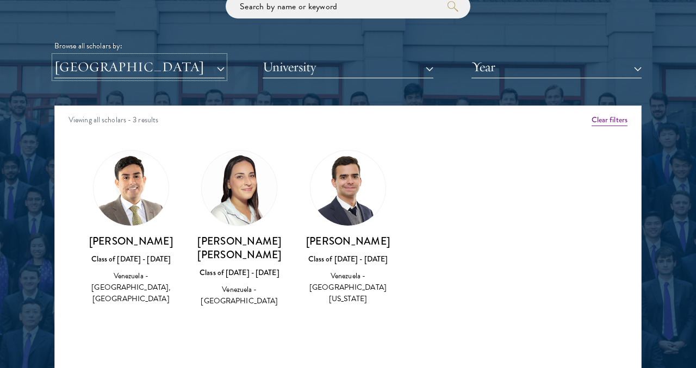
click at [135, 66] on button "[GEOGRAPHIC_DATA]" at bounding box center [139, 67] width 170 height 22
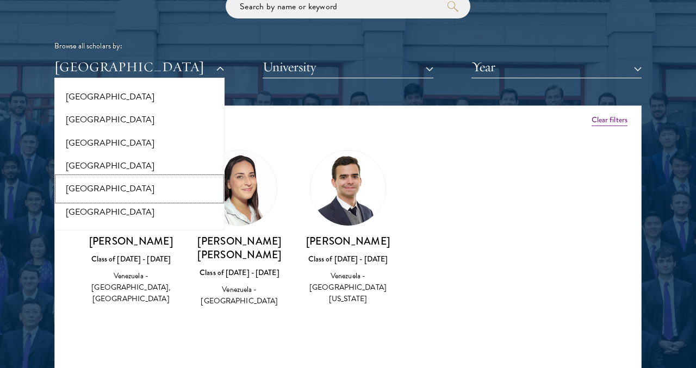
click at [130, 177] on button "[GEOGRAPHIC_DATA]" at bounding box center [140, 188] width 164 height 23
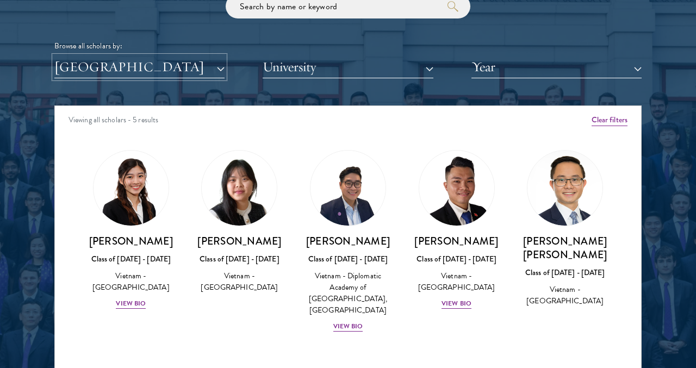
click at [151, 72] on button "[GEOGRAPHIC_DATA]" at bounding box center [139, 67] width 170 height 22
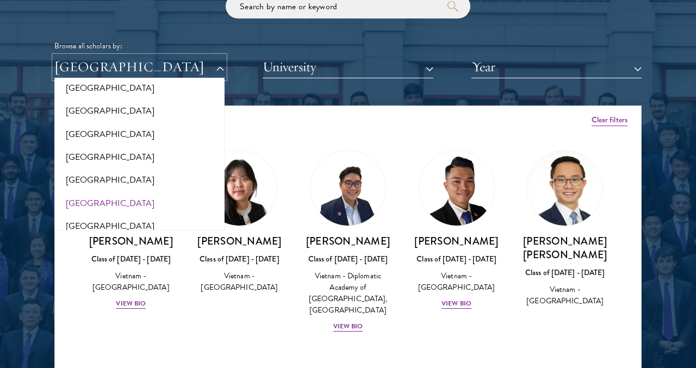
scroll to position [2280, 0]
click at [139, 214] on button "[GEOGRAPHIC_DATA]" at bounding box center [140, 225] width 164 height 23
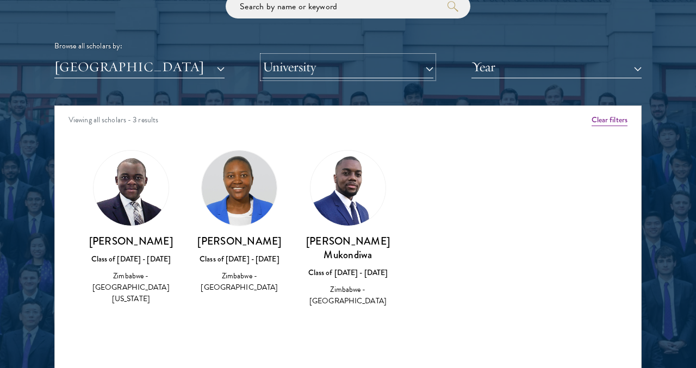
click at [309, 69] on button "University" at bounding box center [348, 67] width 170 height 22
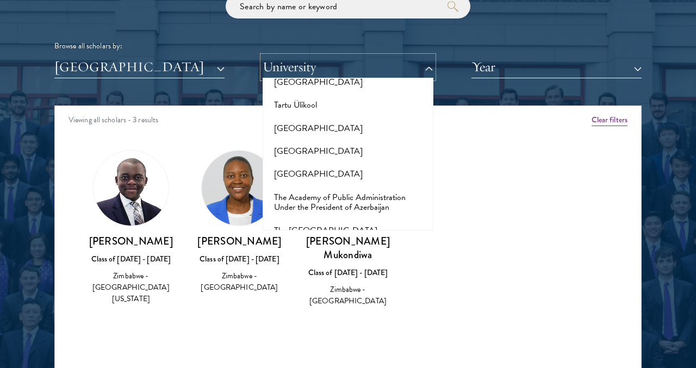
scroll to position [7317, 0]
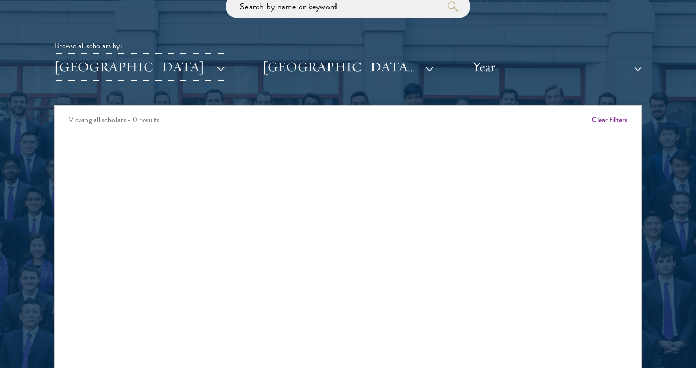
click at [189, 67] on button "[GEOGRAPHIC_DATA]" at bounding box center [139, 67] width 170 height 22
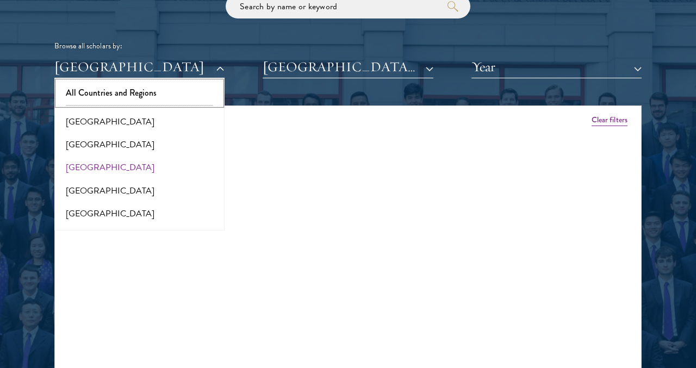
click at [165, 87] on button "All Countries and Regions" at bounding box center [140, 93] width 164 height 23
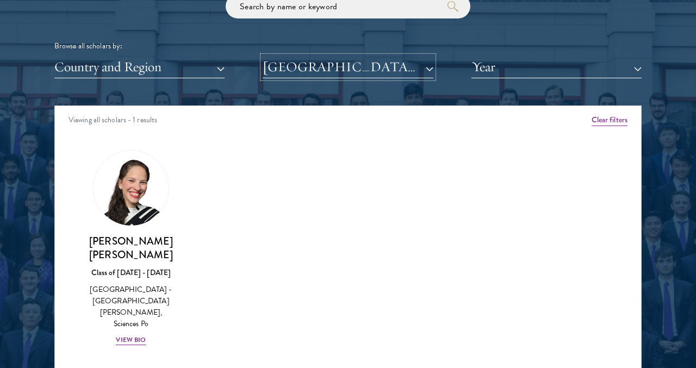
click at [329, 59] on button "[GEOGRAPHIC_DATA][PERSON_NAME]" at bounding box center [348, 67] width 170 height 22
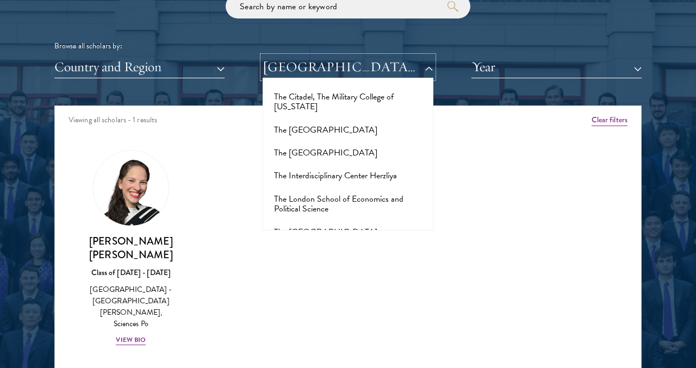
scroll to position [7410, 0]
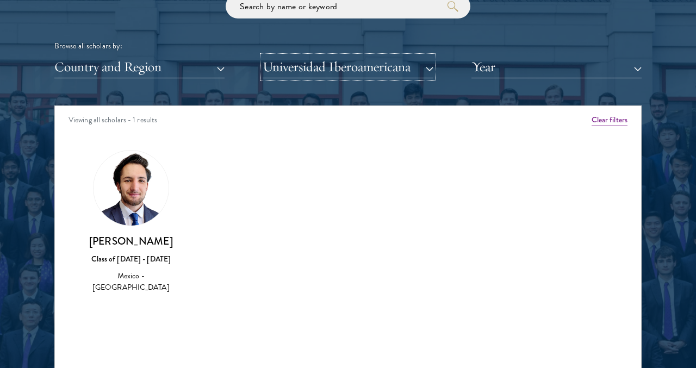
click at [327, 67] on button "Universidad Iberoamericana" at bounding box center [348, 67] width 170 height 22
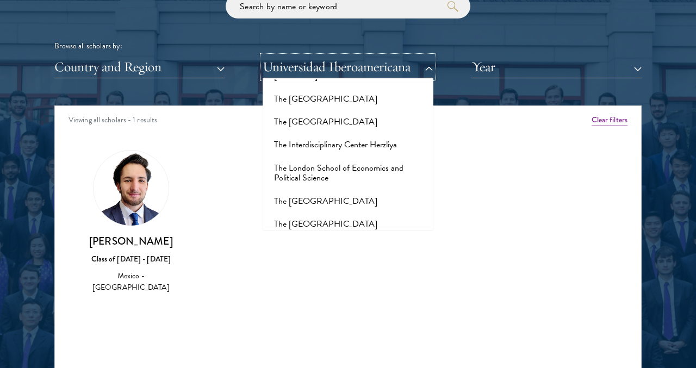
scroll to position [7448, 0]
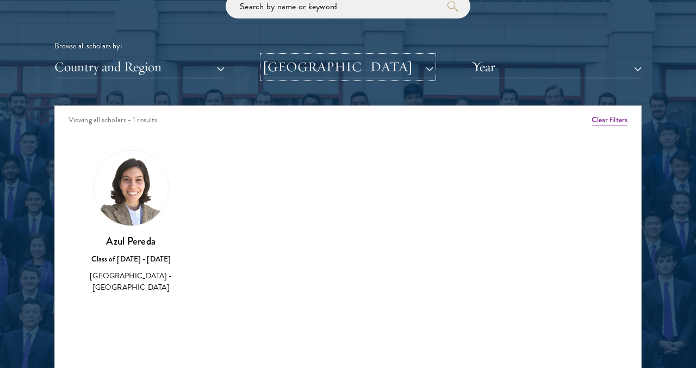
click at [345, 71] on button "[GEOGRAPHIC_DATA]" at bounding box center [348, 67] width 170 height 22
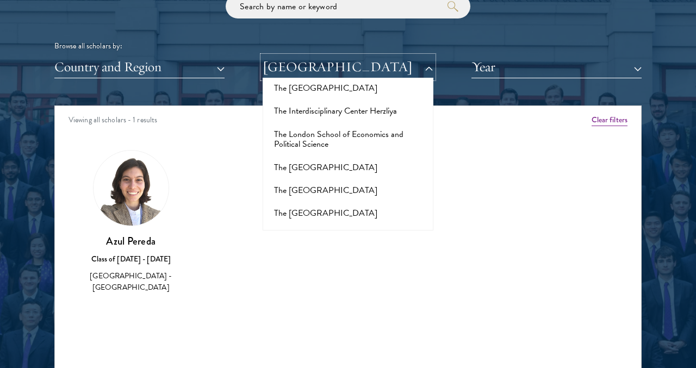
scroll to position [7475, 0]
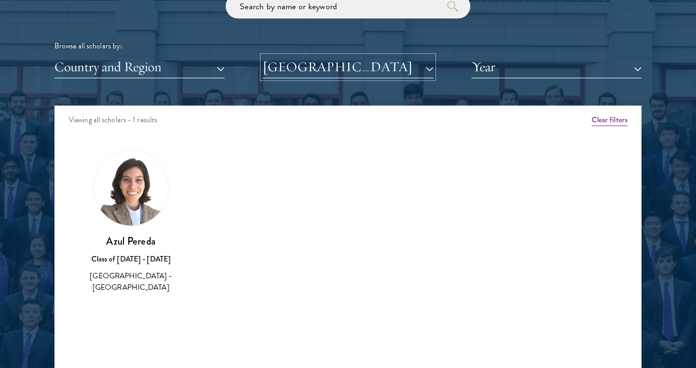
click at [335, 63] on button "[GEOGRAPHIC_DATA]" at bounding box center [348, 67] width 170 height 22
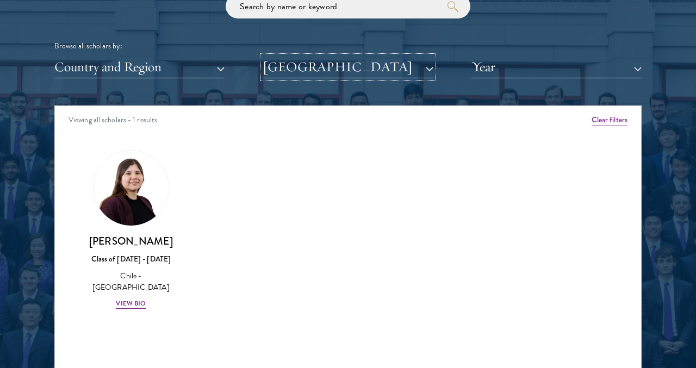
click at [331, 67] on button "[GEOGRAPHIC_DATA]" at bounding box center [348, 67] width 170 height 22
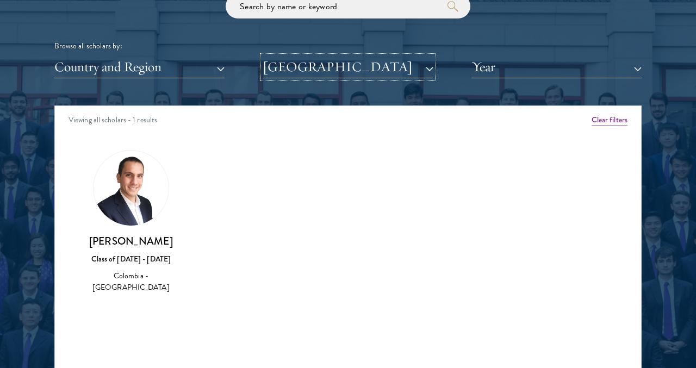
click at [335, 65] on button "[GEOGRAPHIC_DATA]" at bounding box center [348, 67] width 170 height 22
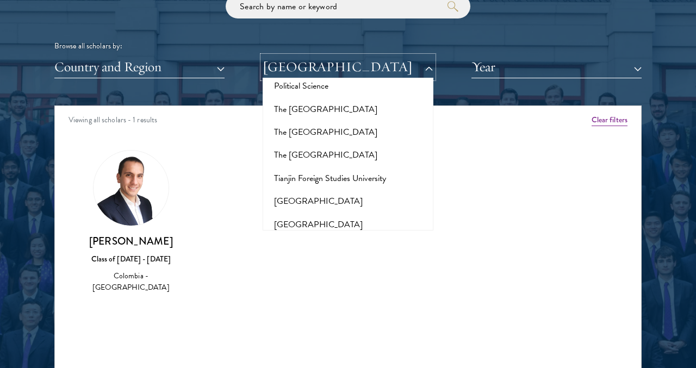
scroll to position [7533, 0]
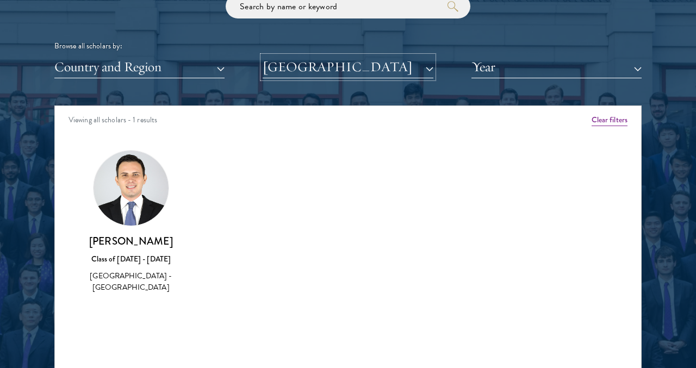
click at [327, 73] on button "[GEOGRAPHIC_DATA]" at bounding box center [348, 67] width 170 height 22
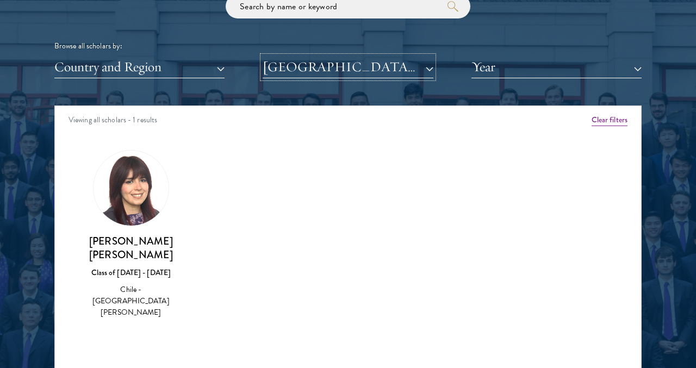
click at [325, 68] on button "[GEOGRAPHIC_DATA][PERSON_NAME]" at bounding box center [348, 67] width 170 height 22
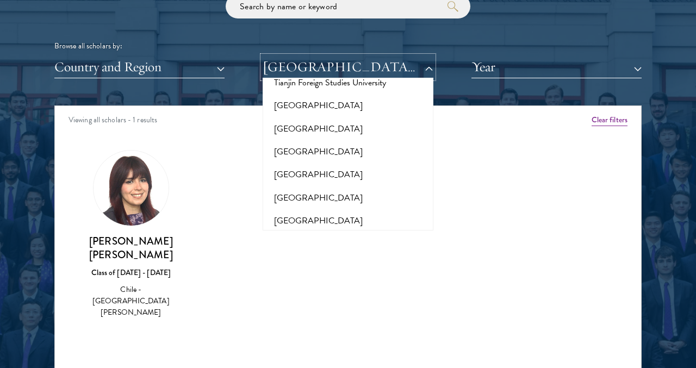
scroll to position [7629, 0]
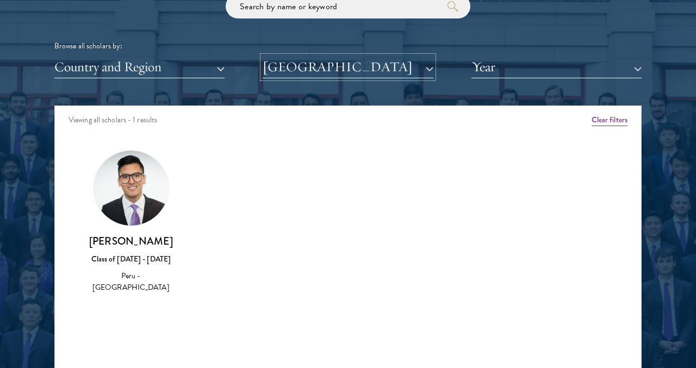
click at [326, 72] on button "[GEOGRAPHIC_DATA]" at bounding box center [348, 67] width 170 height 22
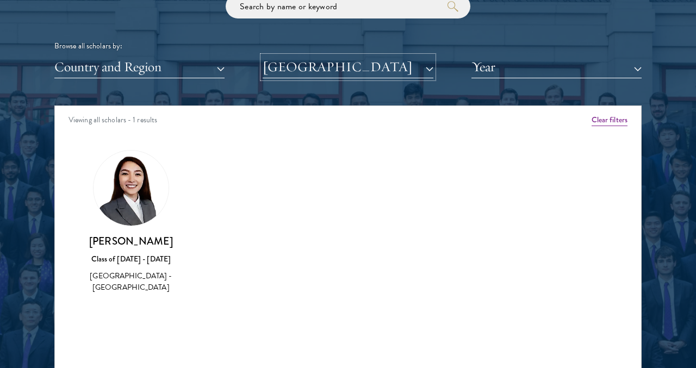
click at [338, 74] on button "[GEOGRAPHIC_DATA]" at bounding box center [348, 67] width 170 height 22
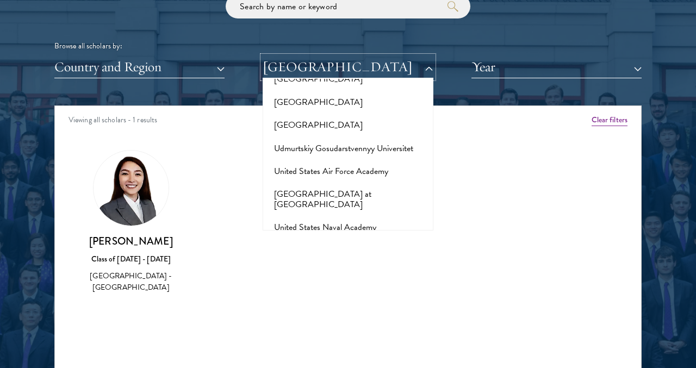
scroll to position [7796, 0]
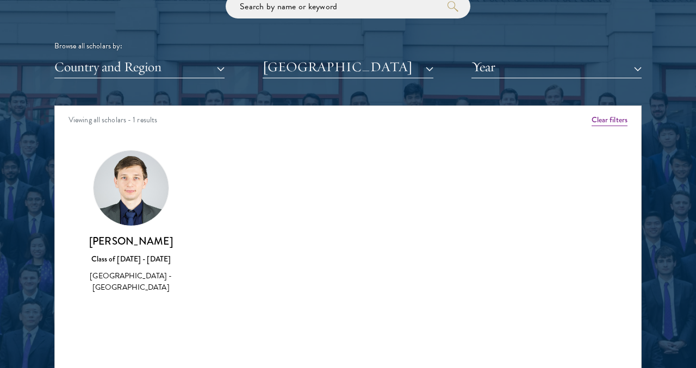
click at [337, 79] on div "Scholar Directory Congratulations and welcome to the Schwarzman Scholars Class …" at bounding box center [347, 155] width 587 height 553
click at [335, 67] on button "[GEOGRAPHIC_DATA]" at bounding box center [348, 67] width 170 height 22
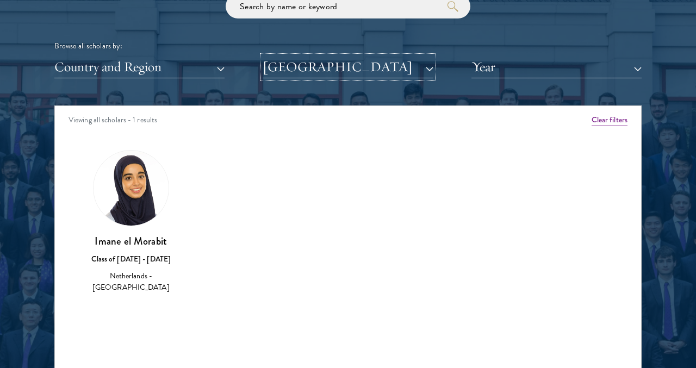
click at [334, 62] on button "[GEOGRAPHIC_DATA]" at bounding box center [348, 67] width 170 height 22
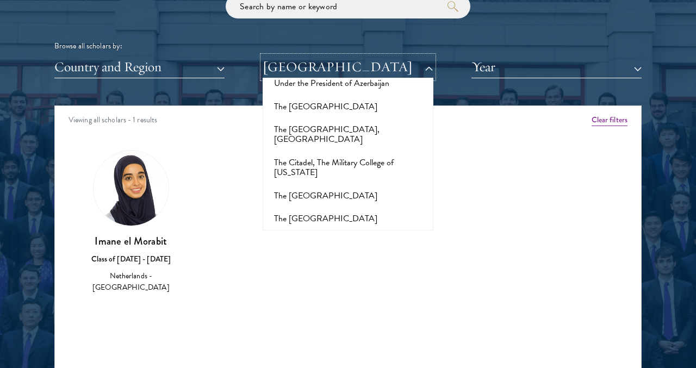
scroll to position [7345, 0]
